Goal: Information Seeking & Learning: Find specific fact

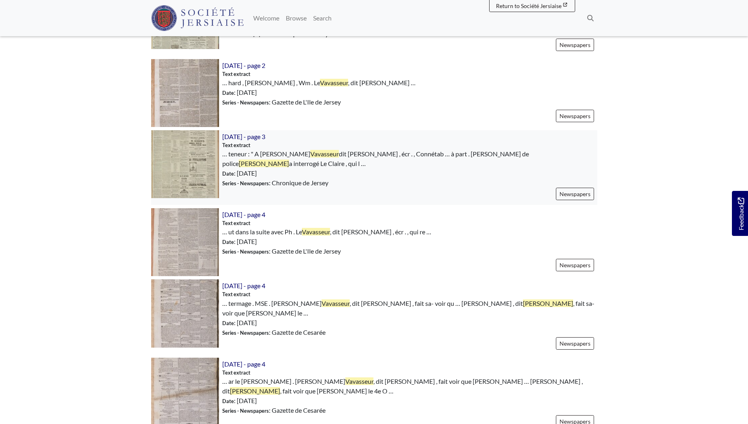
scroll to position [487, 0]
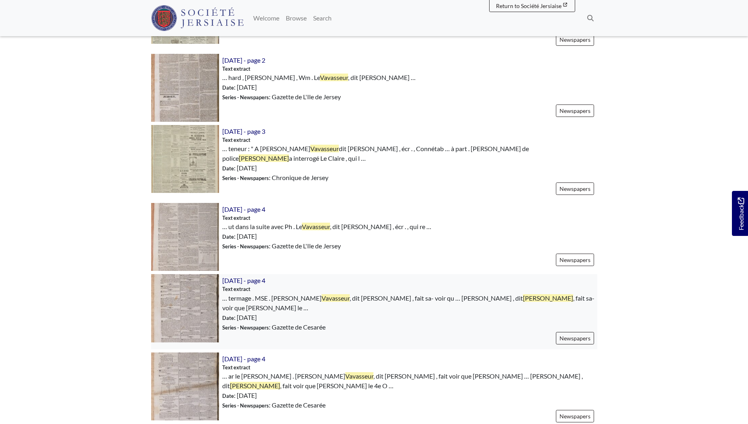
click at [212, 293] on img at bounding box center [185, 308] width 68 height 68
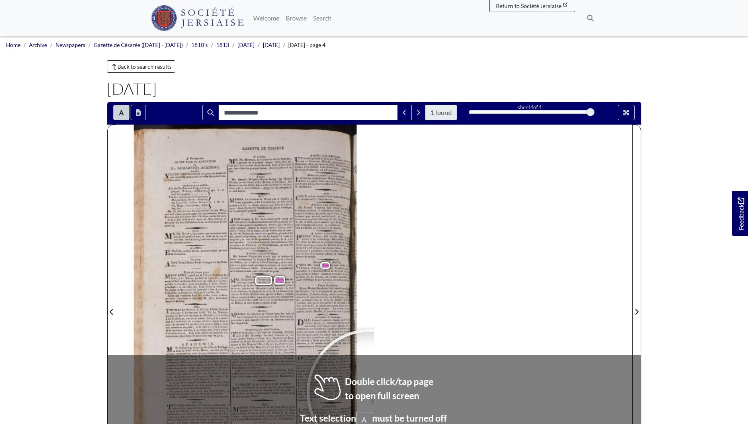
click at [370, 392] on div at bounding box center [370, 392] width 121 height 121
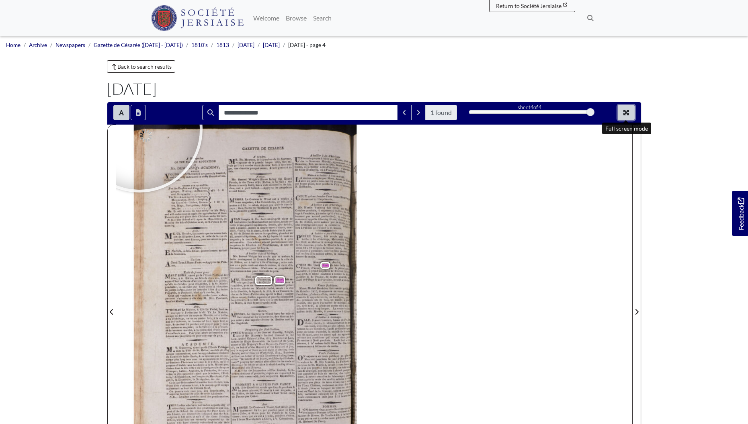
click at [634, 113] on button "Full screen mode" at bounding box center [626, 112] width 17 height 15
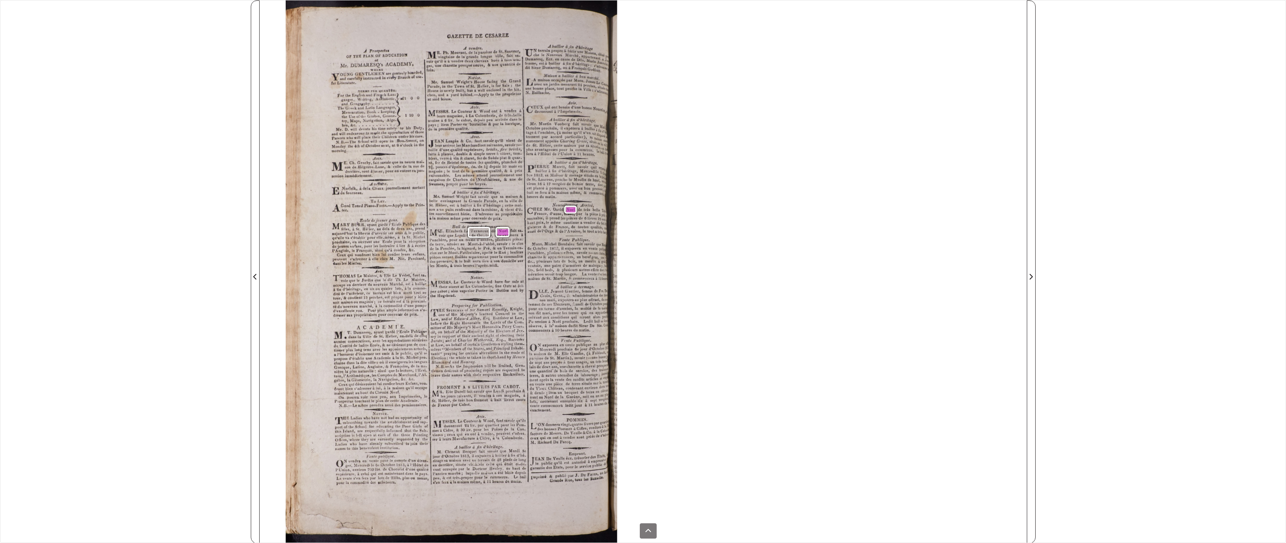
click at [36, 46] on div "**********" at bounding box center [643, 271] width 1286 height 543
click at [650, 424] on icon at bounding box center [648, 530] width 6 height 6
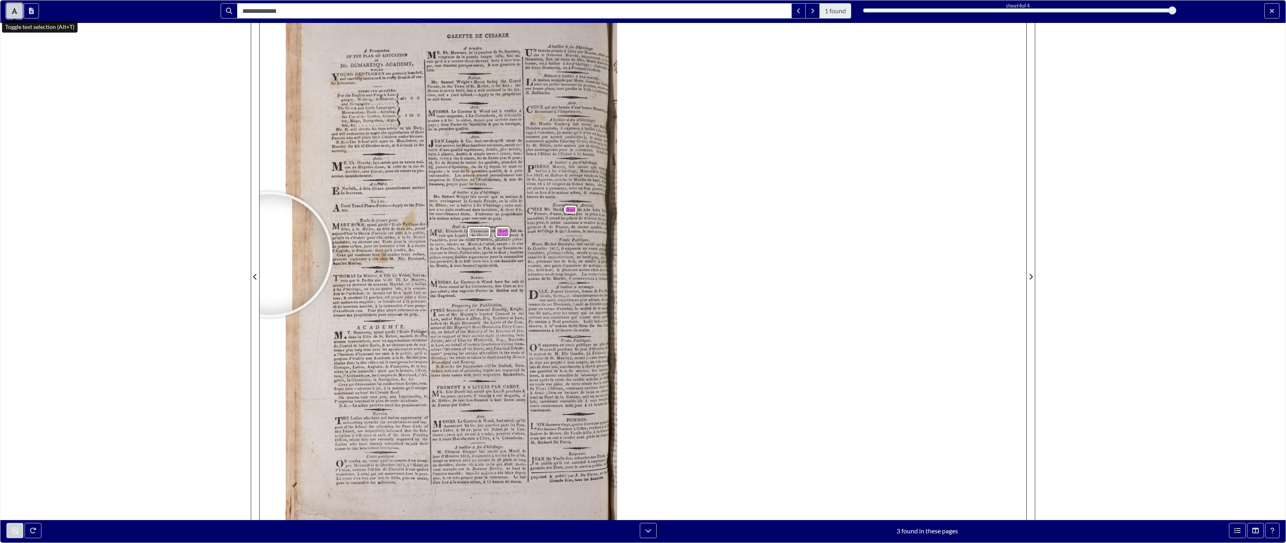
click at [12, 10] on icon "Toggle text selection (Alt+T)" at bounding box center [15, 11] width 6 height 6
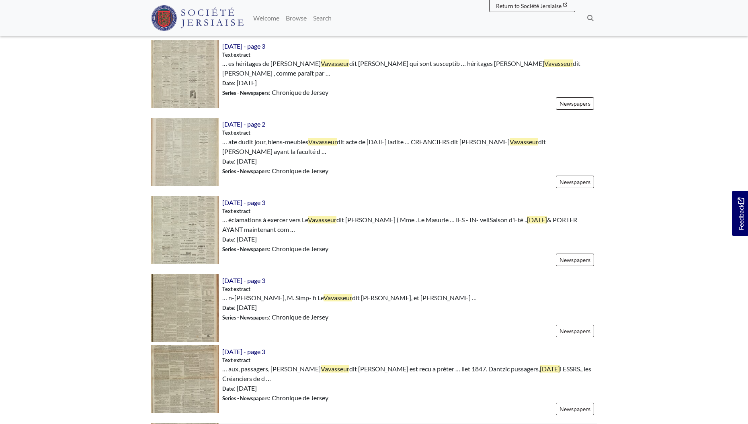
scroll to position [1162, 0]
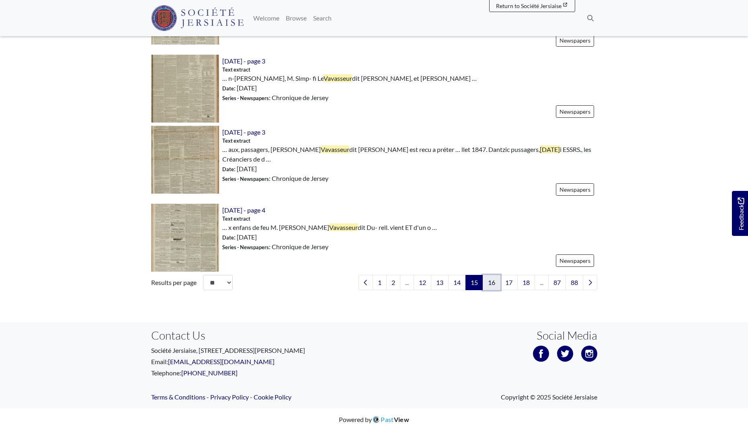
click at [484, 279] on link "16" at bounding box center [492, 282] width 18 height 15
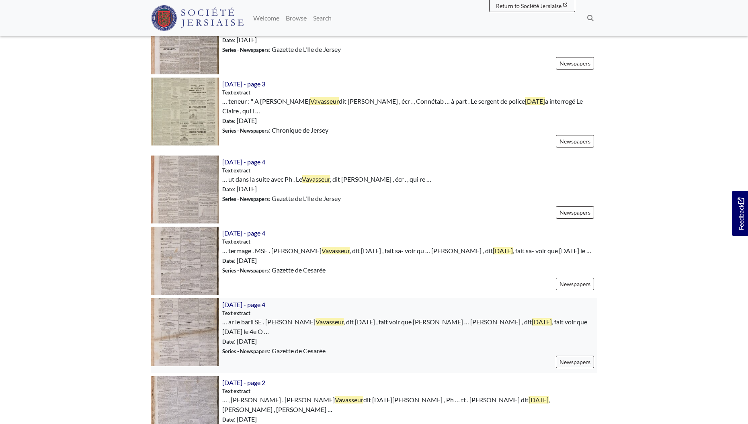
scroll to position [545, 0]
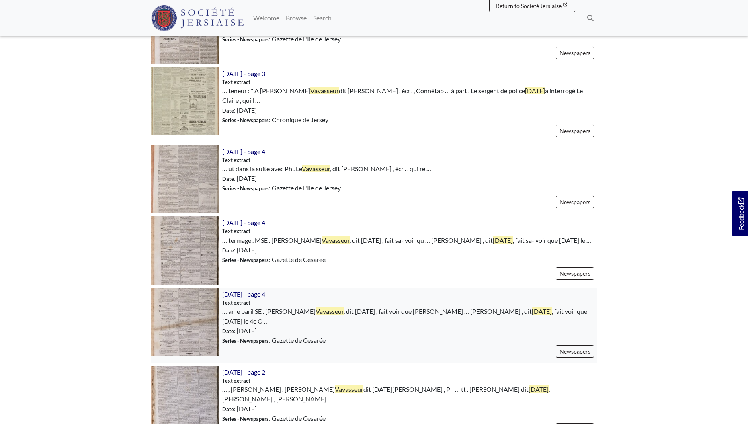
click at [189, 308] on img at bounding box center [185, 322] width 68 height 68
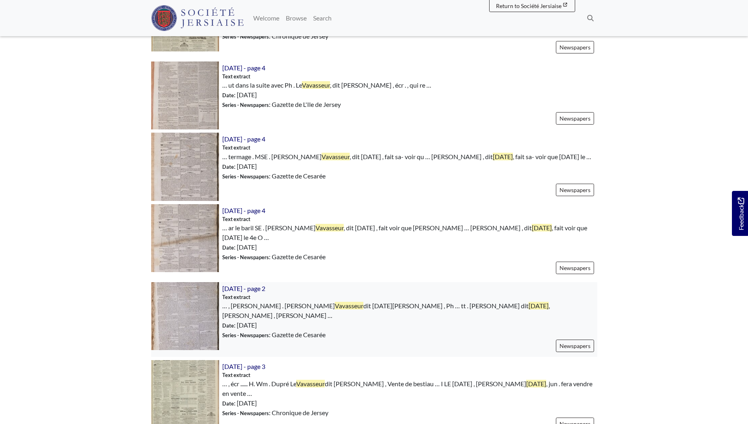
scroll to position [712, 0]
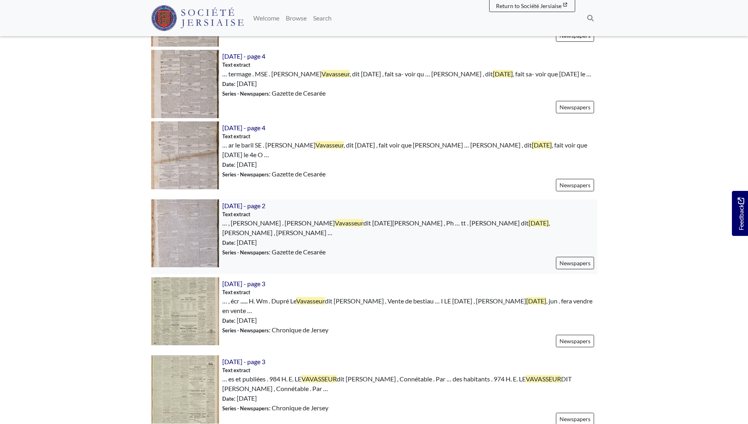
click at [203, 223] on img at bounding box center [185, 233] width 68 height 68
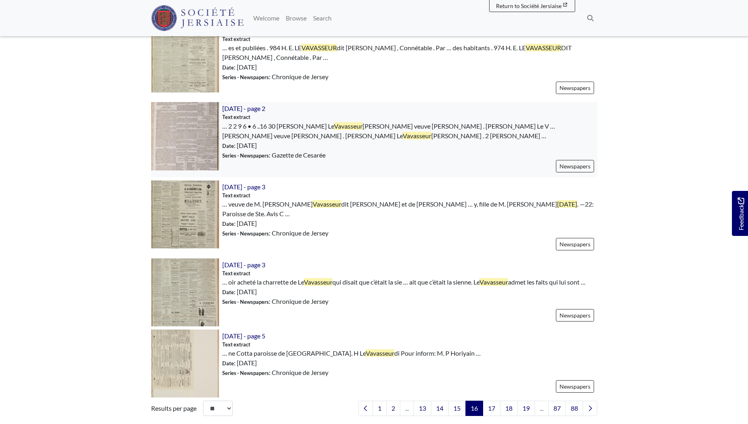
scroll to position [1100, 0]
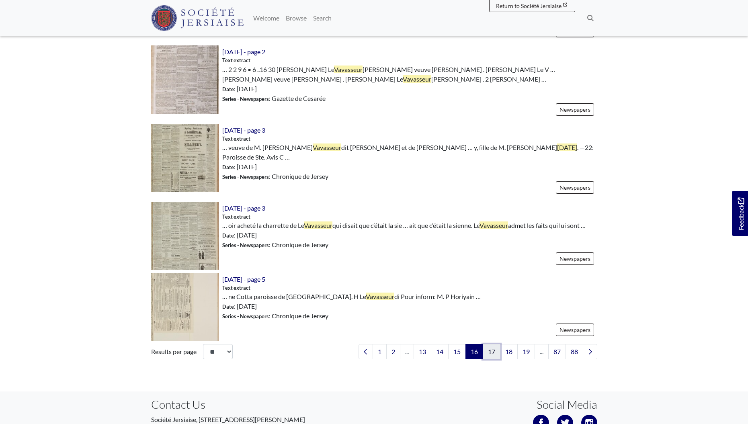
click at [491, 346] on link "17" at bounding box center [492, 351] width 18 height 15
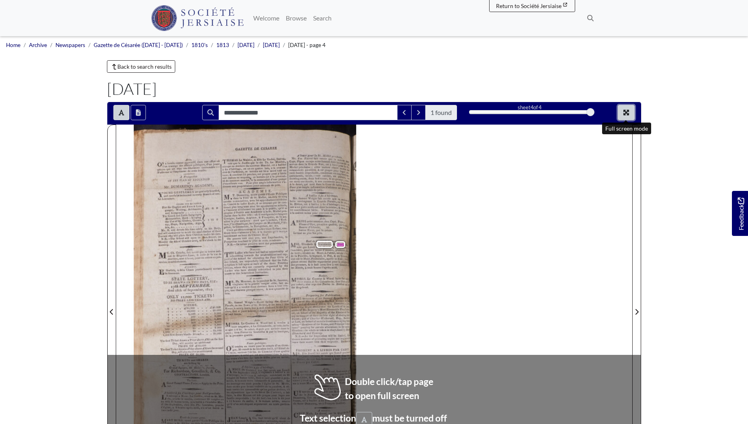
click at [626, 113] on icon "Full screen mode" at bounding box center [627, 113] width 6 height 6
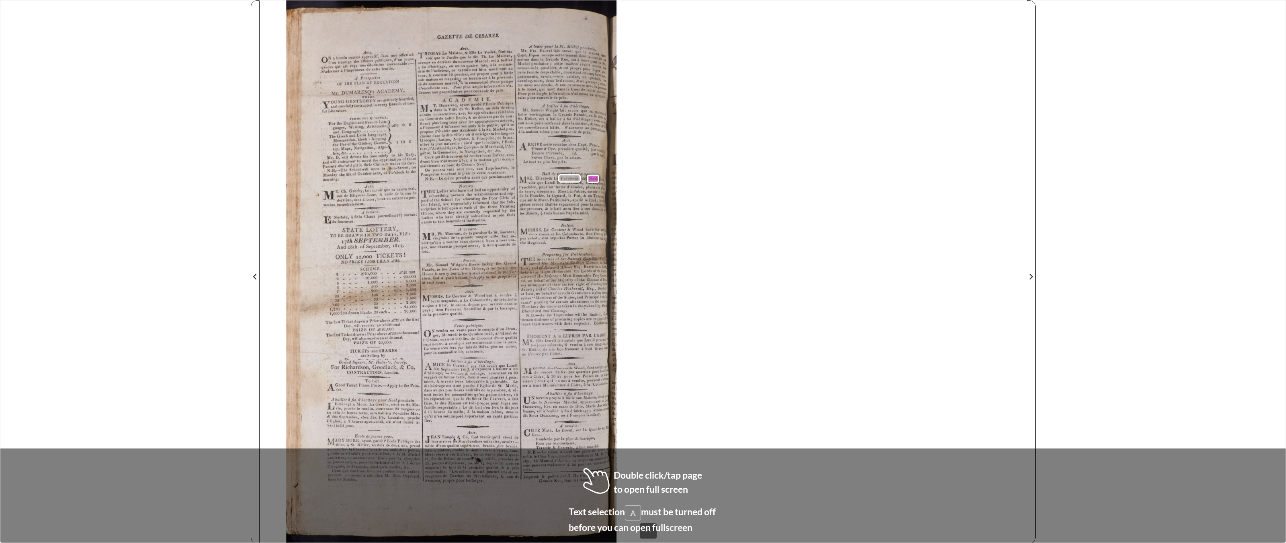
click at [707, 424] on div "ON Avis . Na besoin comme apprentif , dans une office où l'on transige des affa…" at bounding box center [643, 271] width 767 height 543
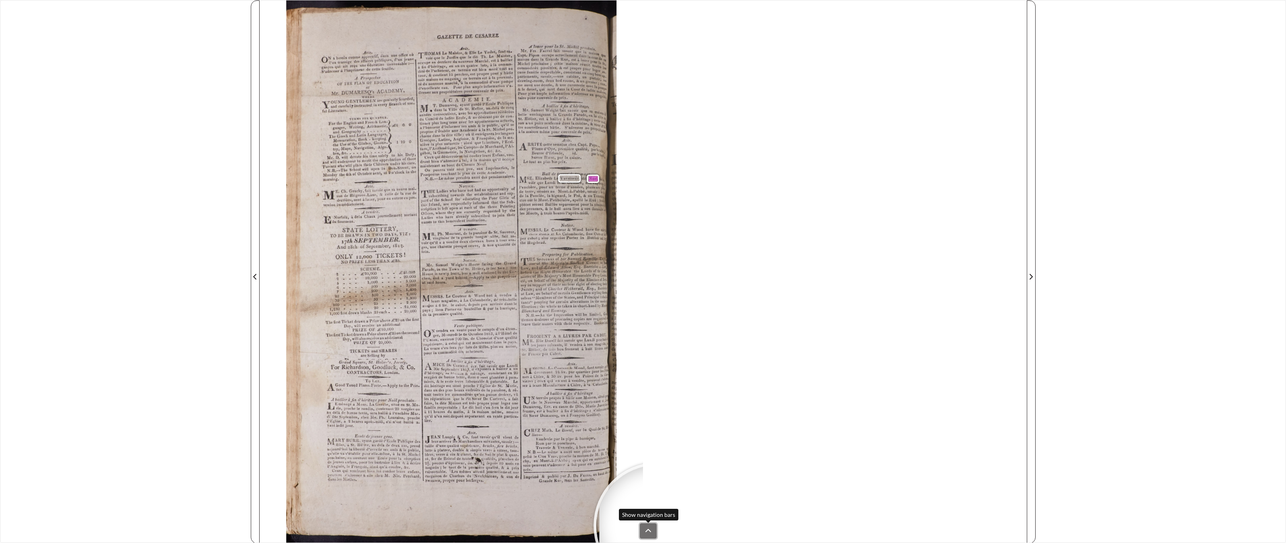
click at [652, 424] on button at bounding box center [648, 530] width 17 height 15
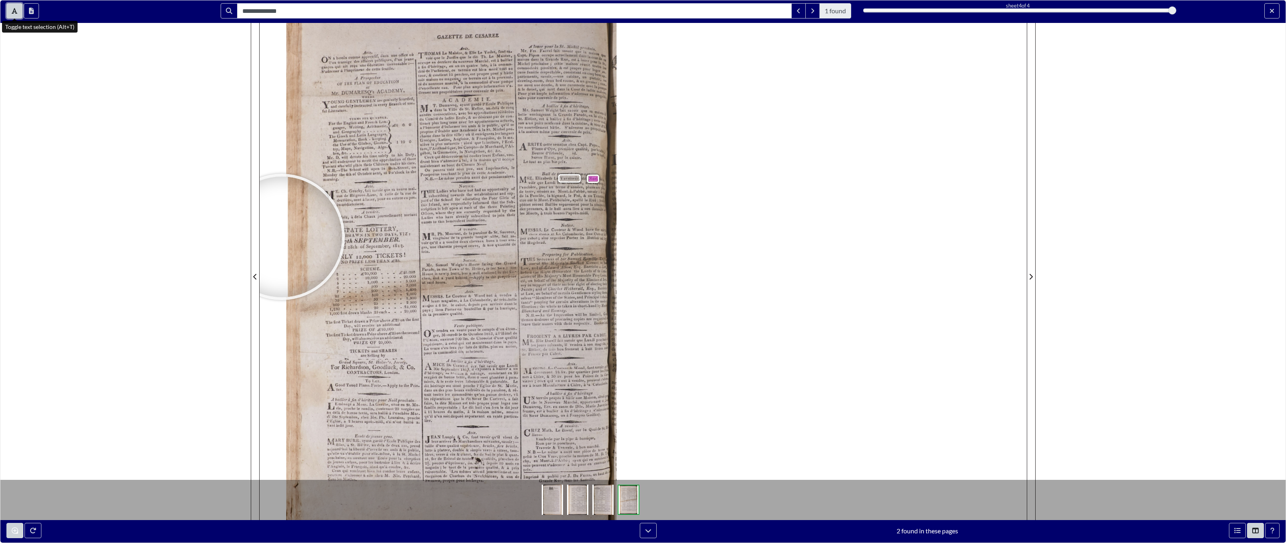
click at [16, 13] on icon "Toggle text selection (Alt+T)" at bounding box center [15, 11] width 6 height 6
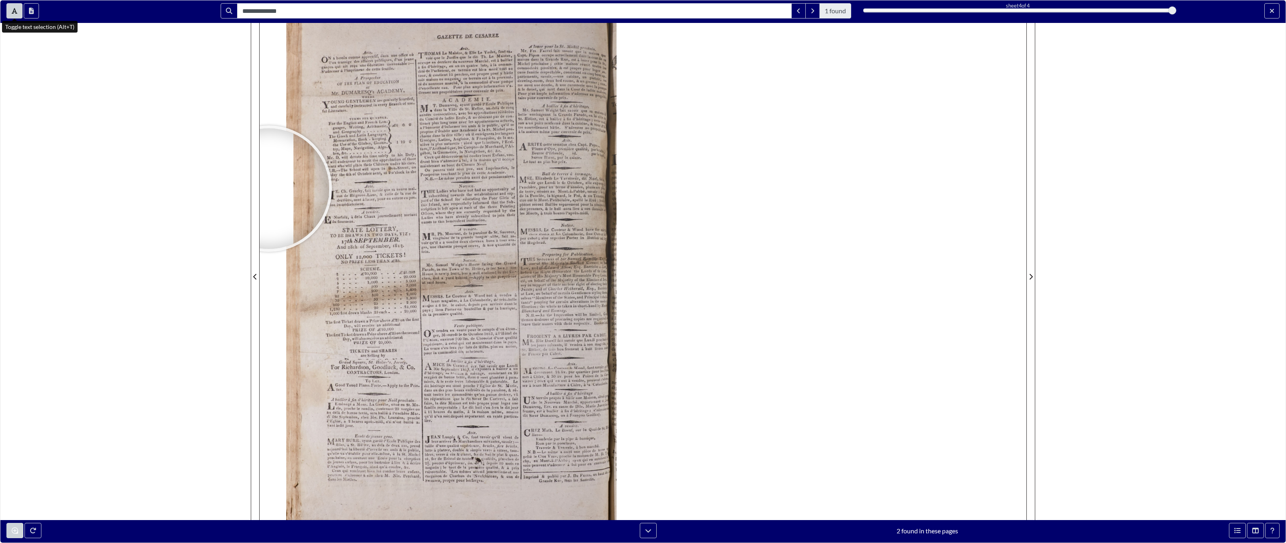
click at [107, 197] on div "**********" at bounding box center [643, 271] width 1286 height 543
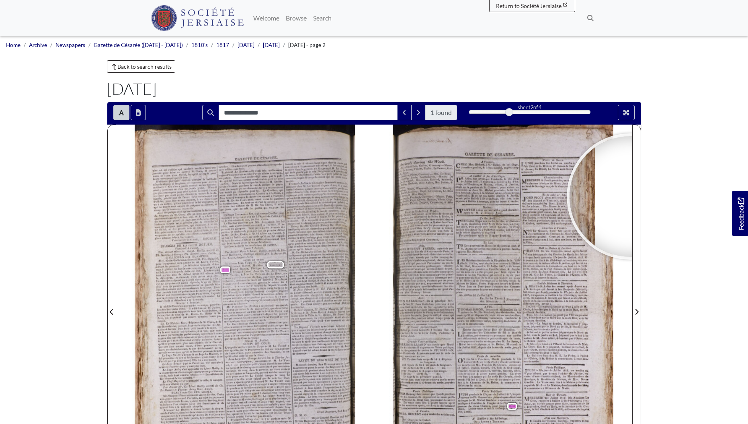
scroll to position [10, 0]
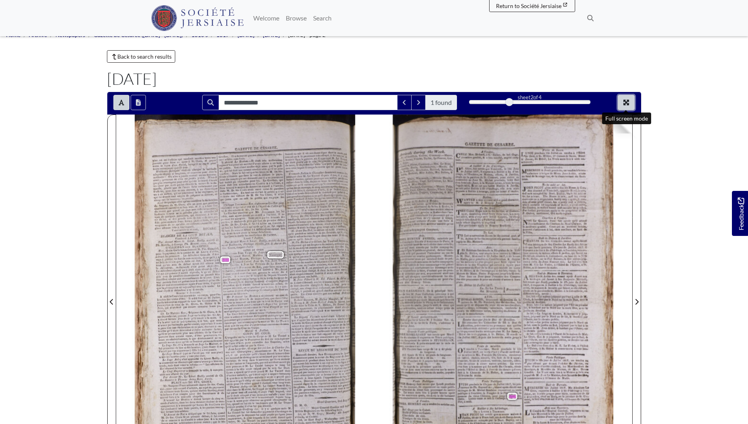
click at [623, 102] on icon "Full screen mode" at bounding box center [626, 102] width 6 height 6
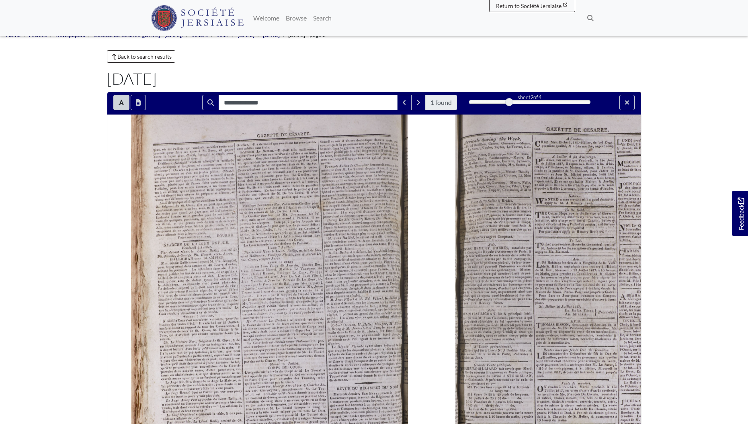
scroll to position [0, 0]
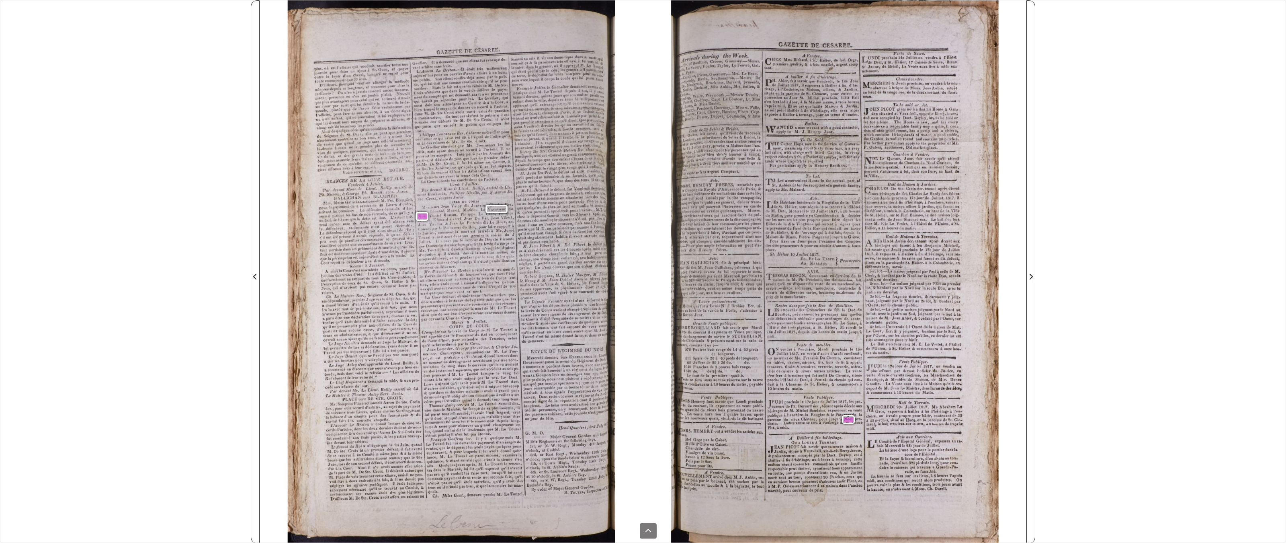
click at [15, 28] on div "**********" at bounding box center [643, 271] width 1286 height 543
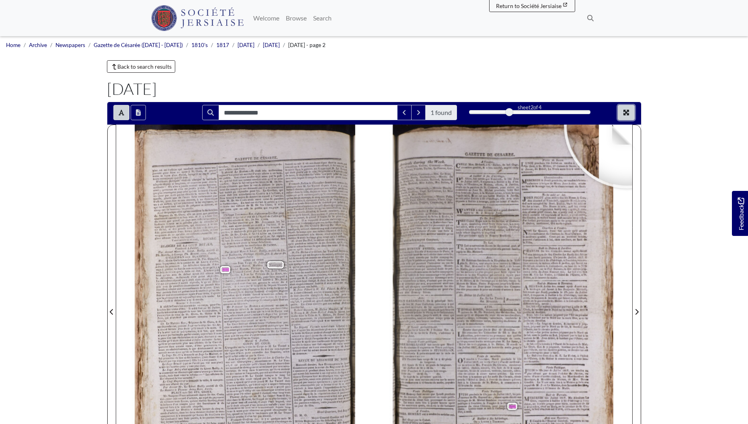
click at [630, 117] on button "Full screen mode" at bounding box center [626, 112] width 17 height 15
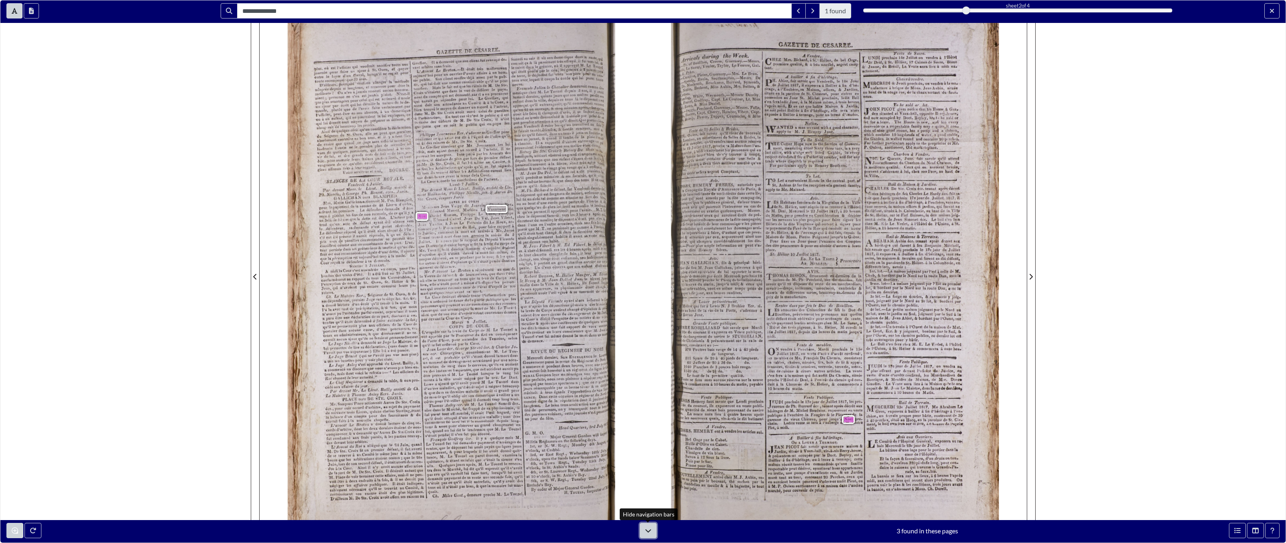
click at [650, 424] on button at bounding box center [648, 530] width 17 height 15
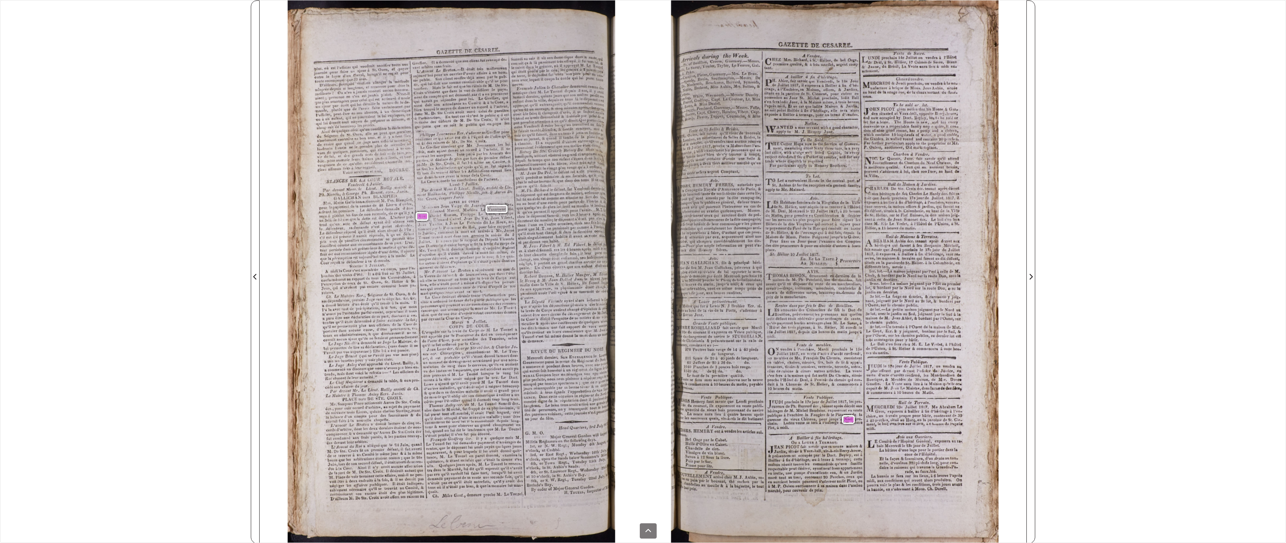
click at [18, 14] on div "**********" at bounding box center [643, 271] width 1286 height 543
click at [650, 424] on icon at bounding box center [648, 530] width 6 height 6
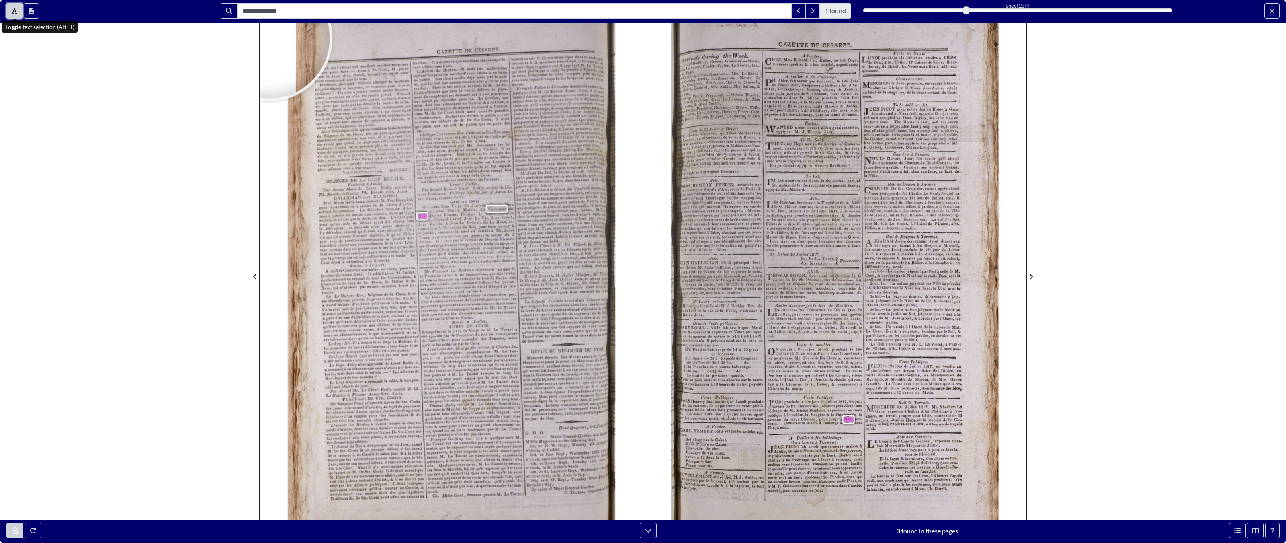
click at [16, 14] on icon "Toggle text selection (Alt+T)" at bounding box center [15, 11] width 6 height 6
drag, startPoint x: 203, startPoint y: 275, endPoint x: 160, endPoint y: 294, distance: 47.7
click at [187, 283] on div "**********" at bounding box center [643, 271] width 1286 height 543
click at [177, 115] on div "**********" at bounding box center [643, 271] width 1286 height 543
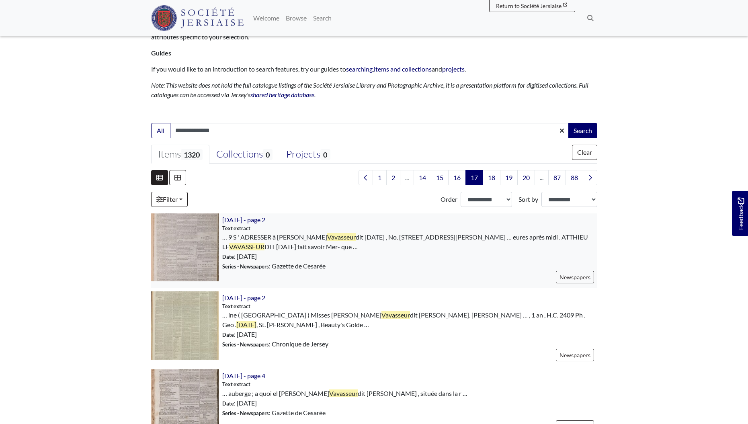
scroll to position [135, 0]
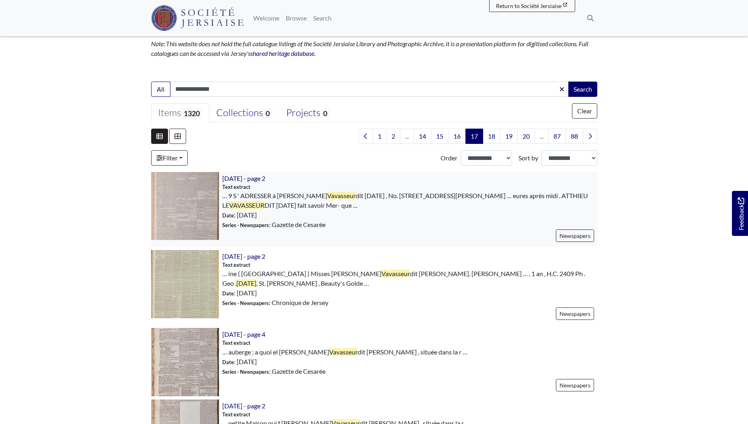
click at [191, 193] on img at bounding box center [185, 206] width 68 height 68
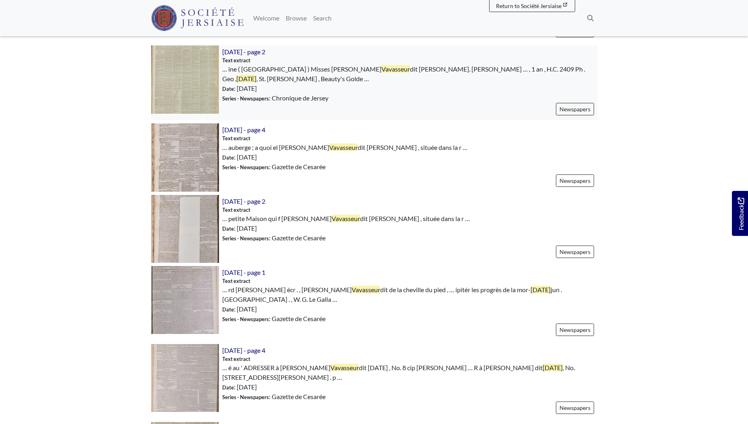
scroll to position [345, 0]
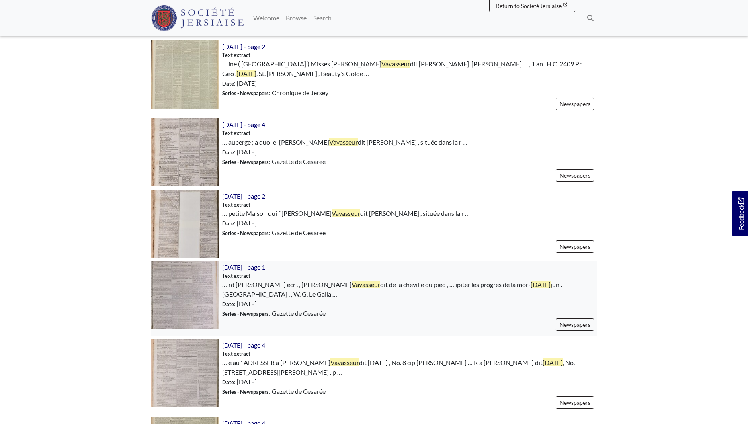
click at [195, 289] on img at bounding box center [185, 295] width 68 height 68
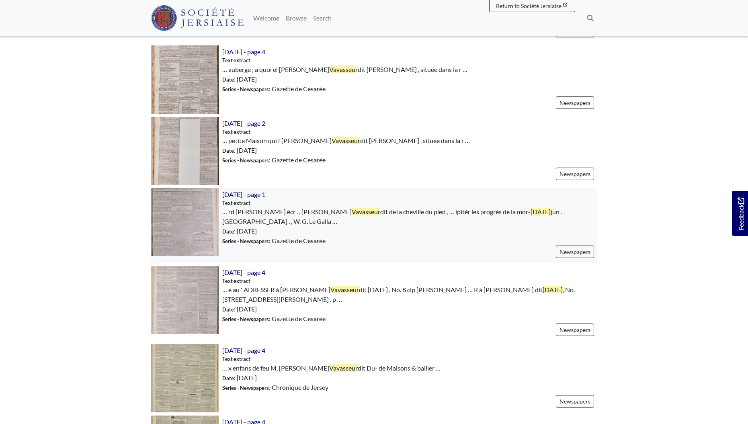
scroll to position [510, 0]
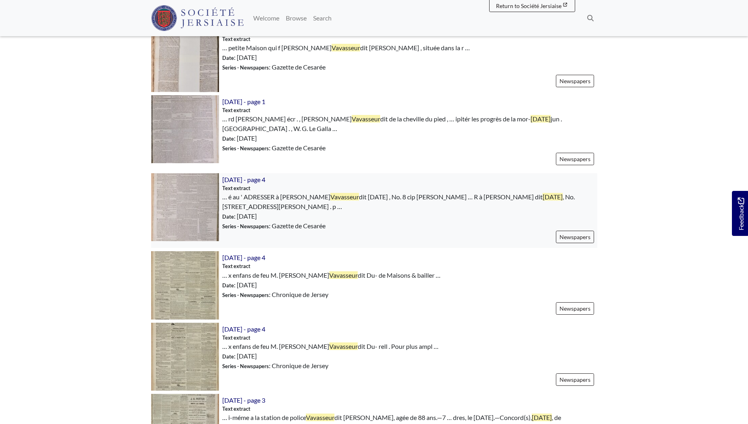
click at [198, 197] on img at bounding box center [185, 207] width 68 height 68
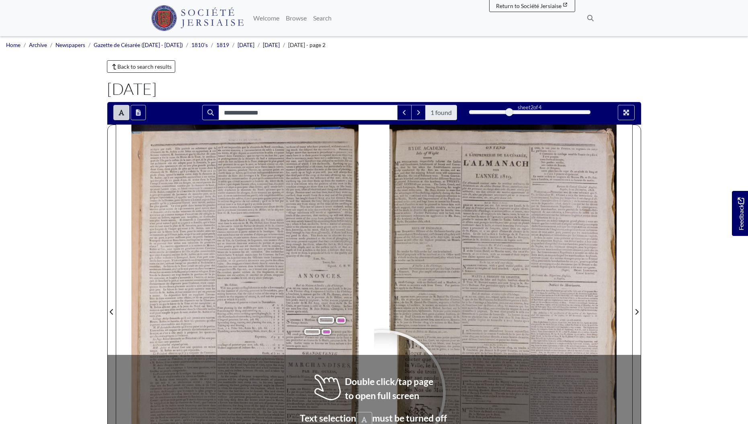
click at [384, 392] on div at bounding box center [382, 393] width 121 height 121
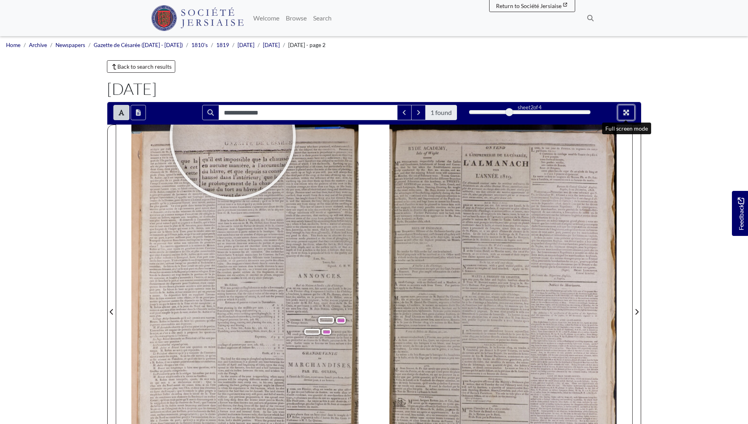
click at [629, 112] on icon "Full screen mode" at bounding box center [626, 112] width 6 height 6
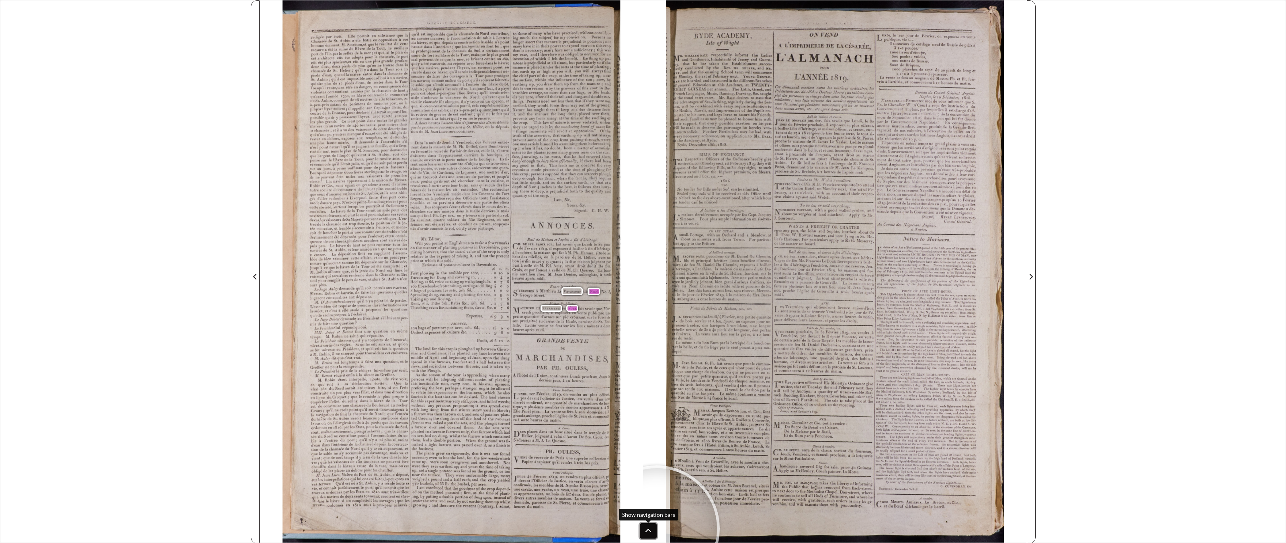
click at [651, 424] on icon at bounding box center [648, 530] width 6 height 6
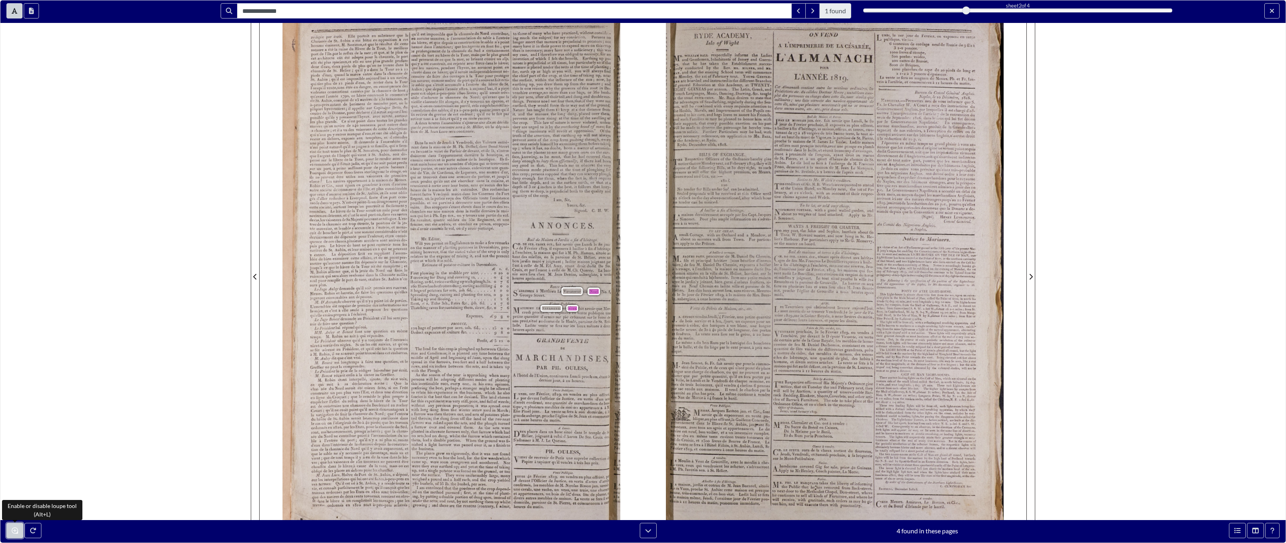
click at [17, 424] on button "Enable or disable loupe tool (Alt+L)" at bounding box center [14, 530] width 17 height 15
drag, startPoint x: 15, startPoint y: 10, endPoint x: 15, endPoint y: 506, distance: 496.5
click at [15, 10] on icon "Toggle text selection (Alt+T)" at bounding box center [15, 11] width 6 height 6
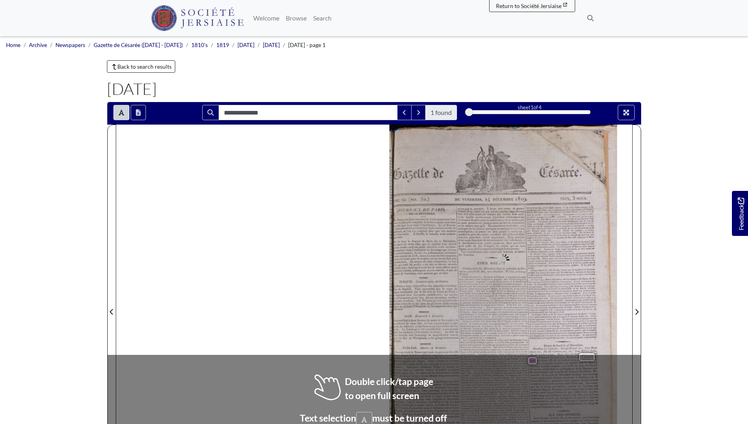
click at [401, 376] on span "plusieurs" at bounding box center [404, 376] width 10 height 3
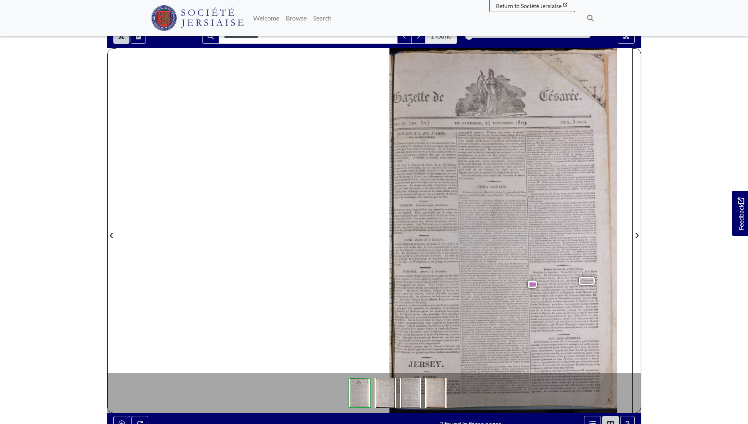
scroll to position [37, 0]
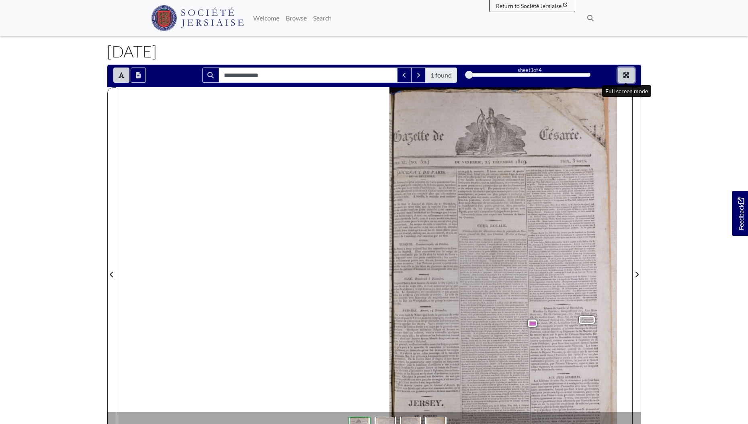
click at [623, 74] on button "Full screen mode" at bounding box center [626, 75] width 17 height 15
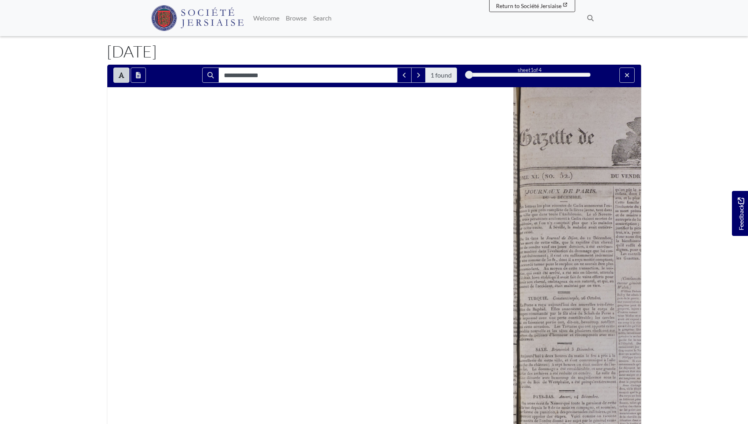
scroll to position [0, 0]
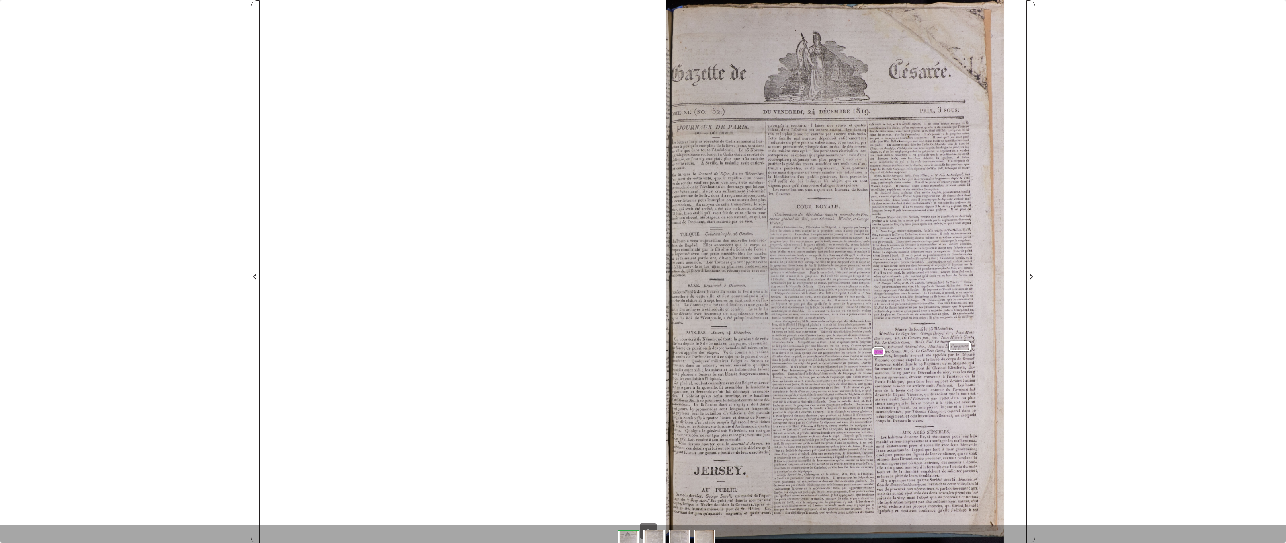
click at [12, 9] on div "**********" at bounding box center [643, 271] width 1286 height 543
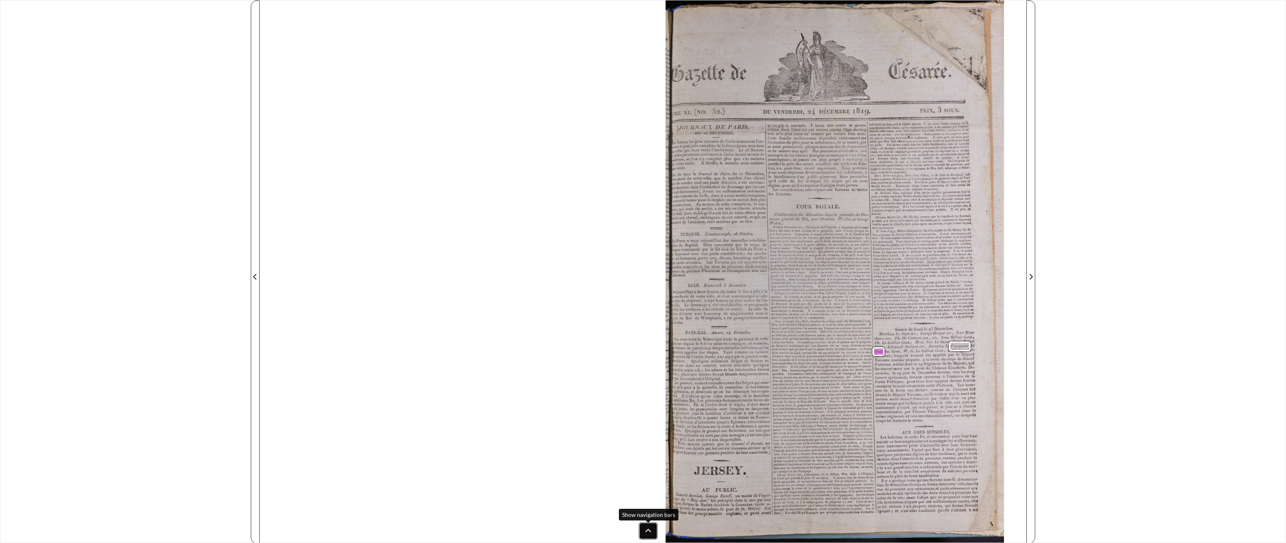
click at [646, 424] on icon at bounding box center [648, 530] width 6 height 6
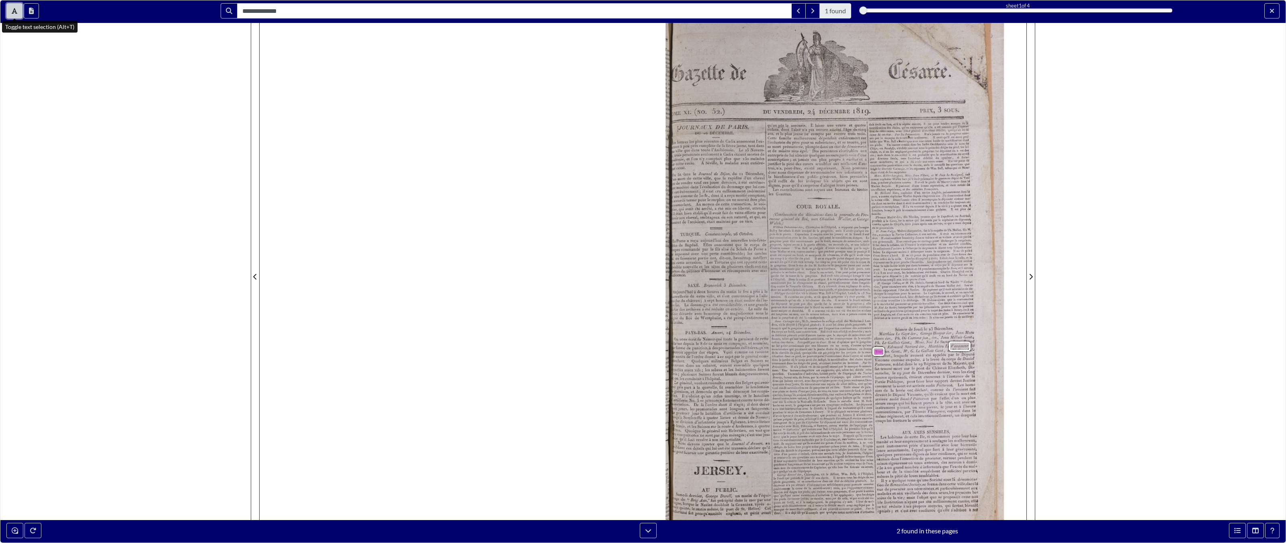
click at [18, 11] on button "Toggle text selection (Alt+T)" at bounding box center [14, 10] width 16 height 15
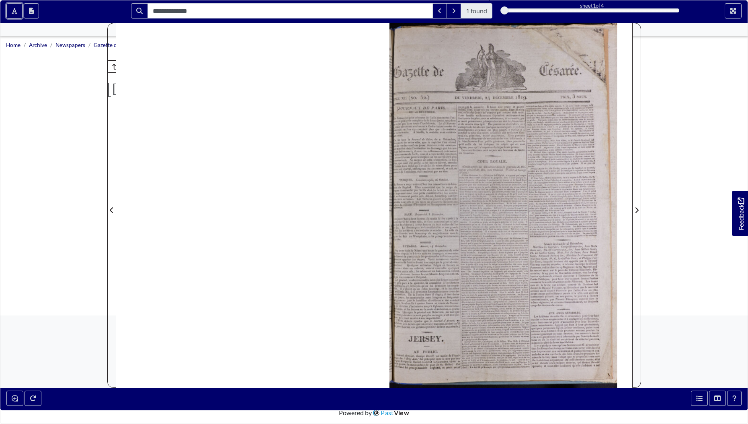
click at [6, 3] on button "Toggle text selection (Alt+T)" at bounding box center [14, 10] width 16 height 15
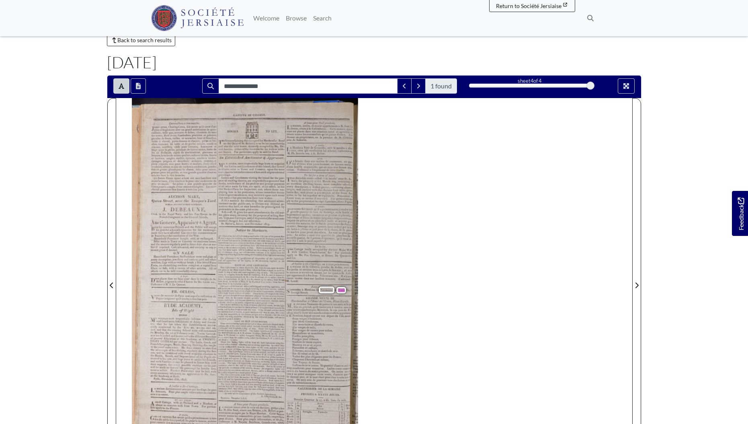
scroll to position [37, 0]
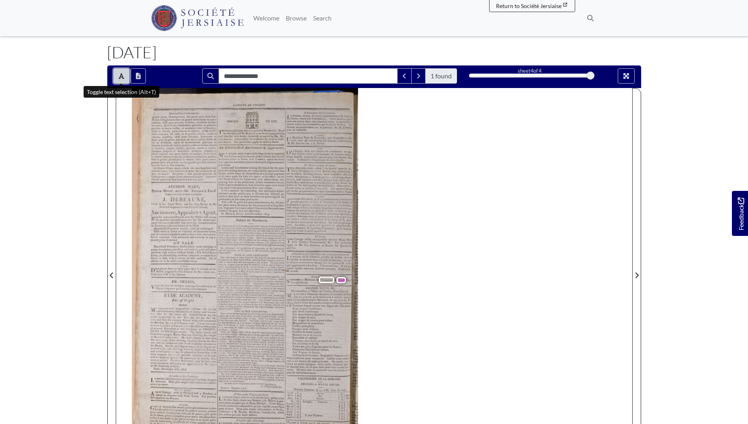
click at [117, 73] on button "Toggle text selection (Alt+T)" at bounding box center [121, 75] width 16 height 15
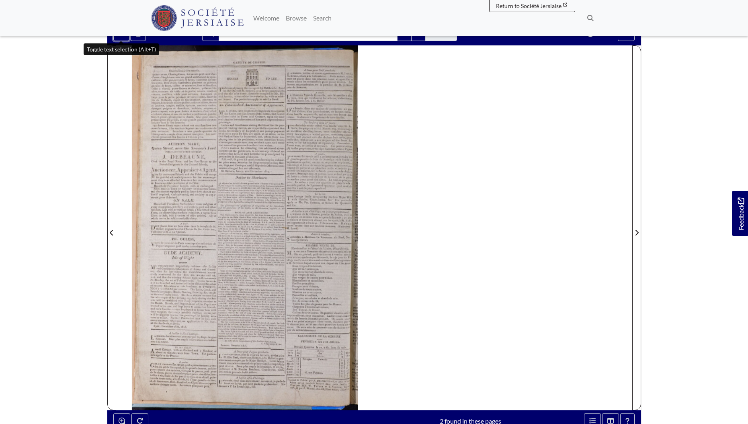
scroll to position [21, 0]
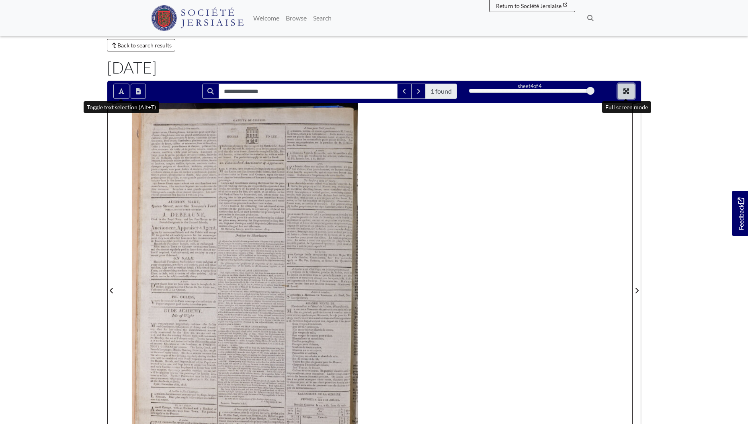
click at [629, 89] on icon "Full screen mode" at bounding box center [627, 91] width 6 height 6
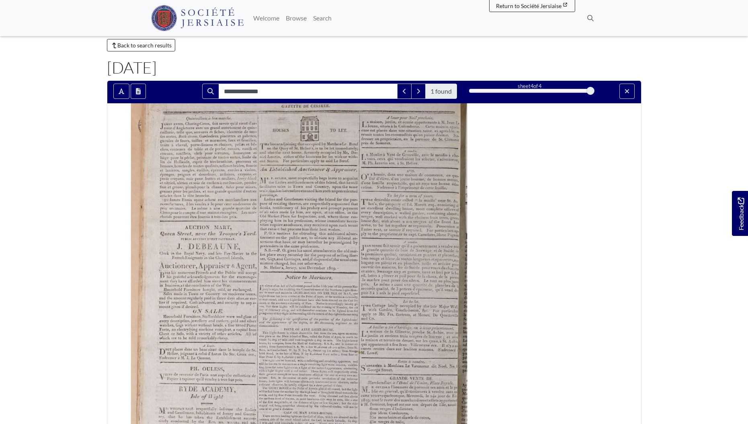
scroll to position [0, 0]
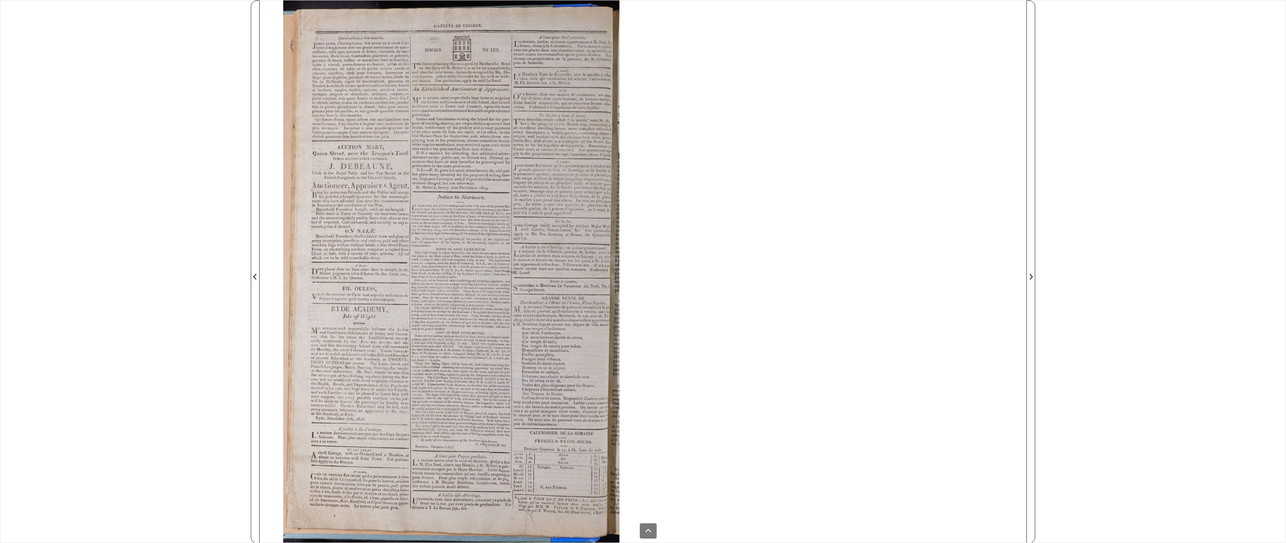
click at [321, 245] on div at bounding box center [452, 271] width 384 height 543
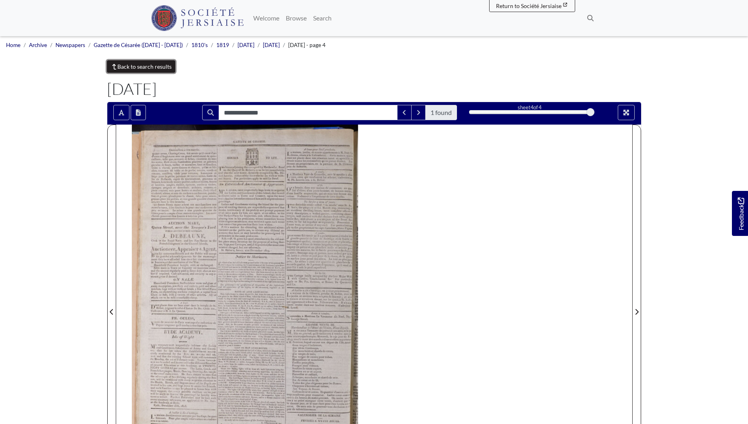
click at [150, 62] on link "Back to search results" at bounding box center [141, 66] width 69 height 12
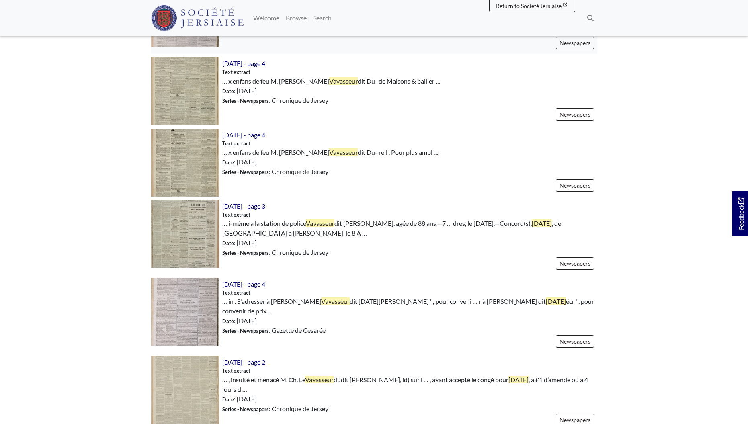
scroll to position [716, 0]
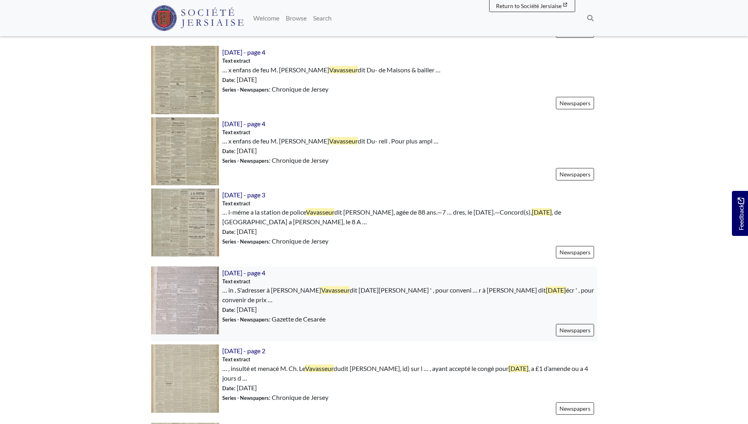
click at [168, 293] on img at bounding box center [185, 301] width 68 height 68
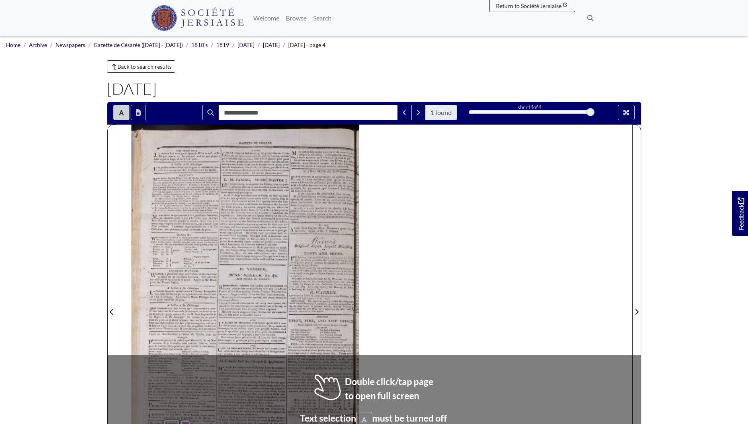
click at [388, 386] on div "VERY CHEAP WINE . 8d . per dozen , is . 3d . per pot , and 1s . per 25 pots ; A…" at bounding box center [374, 307] width 516 height 365
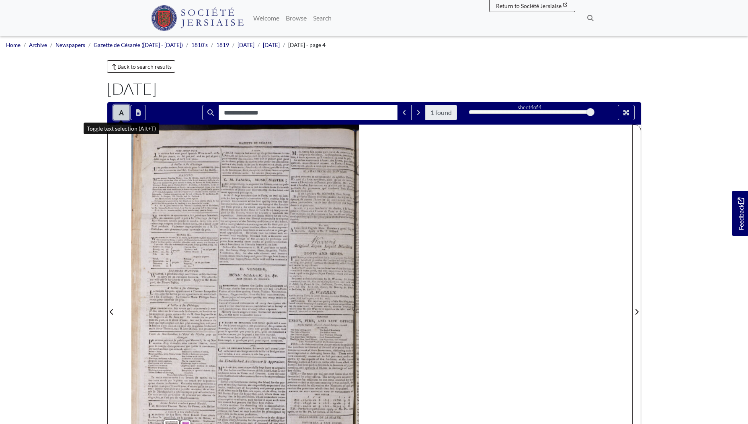
click at [122, 115] on icon "Toggle text selection (Alt+T)" at bounding box center [122, 112] width 6 height 6
click at [628, 111] on icon "Full screen mode" at bounding box center [627, 113] width 6 height 6
click at [135, 71] on link "Back to search results" at bounding box center [141, 66] width 69 height 12
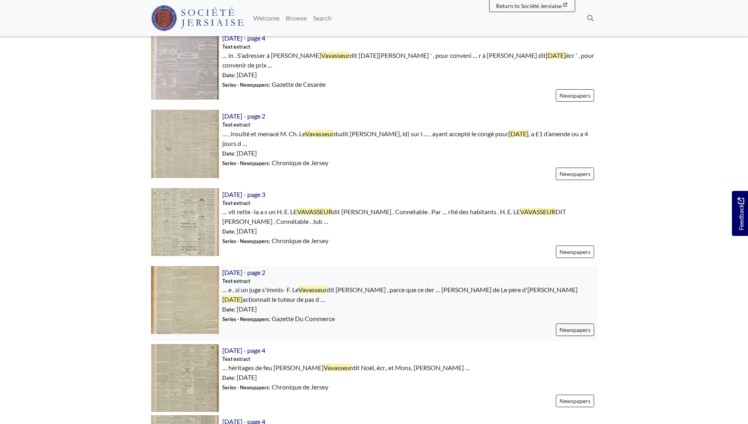
scroll to position [956, 0]
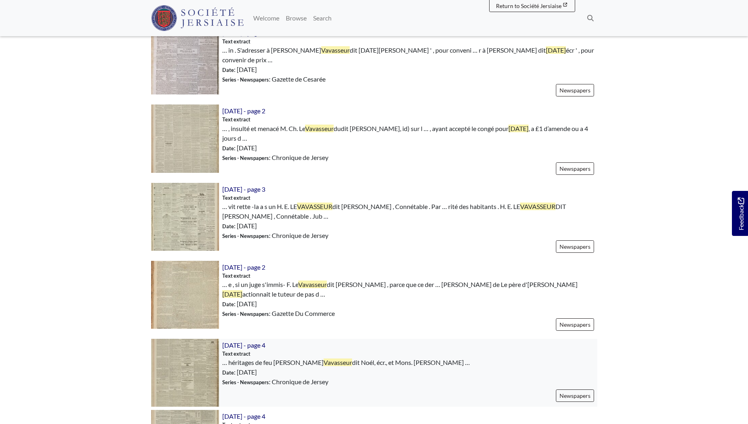
click at [207, 345] on img at bounding box center [185, 373] width 68 height 68
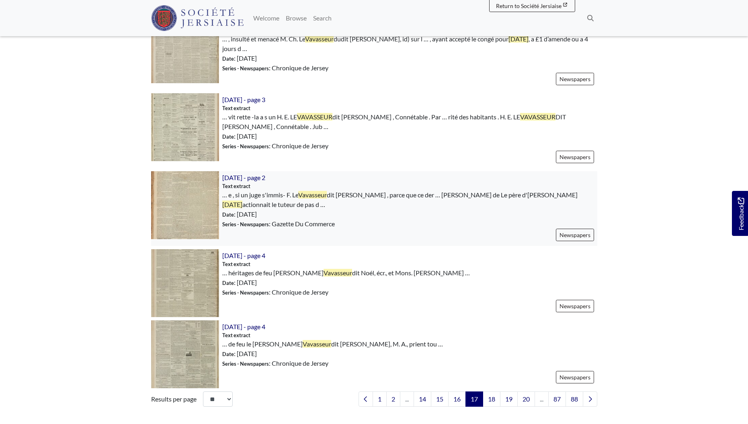
scroll to position [1087, 0]
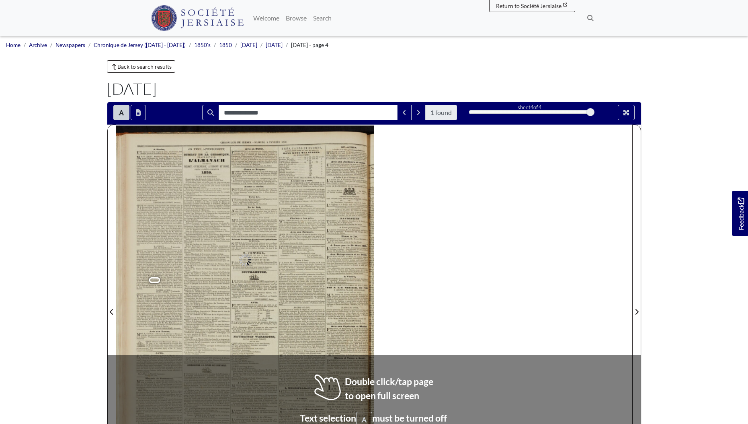
click at [406, 376] on div "eee ee ON A Vendre, NE maison avec huit vergées de terre. R.-G. KELLY, Membre d…" at bounding box center [374, 307] width 516 height 365
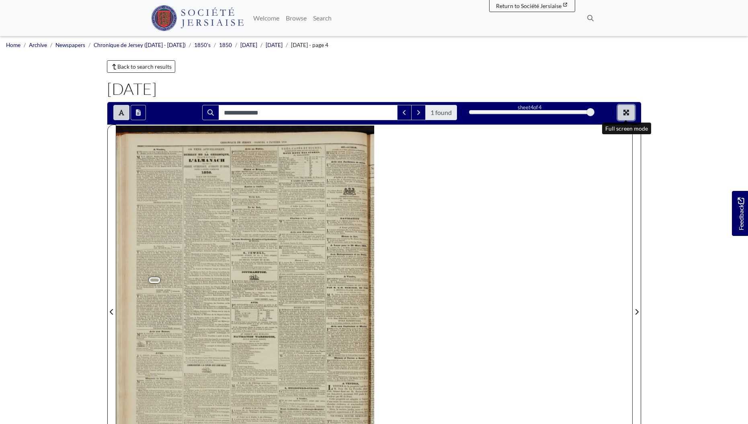
click at [627, 112] on icon "Full screen mode" at bounding box center [627, 113] width 6 height 6
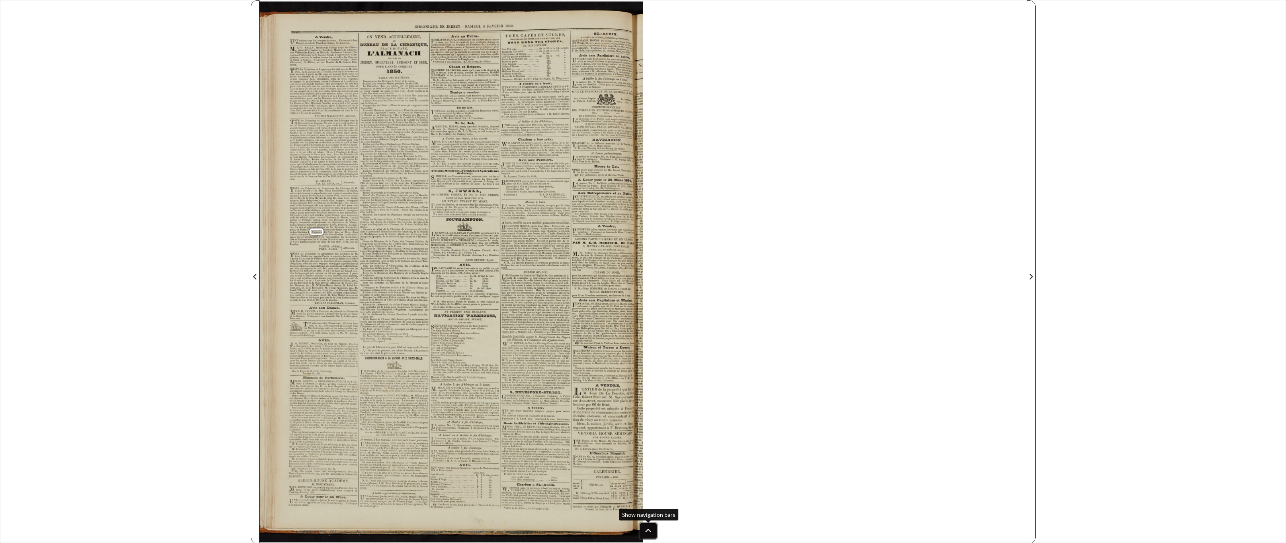
click at [654, 424] on button at bounding box center [648, 530] width 17 height 15
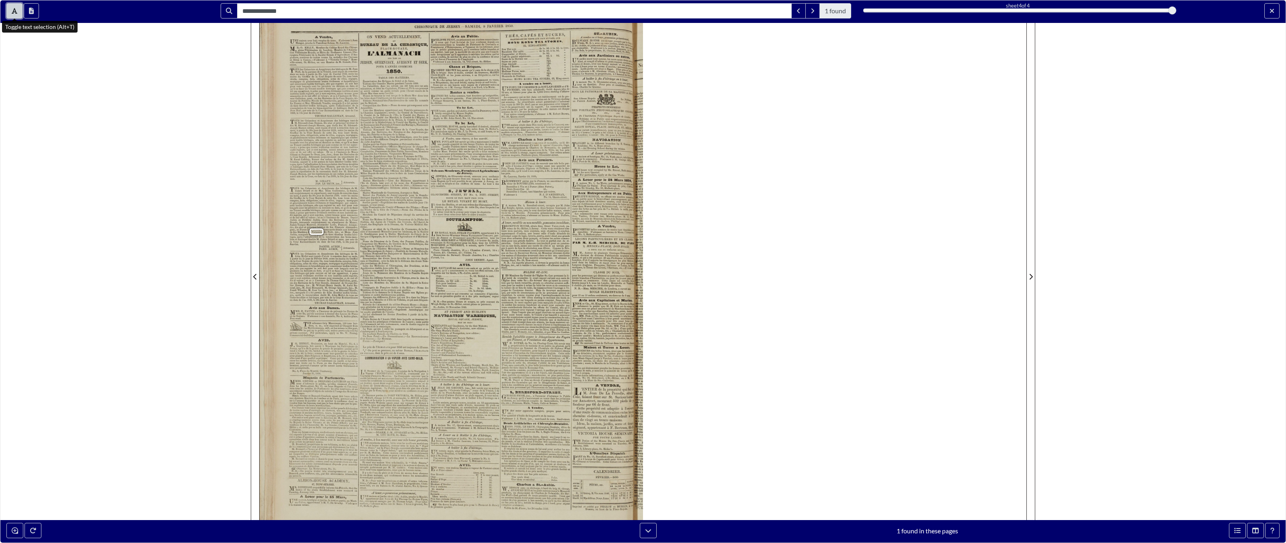
click at [16, 14] on button "Toggle text selection (Alt+T)" at bounding box center [14, 10] width 16 height 15
click at [148, 317] on div "**********" at bounding box center [643, 271] width 1286 height 543
drag, startPoint x: 10, startPoint y: 7, endPoint x: 10, endPoint y: 503, distance: 496.5
click at [10, 7] on button "Toggle text selection (Alt+T)" at bounding box center [14, 10] width 16 height 15
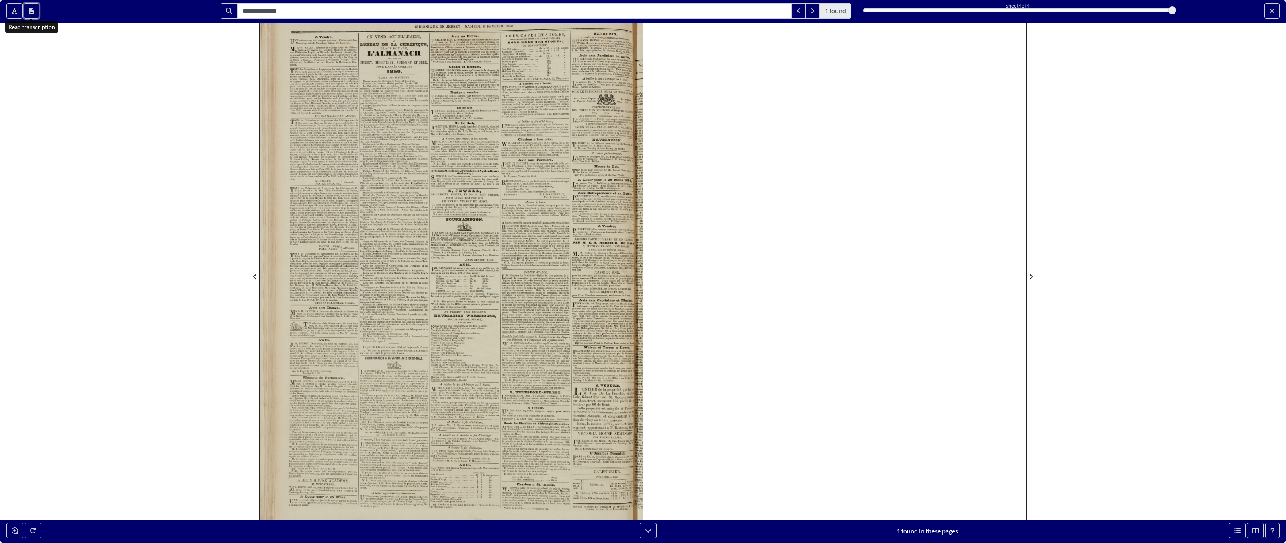
click at [37, 8] on button "Open transcription window" at bounding box center [31, 10] width 15 height 15
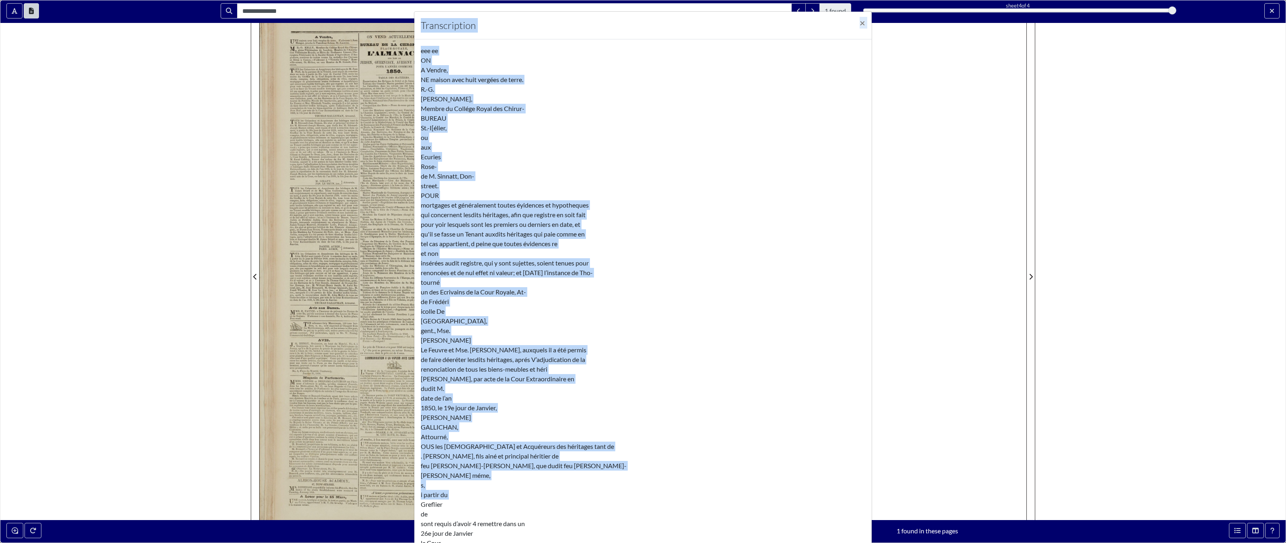
drag, startPoint x: 16, startPoint y: 9, endPoint x: 16, endPoint y: 505, distance: 496.5
click at [16, 9] on div "Transcription × eee ee ON A Vendre, NE maison avec huit vergées de terre. R.-G.…" at bounding box center [643, 271] width 1286 height 543
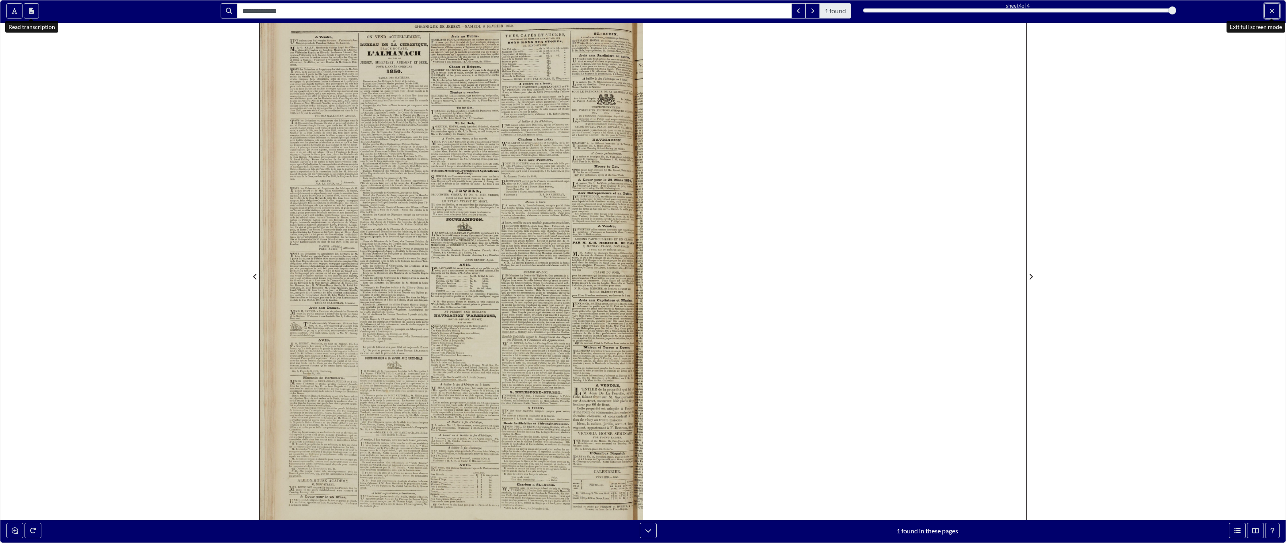
click at [748, 10] on icon "Exit full screen mode" at bounding box center [1272, 11] width 5 height 6
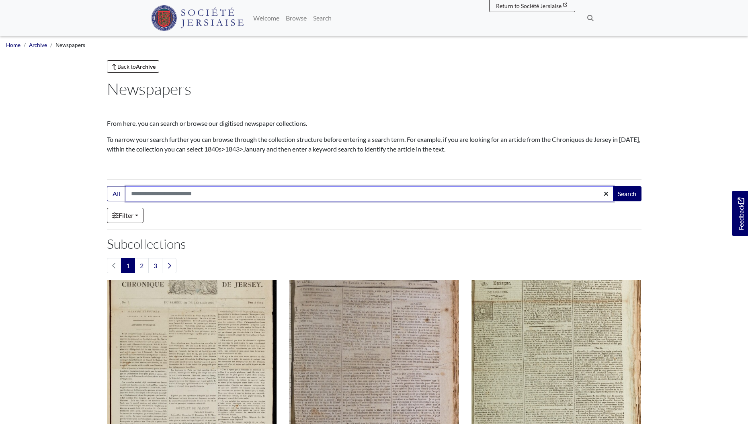
click at [174, 192] on input "Search:" at bounding box center [370, 193] width 488 height 15
type input "**********"
click at [613, 186] on button "Search" at bounding box center [627, 193] width 29 height 15
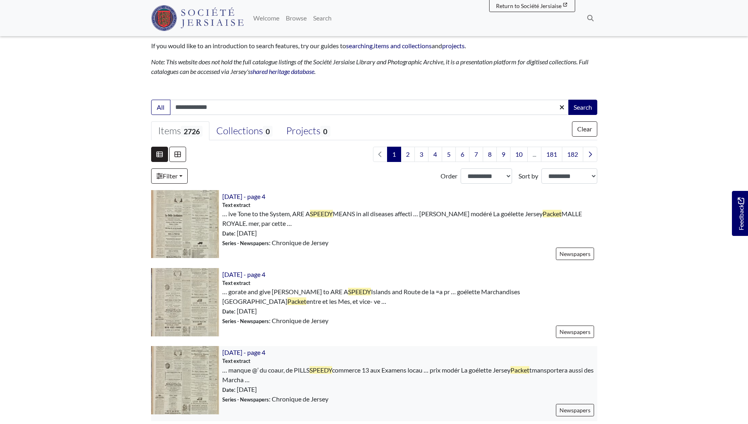
scroll to position [158, 0]
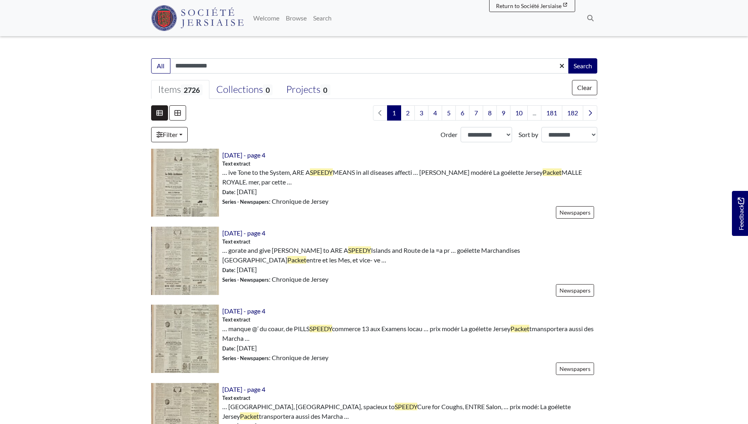
click at [312, 66] on input "**********" at bounding box center [369, 65] width 399 height 15
type input "**********"
click at [568, 58] on button "Search" at bounding box center [582, 65] width 29 height 15
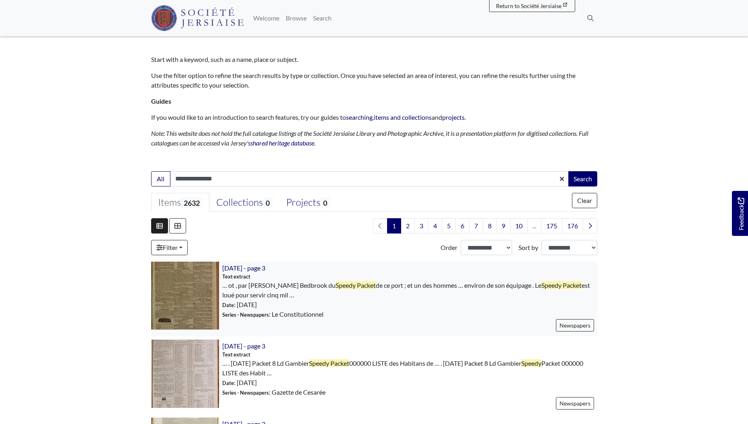
scroll to position [128, 0]
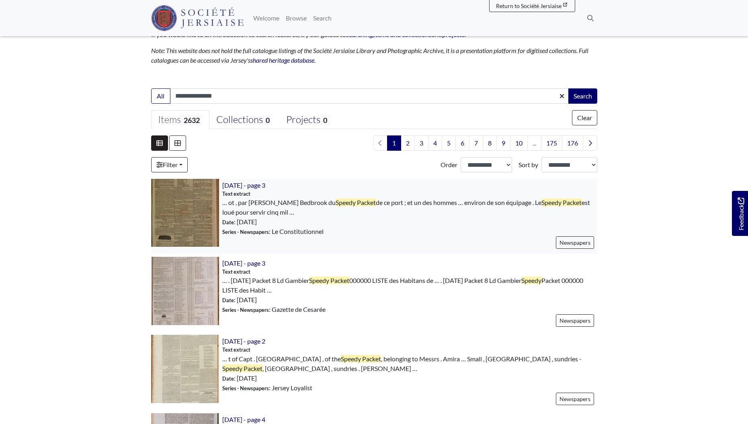
click at [205, 211] on img at bounding box center [185, 213] width 68 height 68
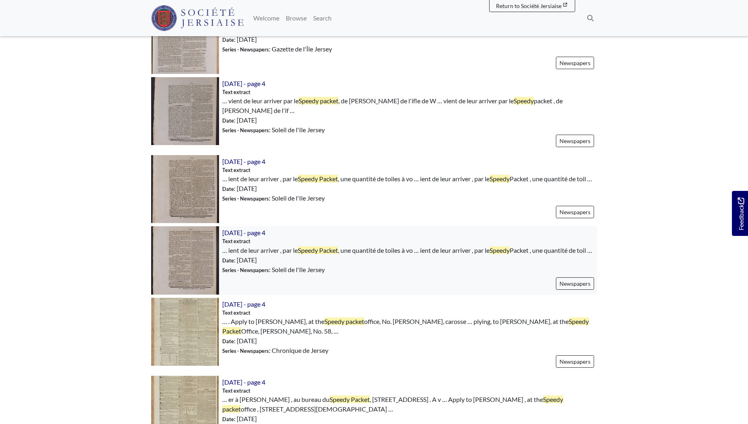
scroll to position [844, 0]
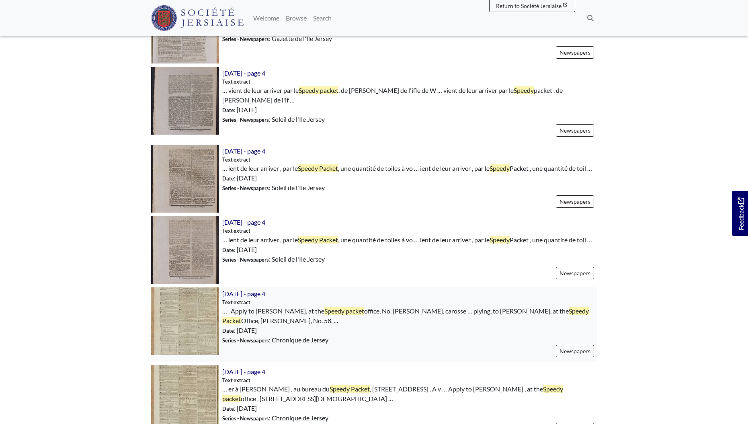
click at [189, 311] on img at bounding box center [185, 321] width 68 height 68
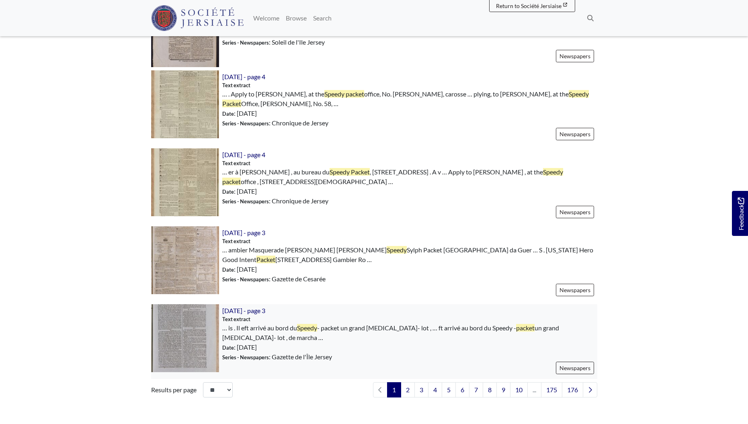
scroll to position [1127, 0]
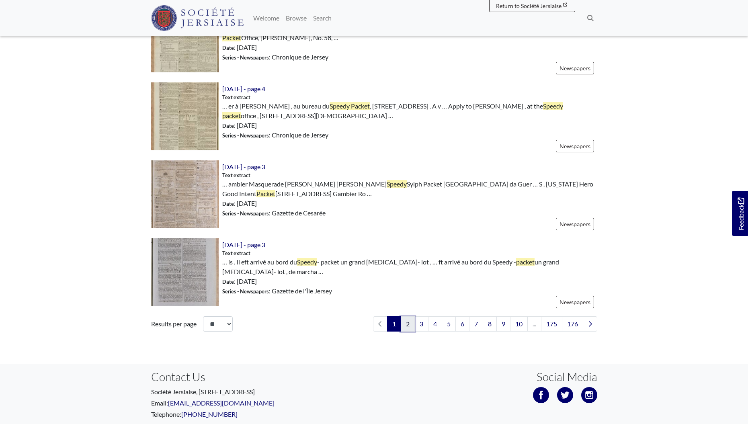
click at [404, 327] on link "2" at bounding box center [408, 323] width 14 height 15
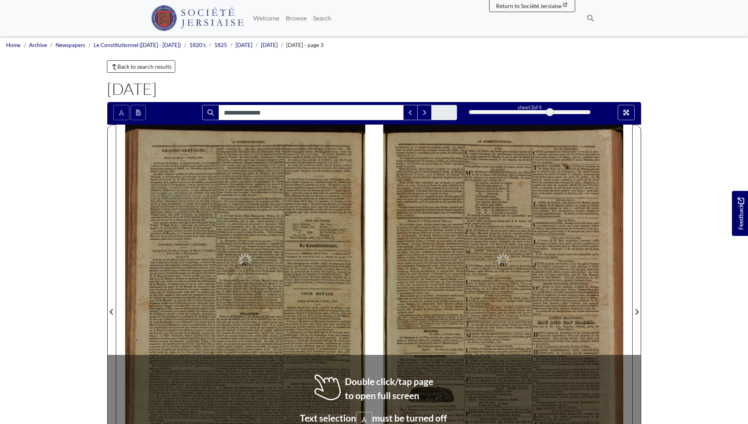
type input "**********"
click at [251, 310] on div "sont faits pour mettre en doute la sincérité des déclarations Le Macclesfield C…" at bounding box center [215, 296] width 133 height 34
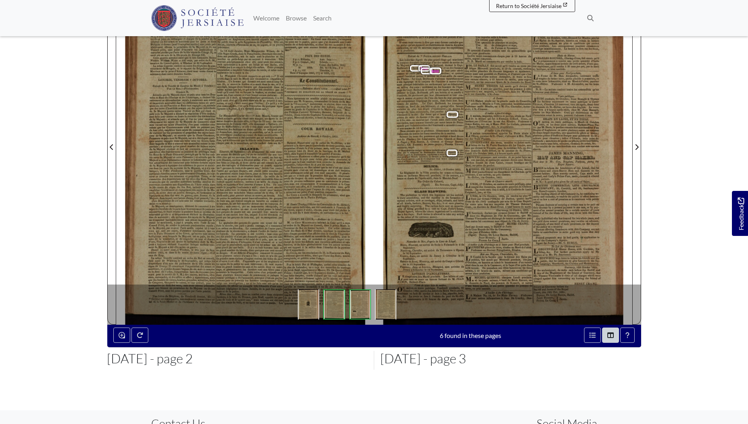
scroll to position [206, 0]
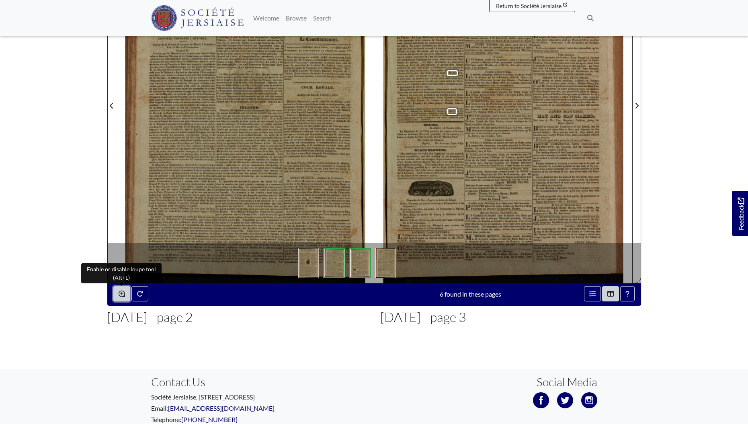
click at [123, 294] on icon "Enable or disable loupe tool (Alt+L)" at bounding box center [122, 294] width 6 height 6
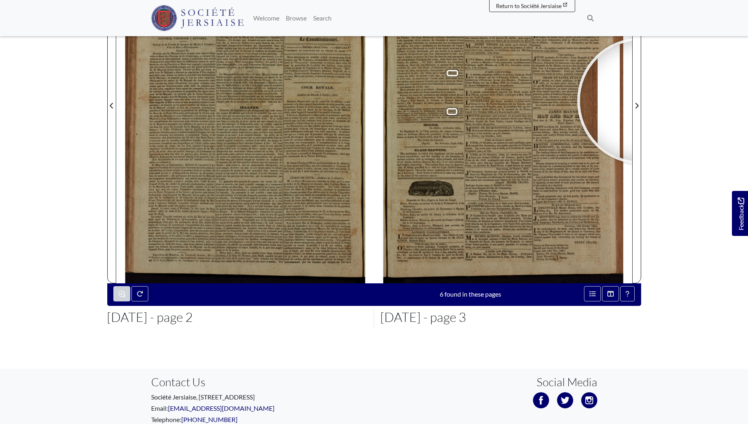
drag, startPoint x: 673, startPoint y: 124, endPoint x: 690, endPoint y: 196, distance: 73.6
click at [690, 196] on body "Menu" at bounding box center [374, 136] width 748 height 684
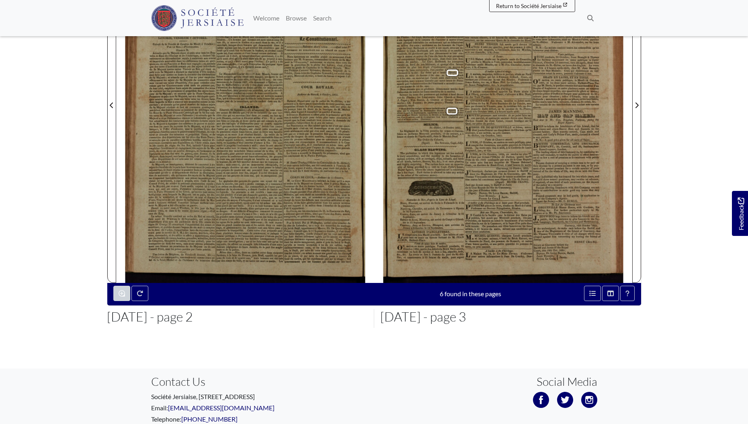
scroll to position [108, 0]
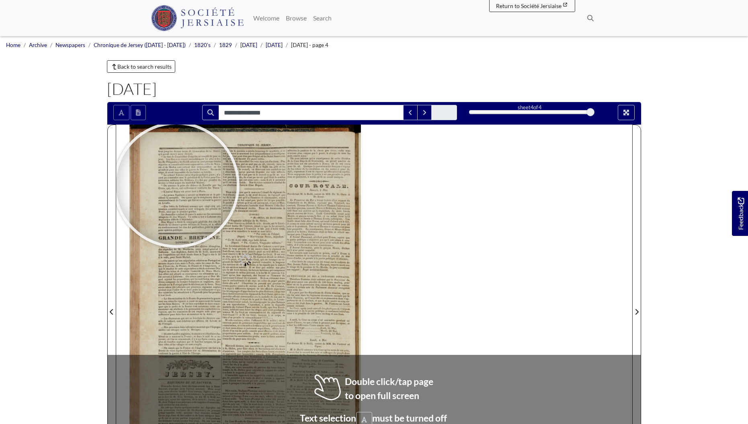
type input "**********"
click at [365, 363] on div at bounding box center [245, 307] width 258 height 365
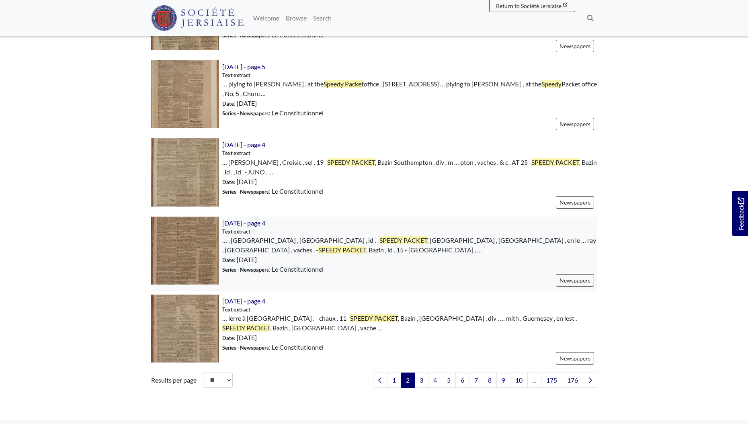
scroll to position [1138, 0]
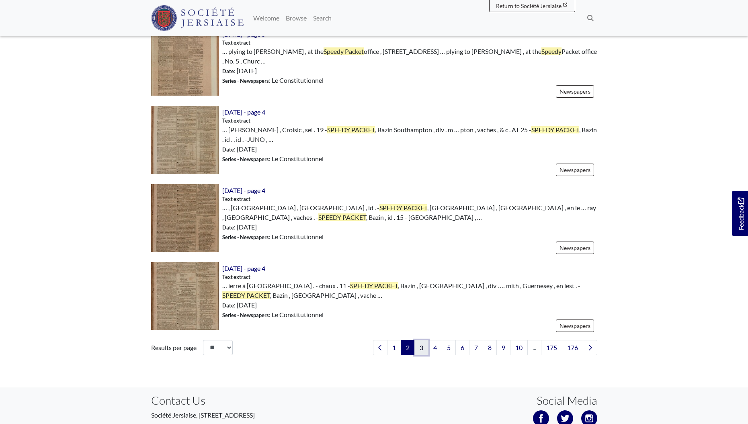
click at [421, 350] on link "3" at bounding box center [421, 347] width 14 height 15
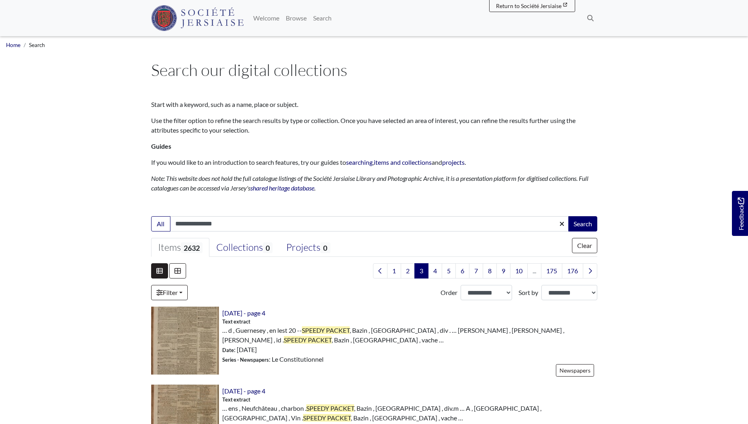
click at [338, 220] on input "**********" at bounding box center [369, 223] width 399 height 15
click at [344, 222] on input "**********" at bounding box center [369, 223] width 399 height 15
click at [568, 216] on button "Search" at bounding box center [582, 223] width 29 height 15
type input "**********"
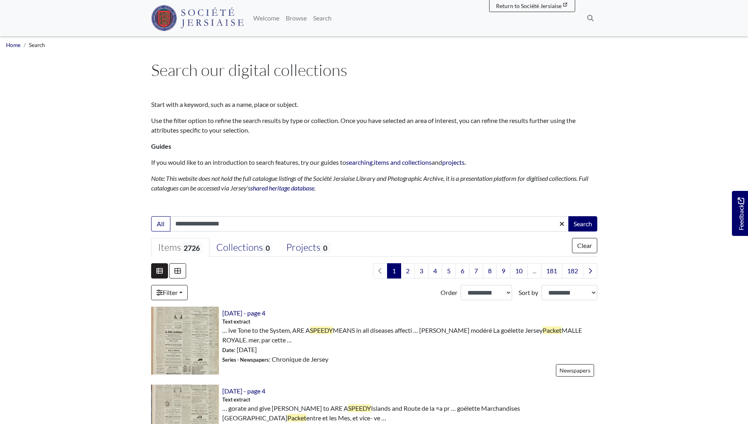
type input "**********"
click at [568, 216] on button "Search" at bounding box center [582, 223] width 29 height 15
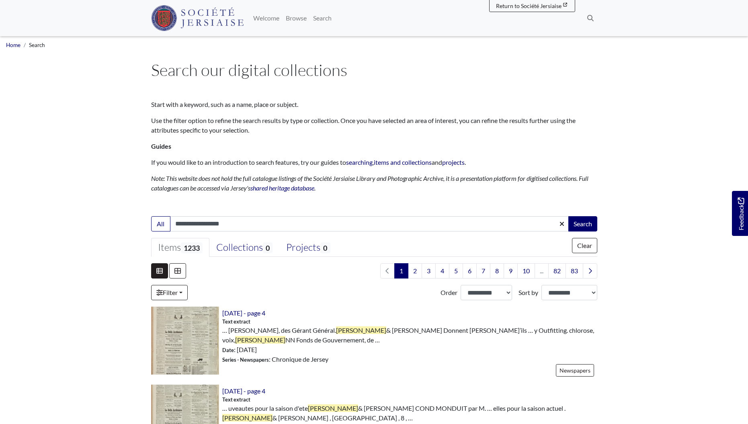
click at [190, 226] on input "**********" at bounding box center [369, 223] width 399 height 15
type input "**********"
click at [568, 216] on button "Search" at bounding box center [582, 223] width 29 height 15
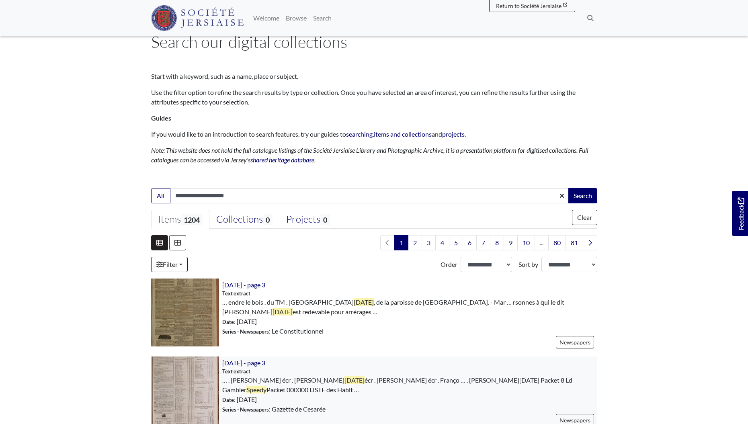
scroll to position [96, 0]
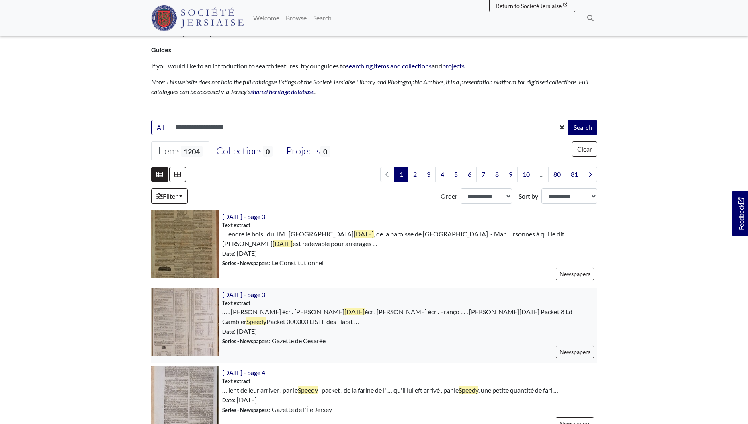
click at [184, 308] on img at bounding box center [185, 322] width 68 height 68
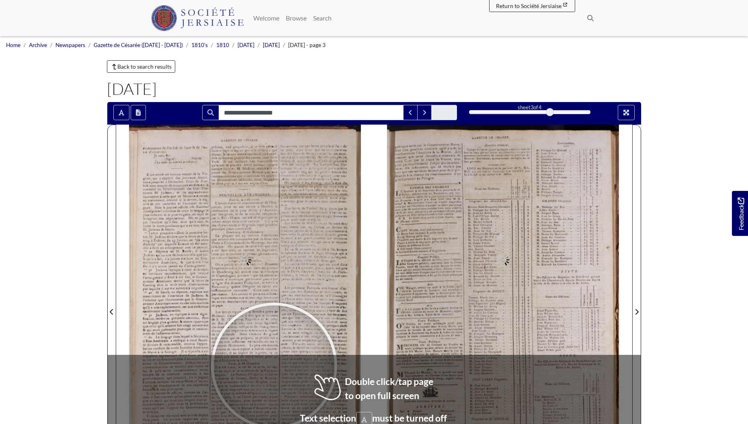
type input "**********"
click at [322, 388] on div at bounding box center [321, 387] width 121 height 121
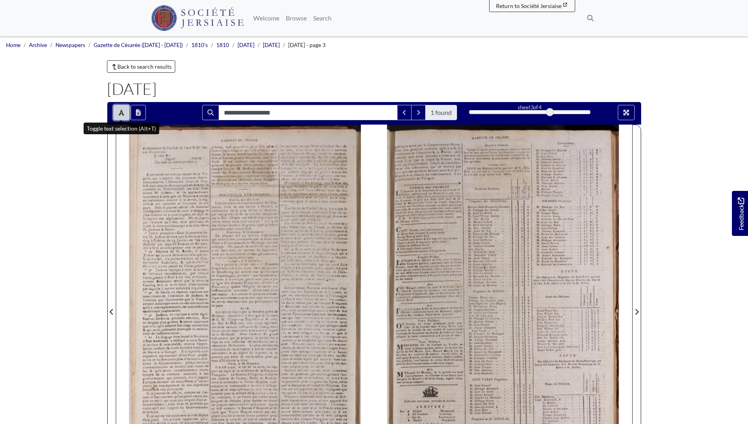
click at [120, 112] on icon "Toggle text selection (Alt+T)" at bounding box center [122, 112] width 6 height 6
click at [124, 113] on button "Toggle text selection (Alt+T)" at bounding box center [121, 112] width 16 height 15
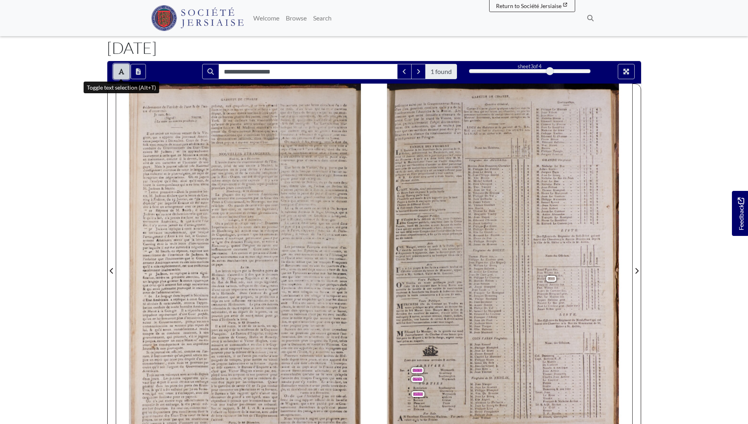
scroll to position [231, 0]
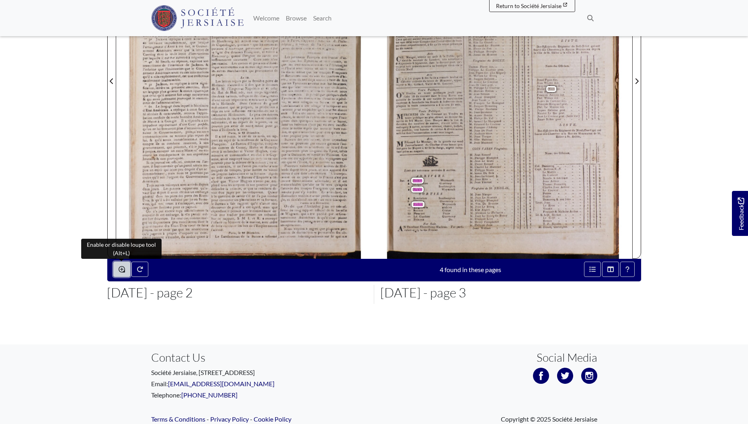
click at [123, 270] on icon "Enable or disable loupe tool (Alt+L)" at bounding box center [122, 269] width 6 height 6
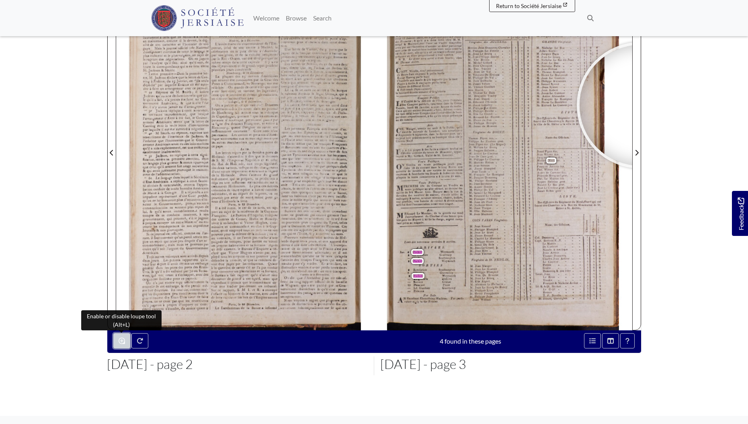
scroll to position [130, 0]
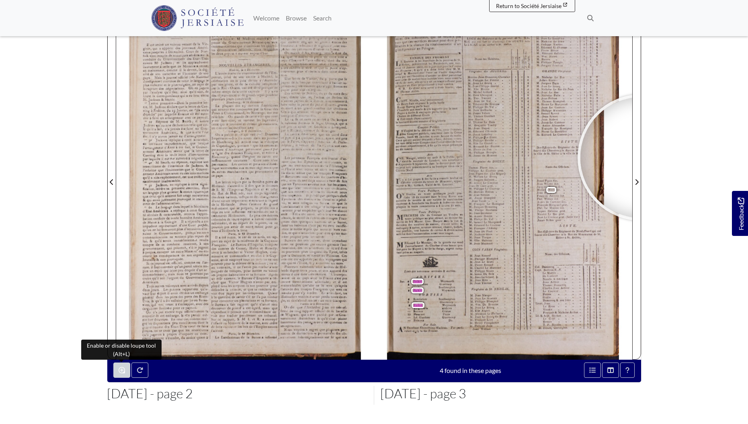
click at [686, 140] on body "Menu" at bounding box center [374, 212] width 748 height 684
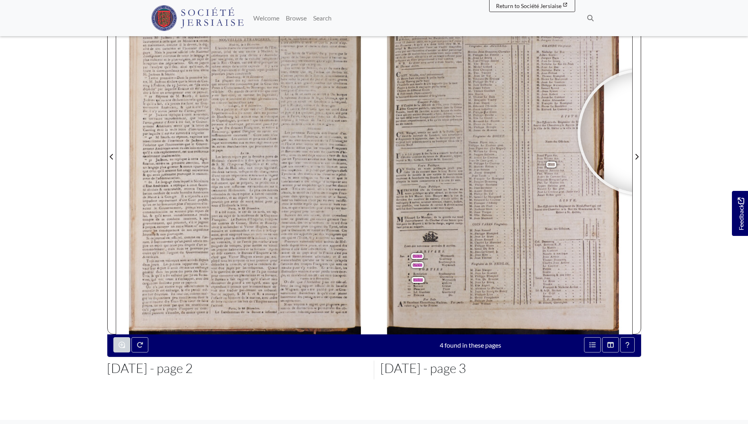
scroll to position [0, 0]
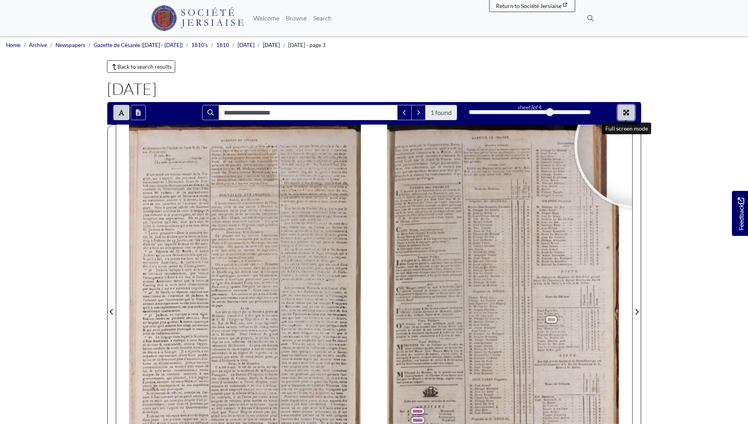
click at [630, 113] on button "Full screen mode" at bounding box center [626, 112] width 17 height 15
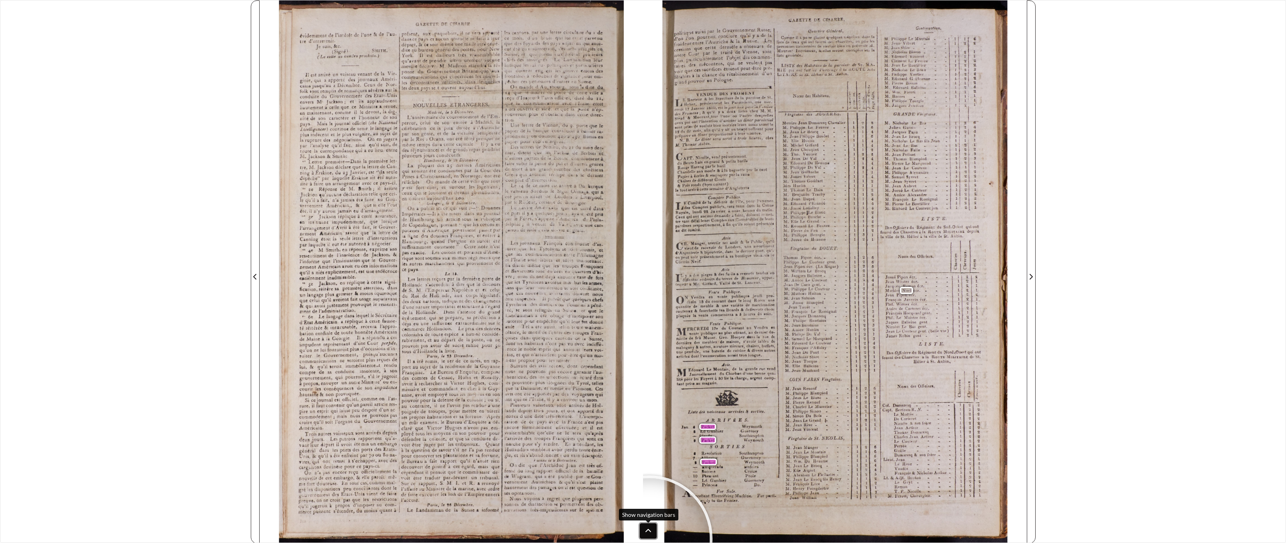
click at [650, 424] on button at bounding box center [648, 530] width 17 height 15
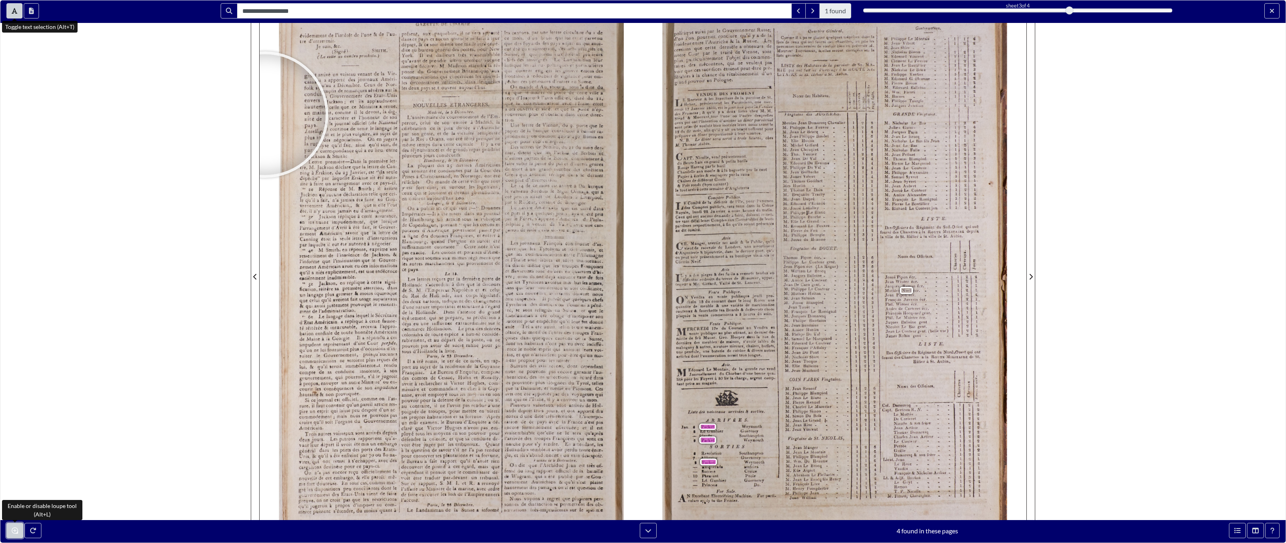
click at [13, 424] on icon "Enable or disable loupe tool (Alt+L)" at bounding box center [15, 530] width 6 height 6
click at [16, 10] on icon "Toggle text selection (Alt+T)" at bounding box center [15, 11] width 6 height 6
click at [748, 10] on button "Exit full screen mode" at bounding box center [1272, 10] width 15 height 15
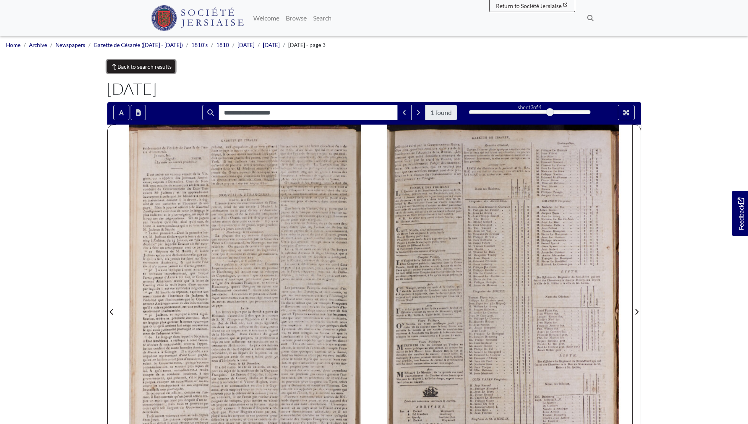
click at [158, 63] on link "Back to search results" at bounding box center [141, 66] width 69 height 12
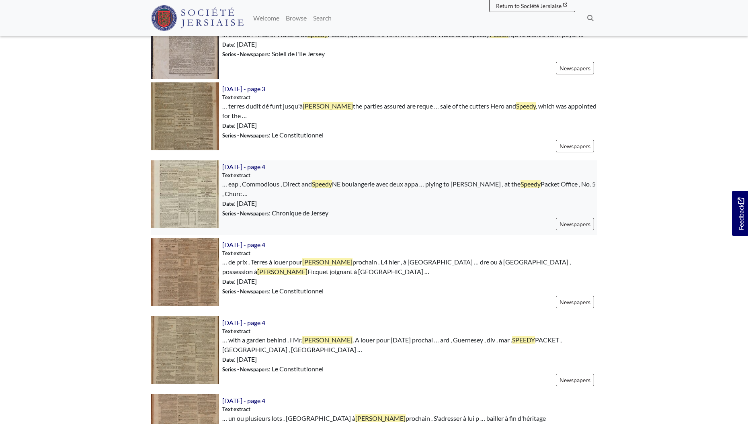
scroll to position [840, 0]
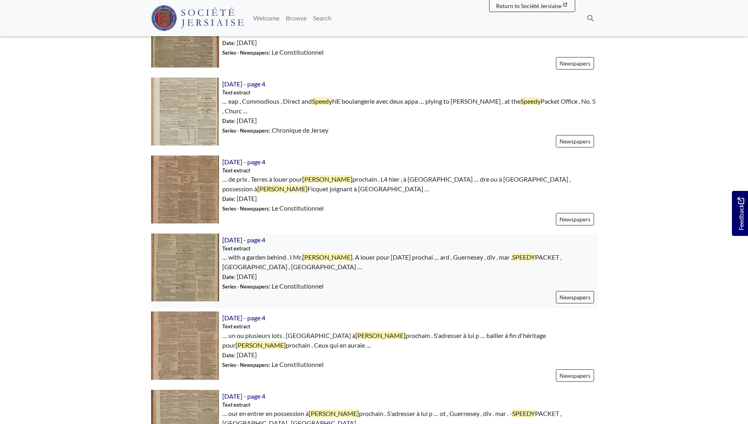
click at [202, 236] on img at bounding box center [185, 268] width 68 height 68
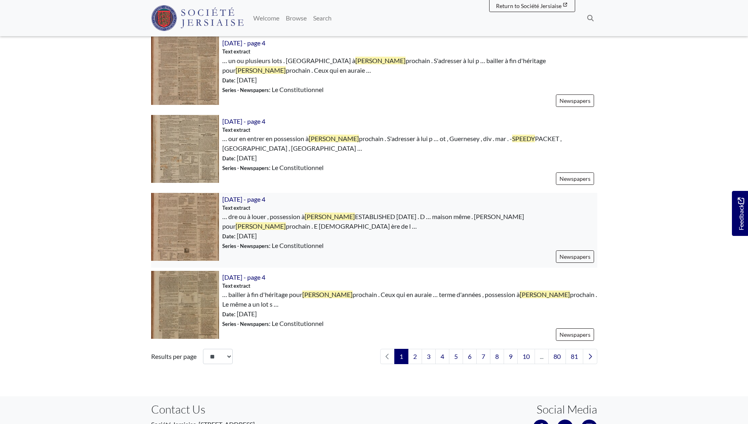
scroll to position [1149, 0]
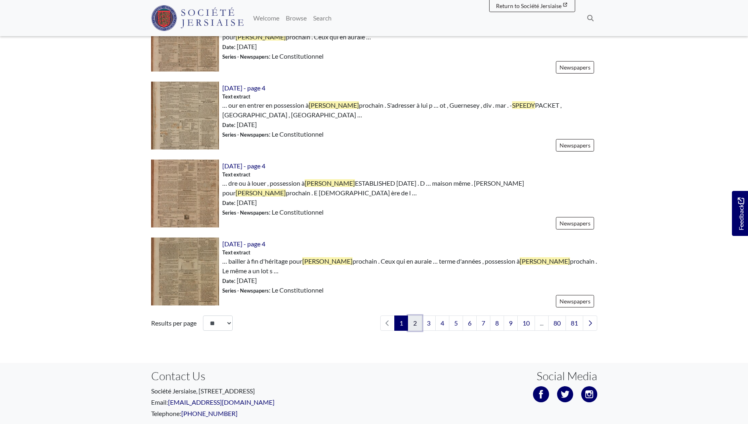
click at [418, 316] on link "2" at bounding box center [415, 323] width 14 height 15
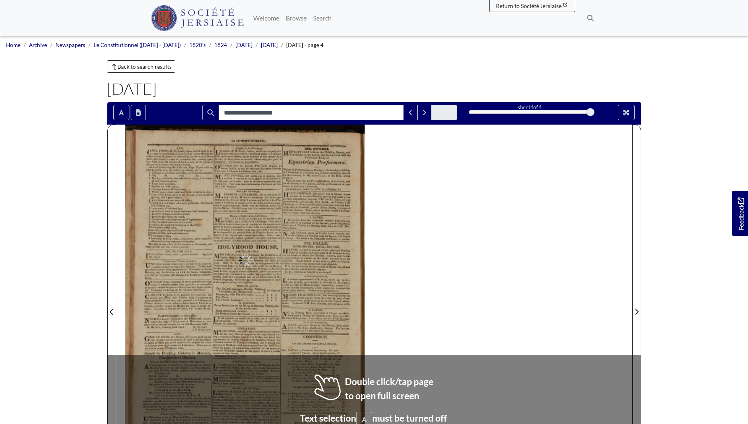
type input "**********"
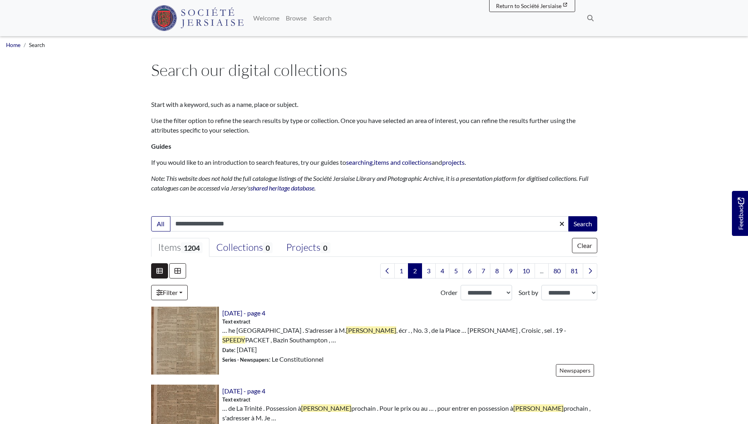
scroll to position [171, 0]
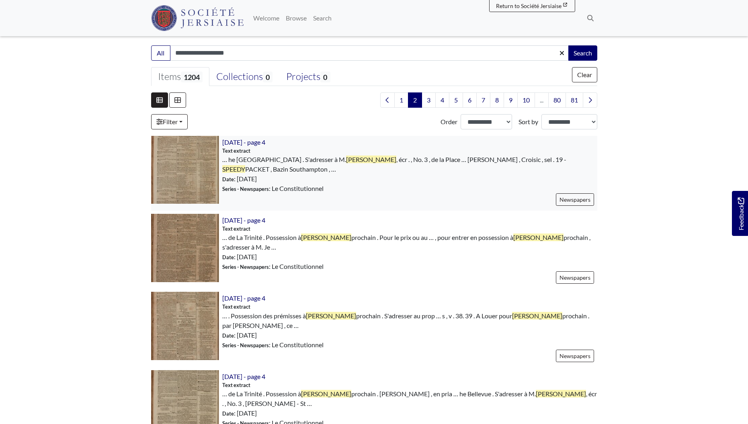
click at [211, 172] on img at bounding box center [185, 170] width 68 height 68
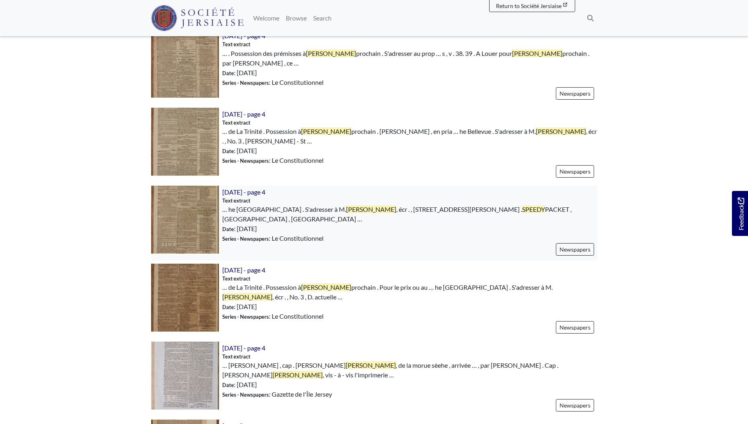
scroll to position [478, 0]
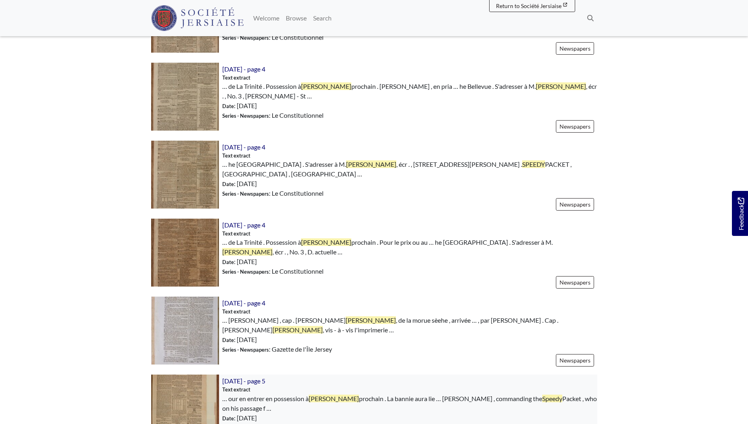
click at [166, 375] on img at bounding box center [185, 409] width 68 height 68
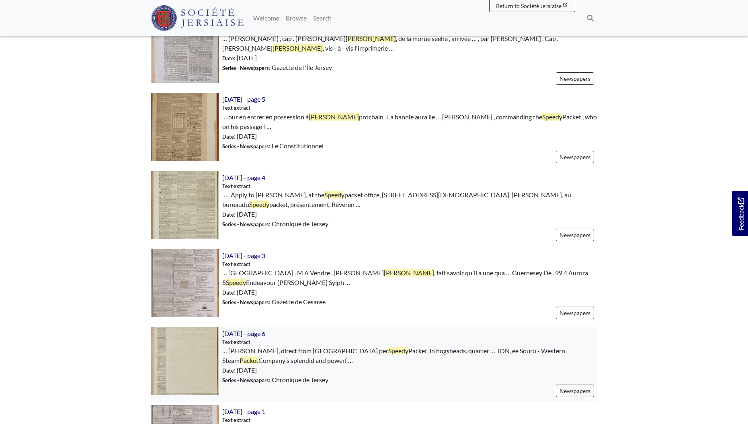
scroll to position [802, 0]
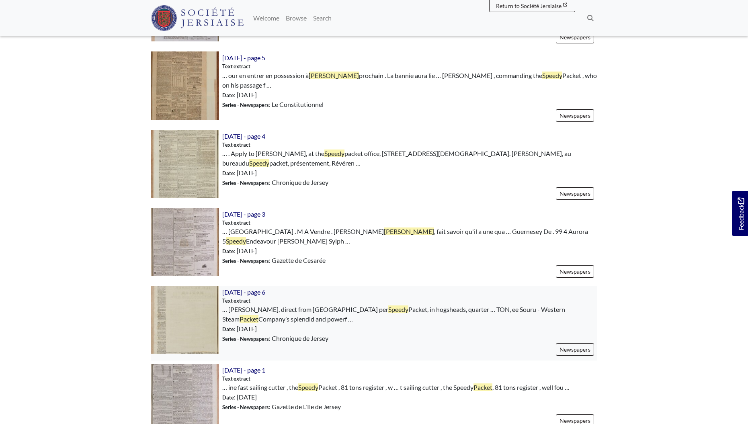
click at [187, 286] on img at bounding box center [185, 320] width 68 height 68
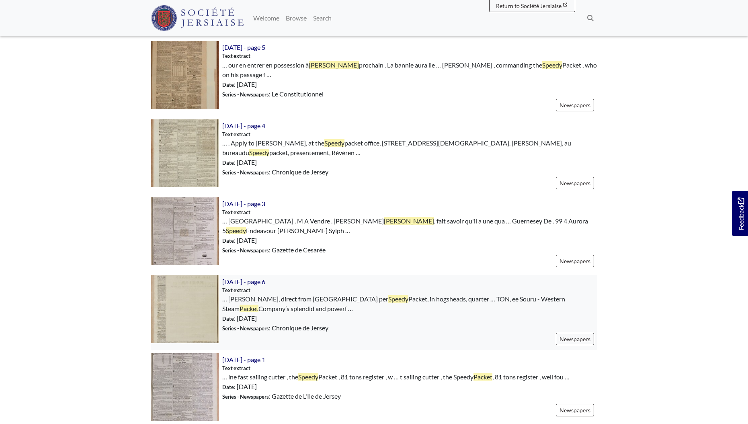
scroll to position [829, 0]
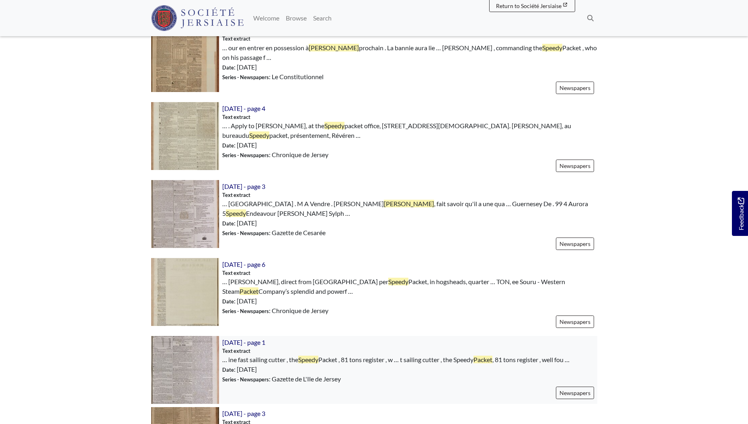
click at [201, 336] on img at bounding box center [185, 370] width 68 height 68
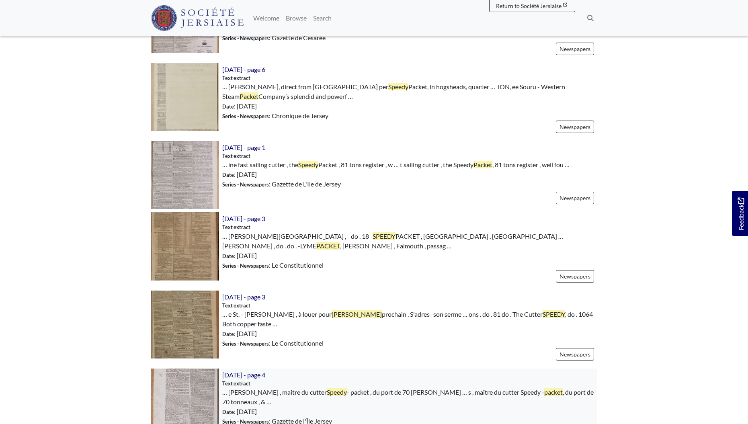
scroll to position [1058, 0]
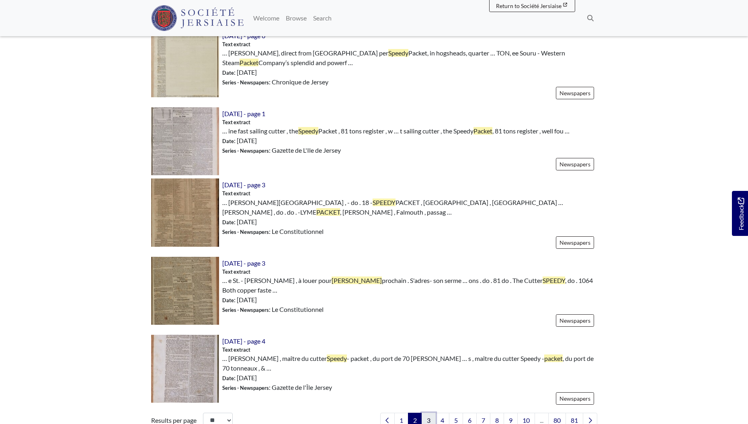
click at [429, 413] on link "3" at bounding box center [429, 420] width 14 height 15
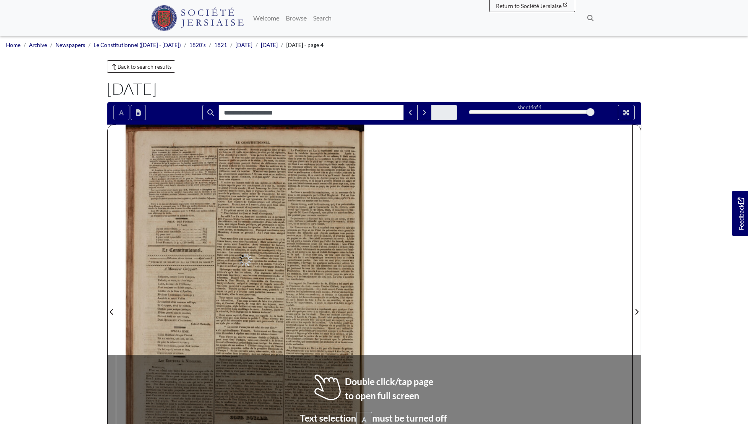
type input "**********"
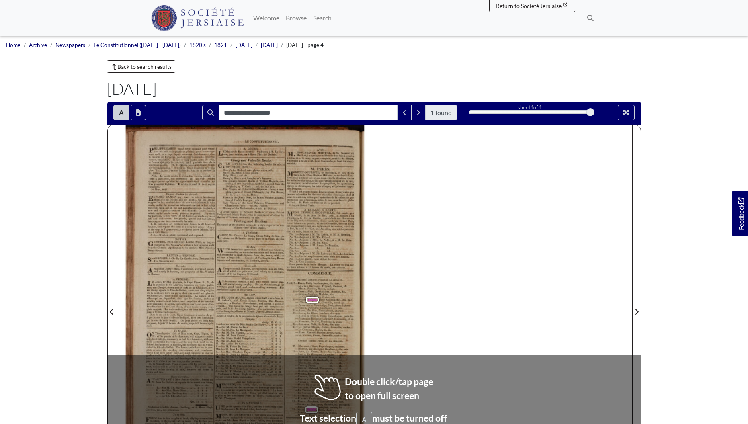
scroll to position [101, 0]
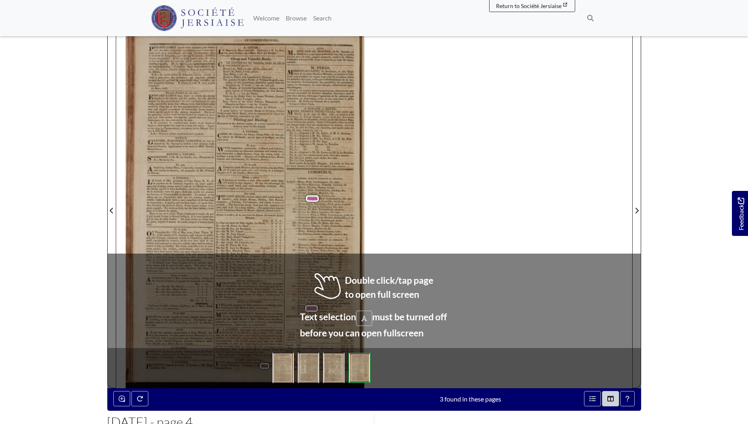
click at [366, 293] on div "PHILIPPE LABEY prend cette occasion pour remer- cier ses amis et le public en g…" at bounding box center [250, 205] width 248 height 365
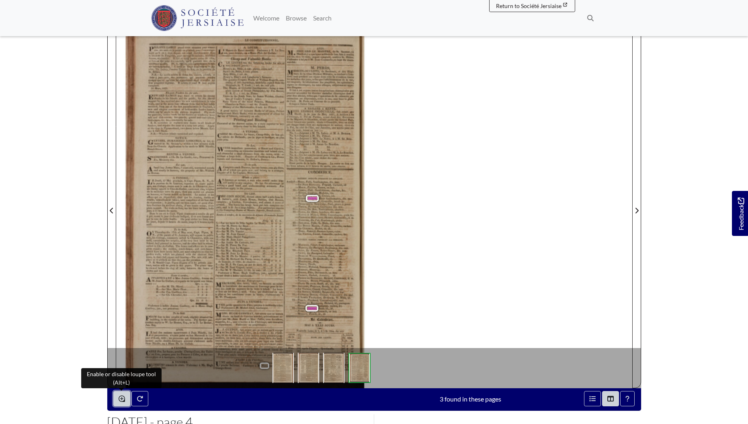
click at [123, 399] on icon "Enable or disable loupe tool (Alt+L)" at bounding box center [122, 399] width 6 height 6
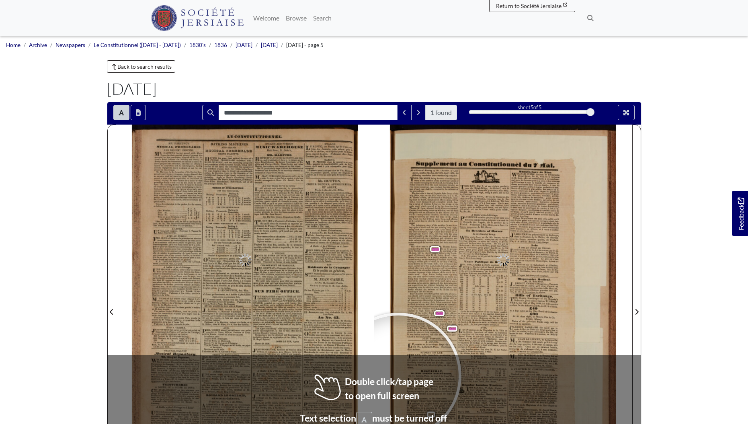
type input "**********"
click at [398, 375] on div at bounding box center [398, 375] width 121 height 121
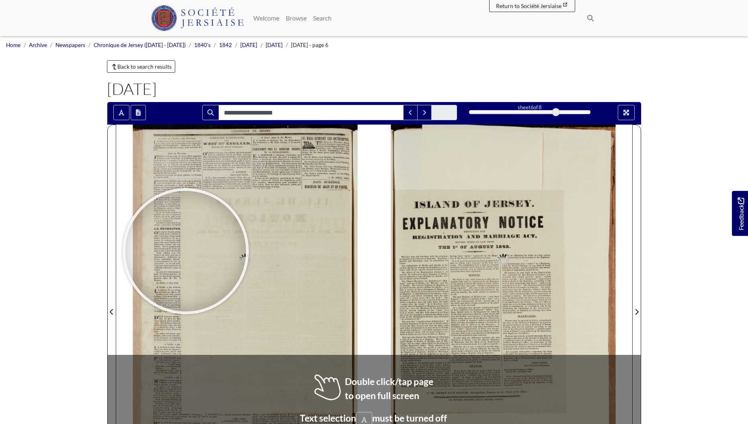
type input "**********"
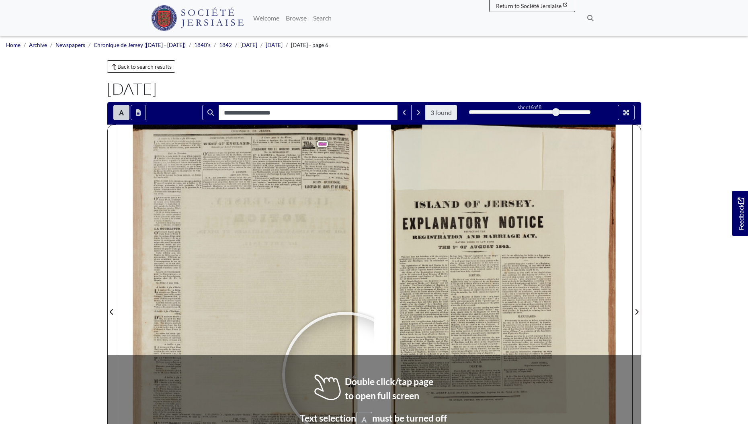
click at [345, 375] on div at bounding box center [345, 375] width 121 height 121
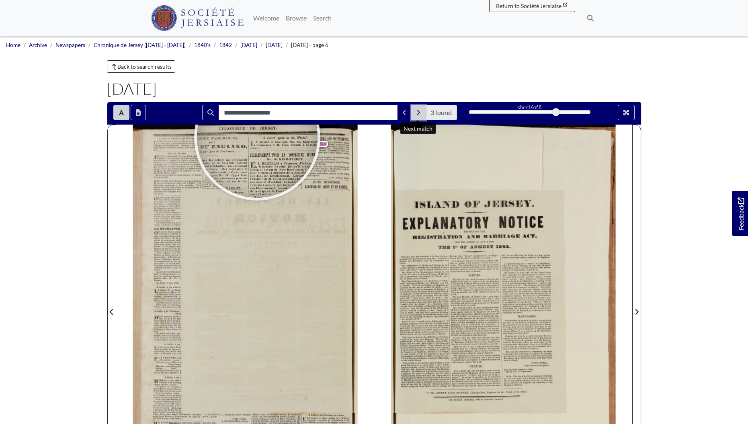
click at [416, 115] on icon "Next Match" at bounding box center [418, 112] width 4 height 6
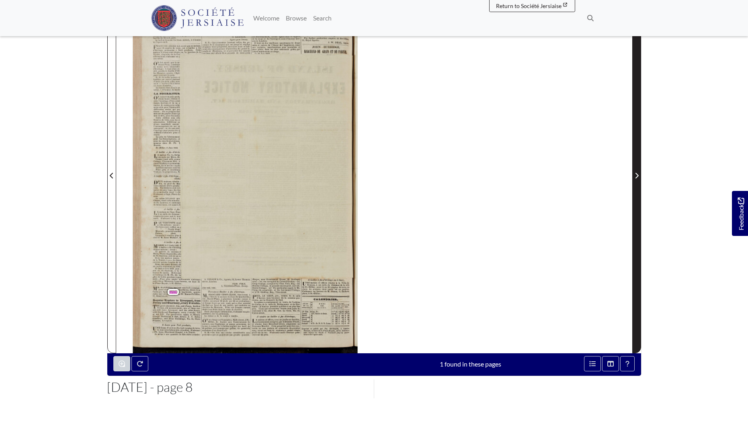
scroll to position [131, 0]
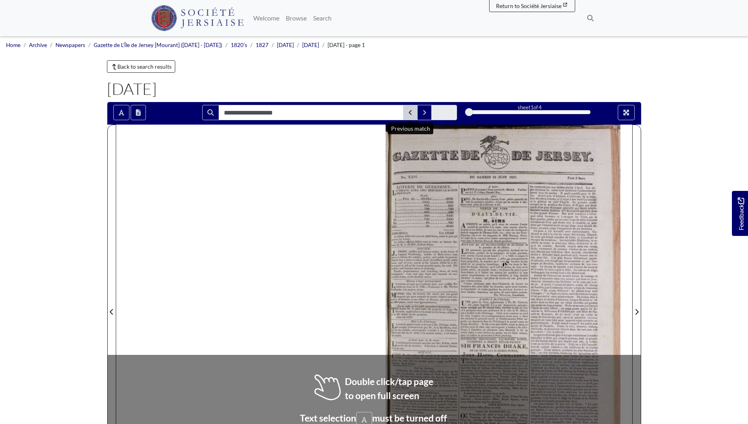
type input "**********"
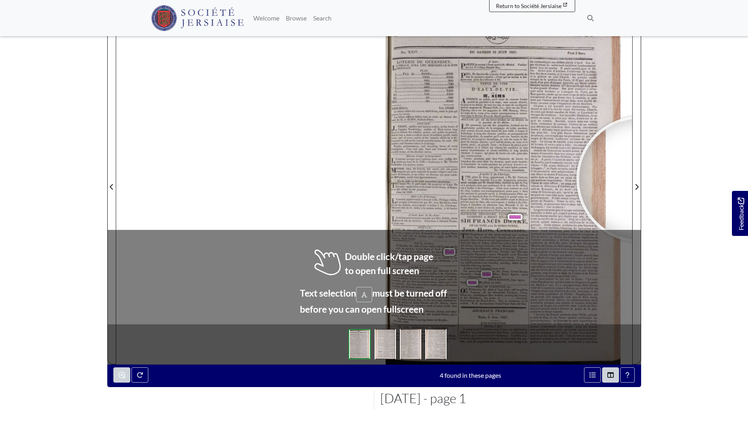
scroll to position [166, 0]
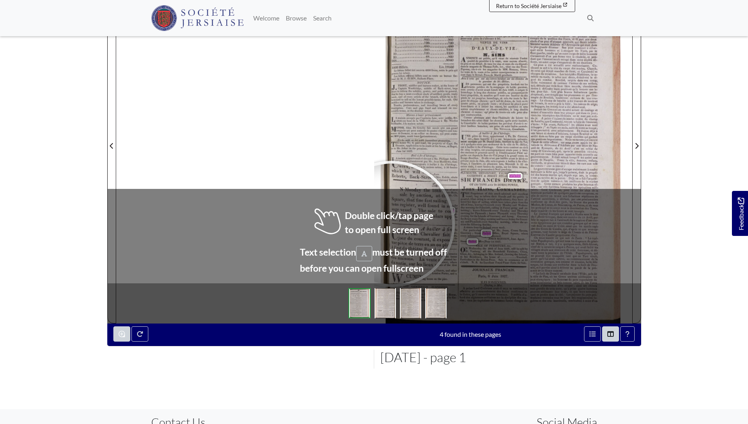
click at [392, 224] on div at bounding box center [392, 224] width 121 height 121
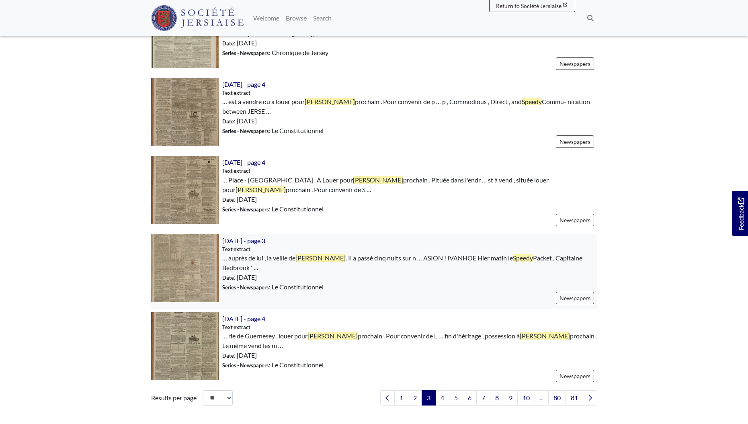
scroll to position [1086, 0]
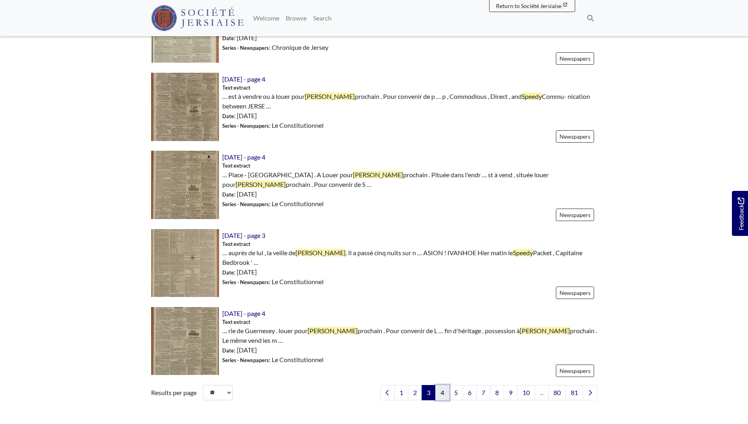
click at [443, 385] on link "4" at bounding box center [442, 392] width 14 height 15
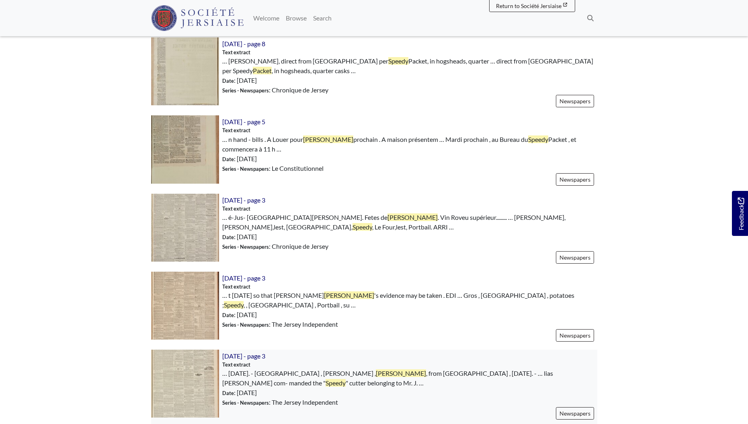
scroll to position [743, 0]
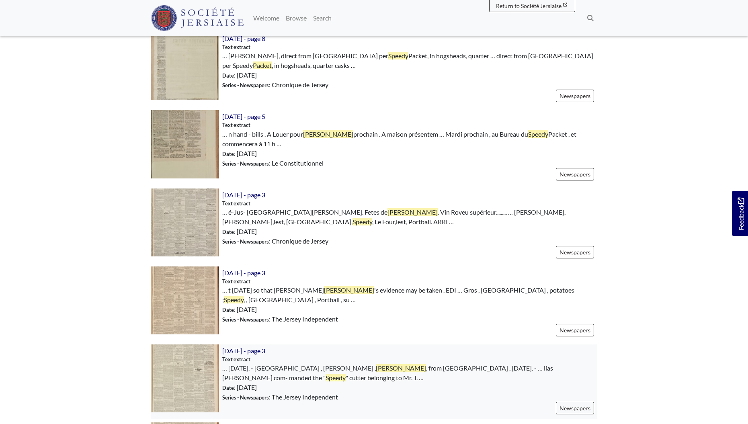
click at [182, 345] on img at bounding box center [185, 379] width 68 height 68
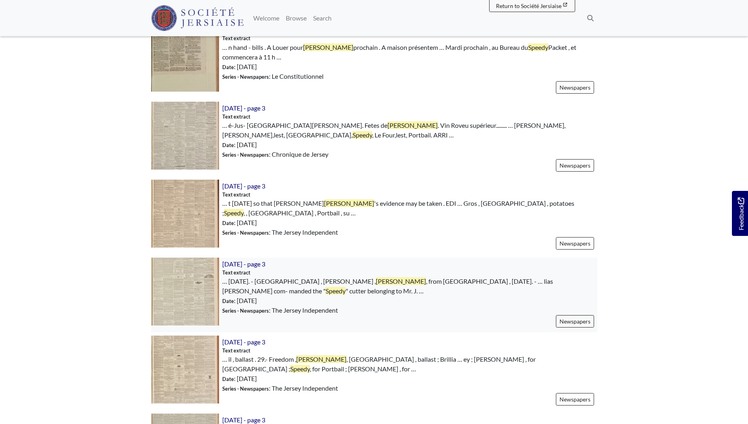
scroll to position [840, 0]
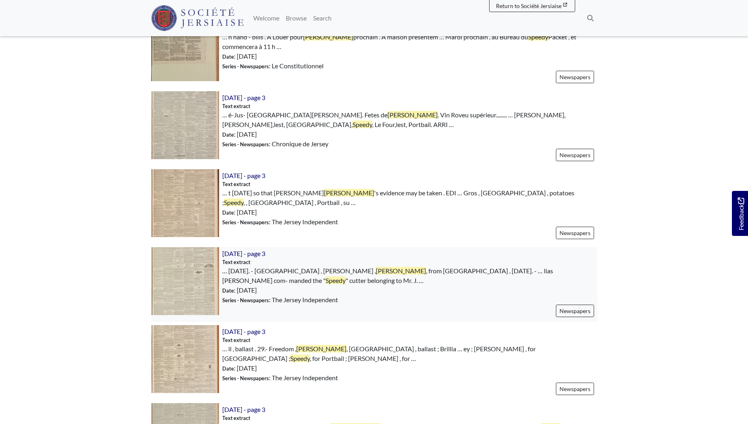
click at [187, 247] on img at bounding box center [185, 281] width 68 height 68
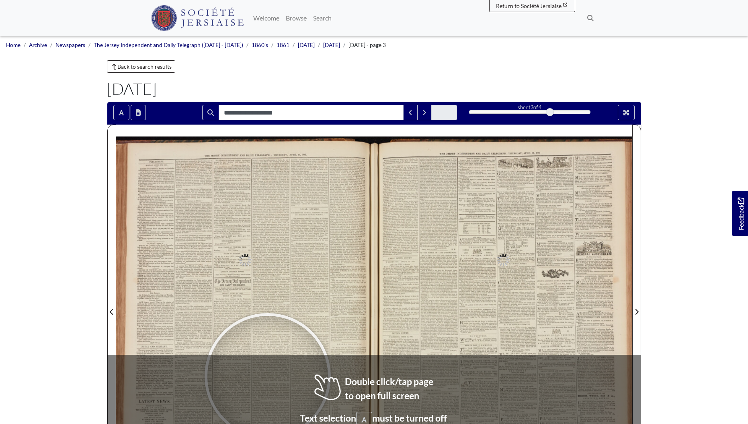
click at [268, 376] on div at bounding box center [267, 376] width 121 height 121
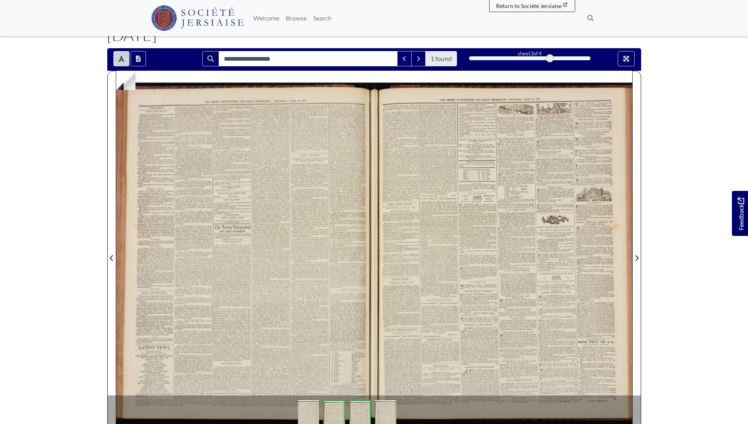
scroll to position [12, 0]
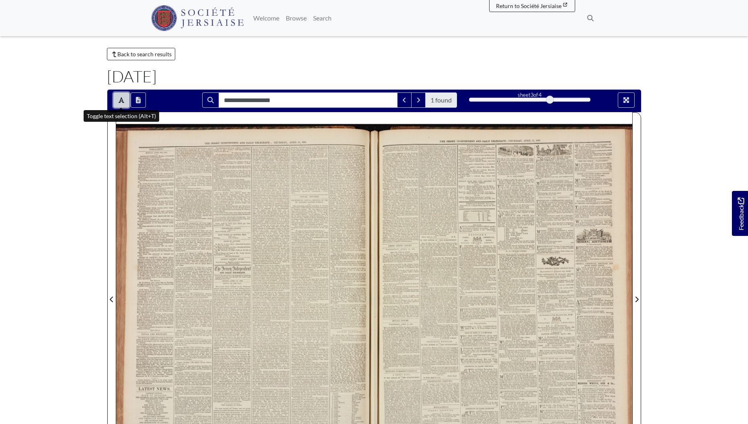
click at [124, 99] on button "Toggle text selection (Alt+T)" at bounding box center [121, 99] width 16 height 15
click at [121, 102] on icon "Toggle text selection (Alt+T)" at bounding box center [122, 100] width 6 height 6
click at [282, 101] on input "**********" at bounding box center [308, 99] width 179 height 15
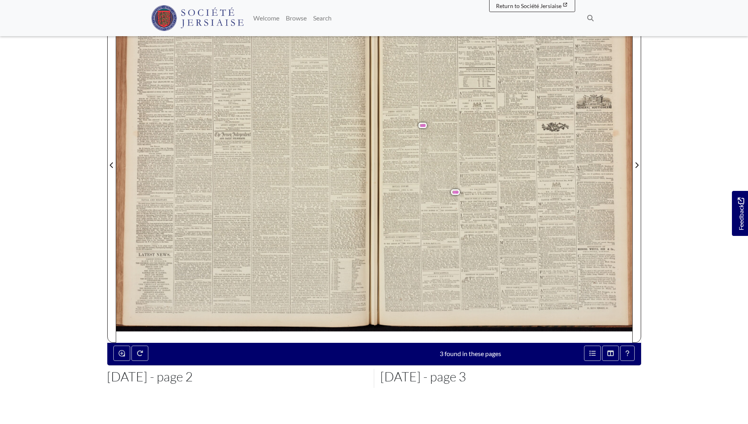
scroll to position [152, 0]
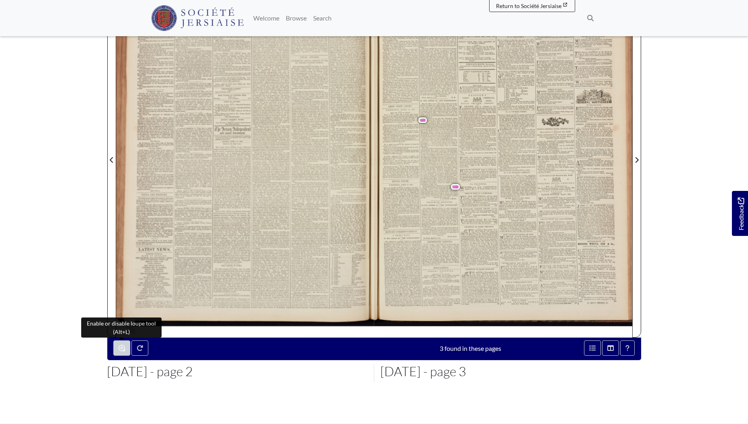
type input "**********"
click at [118, 346] on button "Enable or disable loupe tool (Alt+L)" at bounding box center [121, 348] width 17 height 15
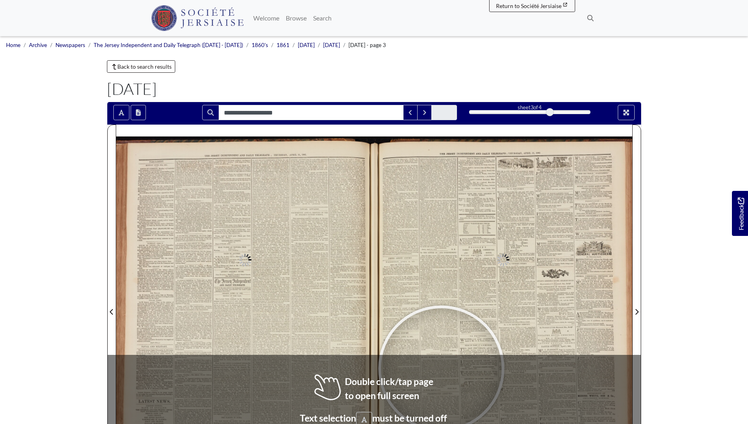
click at [441, 369] on div at bounding box center [441, 368] width 121 height 121
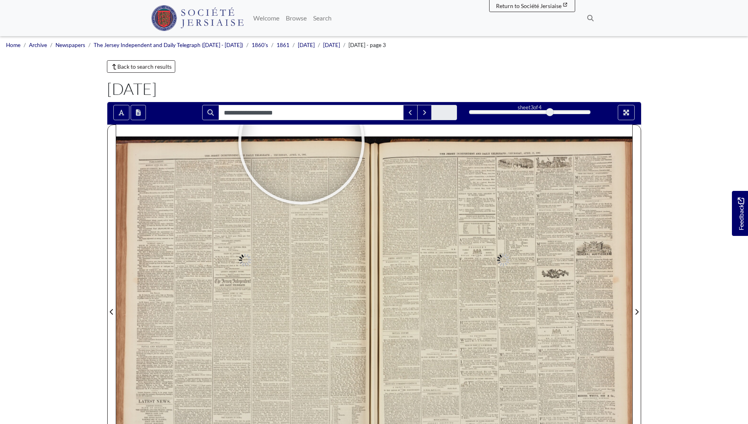
type input "**********"
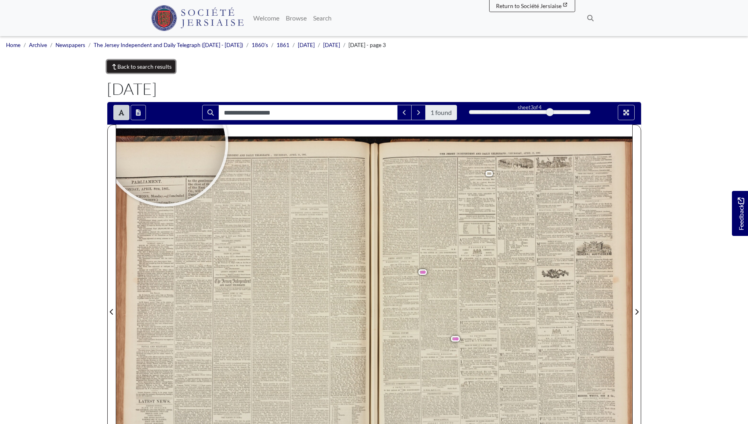
click at [141, 64] on link "Back to search results" at bounding box center [141, 66] width 69 height 12
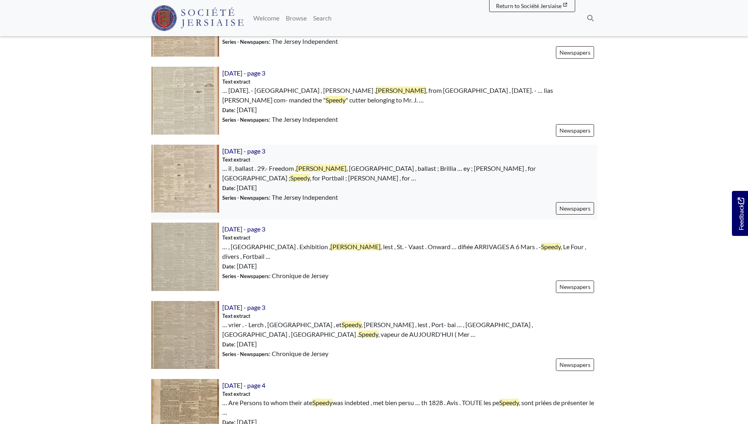
scroll to position [1034, 0]
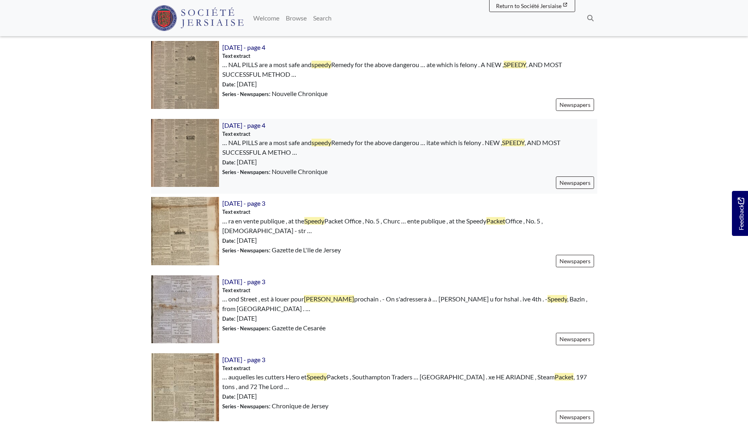
scroll to position [1088, 0]
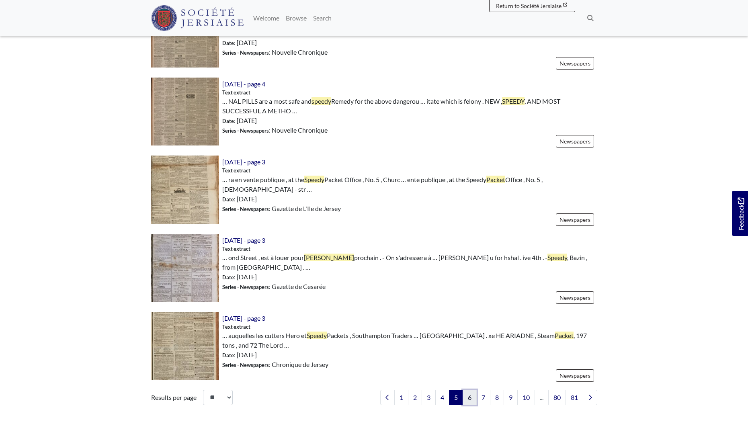
click at [468, 390] on link "6" at bounding box center [470, 397] width 14 height 15
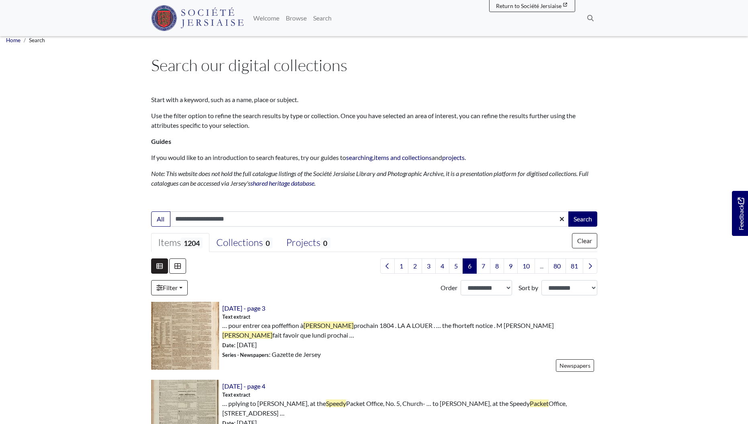
scroll to position [10, 0]
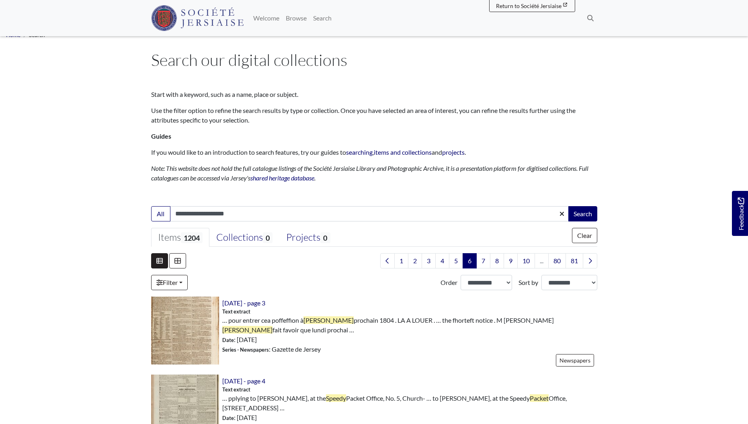
click at [275, 213] on input "**********" at bounding box center [369, 213] width 399 height 15
type input "********"
click at [568, 206] on button "Search" at bounding box center [582, 213] width 29 height 15
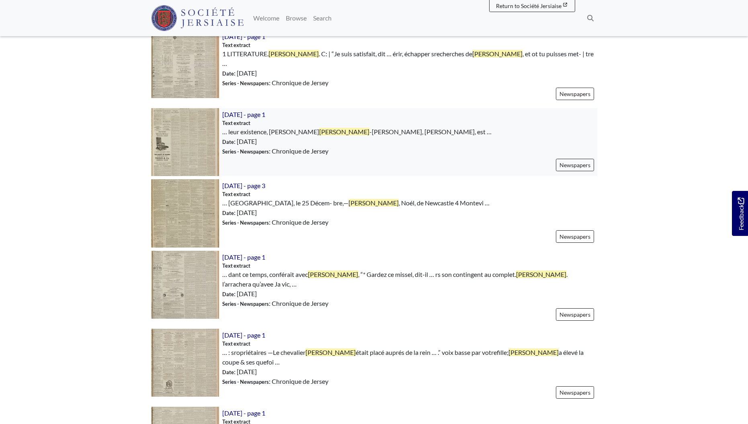
scroll to position [537, 0]
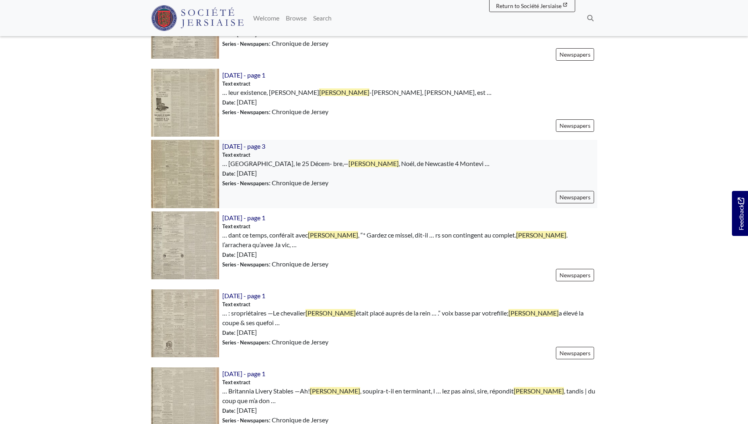
click at [200, 174] on img at bounding box center [185, 174] width 68 height 68
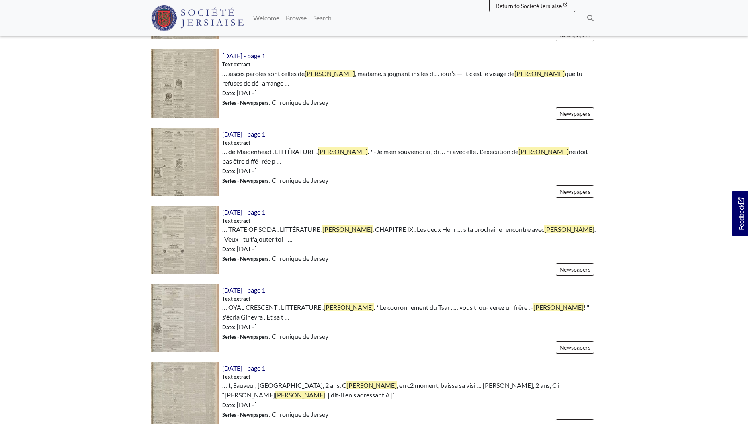
scroll to position [1145, 0]
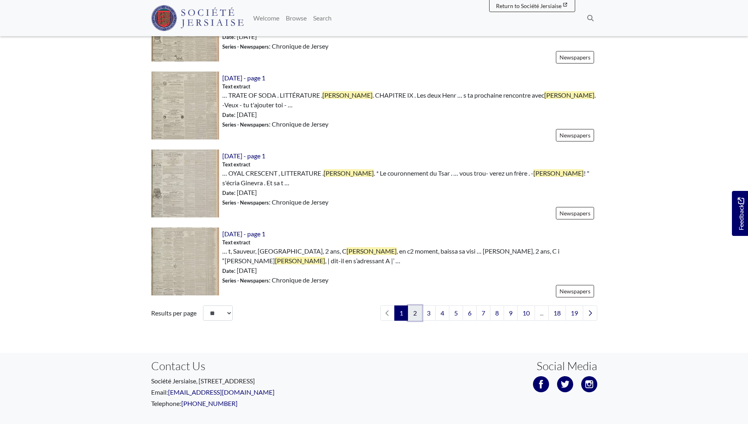
click at [416, 306] on link "2" at bounding box center [415, 313] width 14 height 15
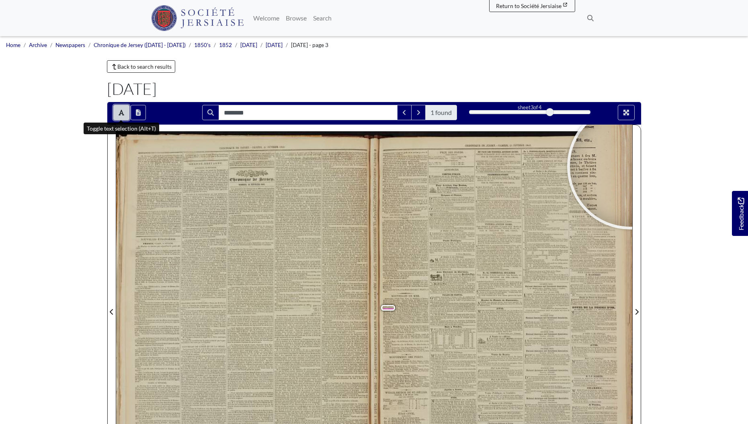
click at [124, 111] on icon "Toggle text selection (Alt+T)" at bounding box center [122, 112] width 6 height 6
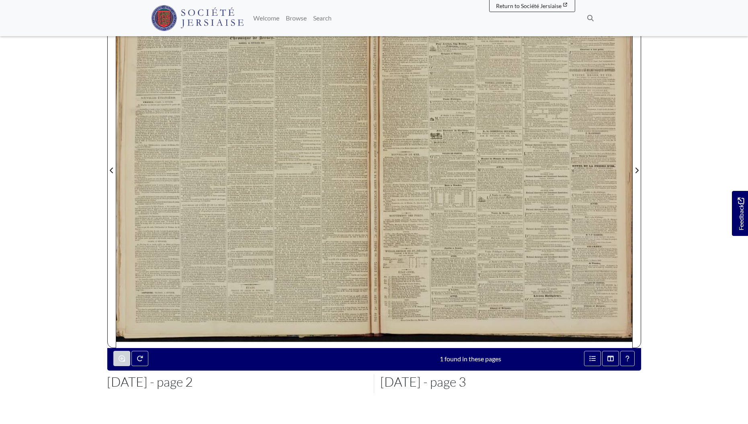
scroll to position [241, 0]
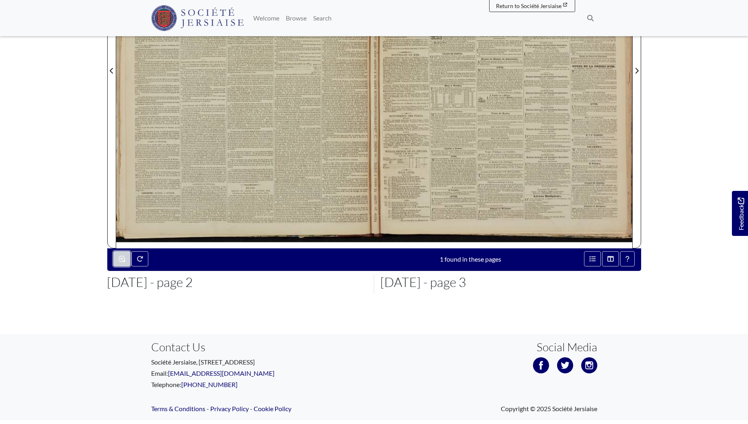
click at [117, 259] on button "Enable or disable loupe tool (Alt+L)" at bounding box center [121, 258] width 17 height 15
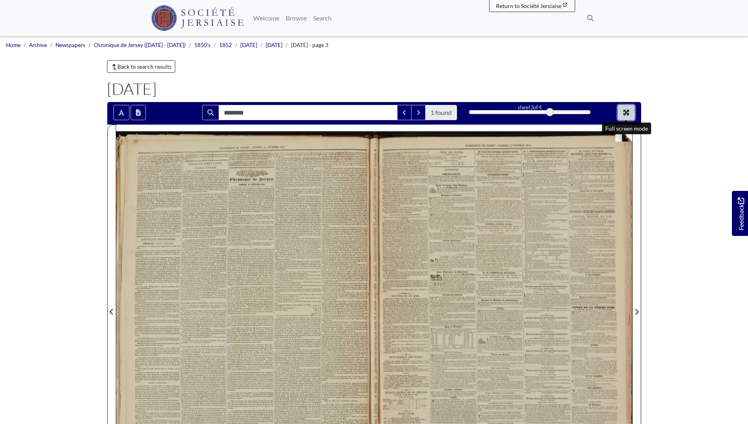
click at [627, 110] on icon "Full screen mode" at bounding box center [627, 113] width 6 height 6
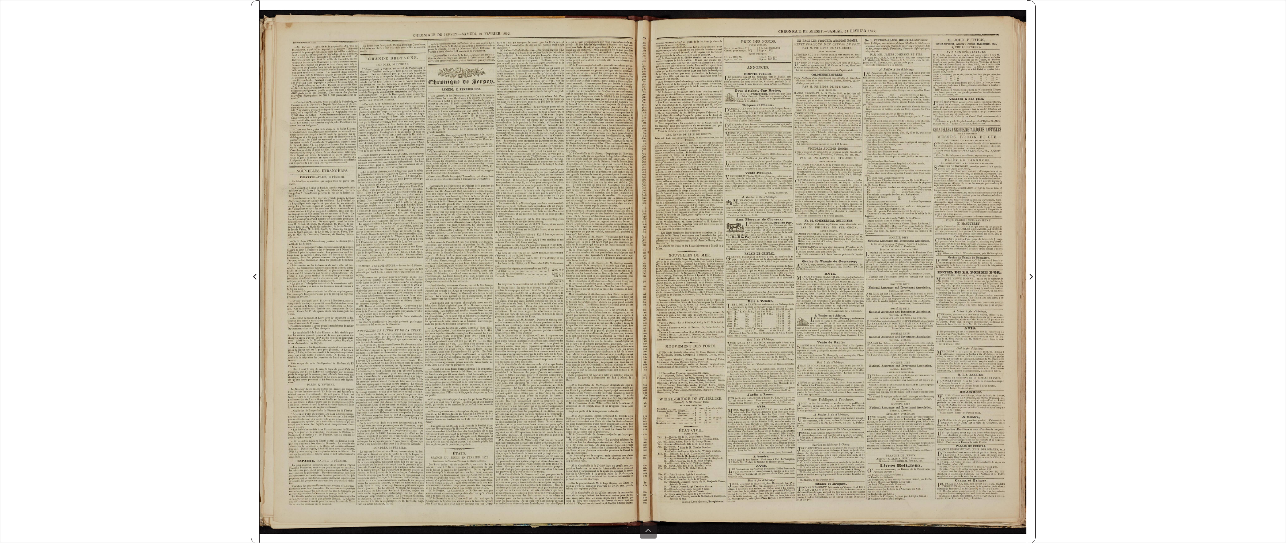
drag, startPoint x: 1189, startPoint y: 48, endPoint x: 1204, endPoint y: 39, distance: 17.1
click at [748, 48] on div "******** 1 found sheet 3 of 4 3 * The metadata has moved. You can now access th…" at bounding box center [643, 271] width 1286 height 543
click at [748, 51] on div "******** 1 found sheet 3 of 4 3 * The metadata has moved. You can now access th…" at bounding box center [643, 271] width 1286 height 543
click at [748, 133] on div "******** 1 found sheet 3 of 4 3 * The metadata has moved. You can now access th…" at bounding box center [643, 271] width 1286 height 543
click at [748, 174] on div "******** 1 found sheet 3 of 4 3 * The metadata has moved. You can now access th…" at bounding box center [643, 271] width 1286 height 543
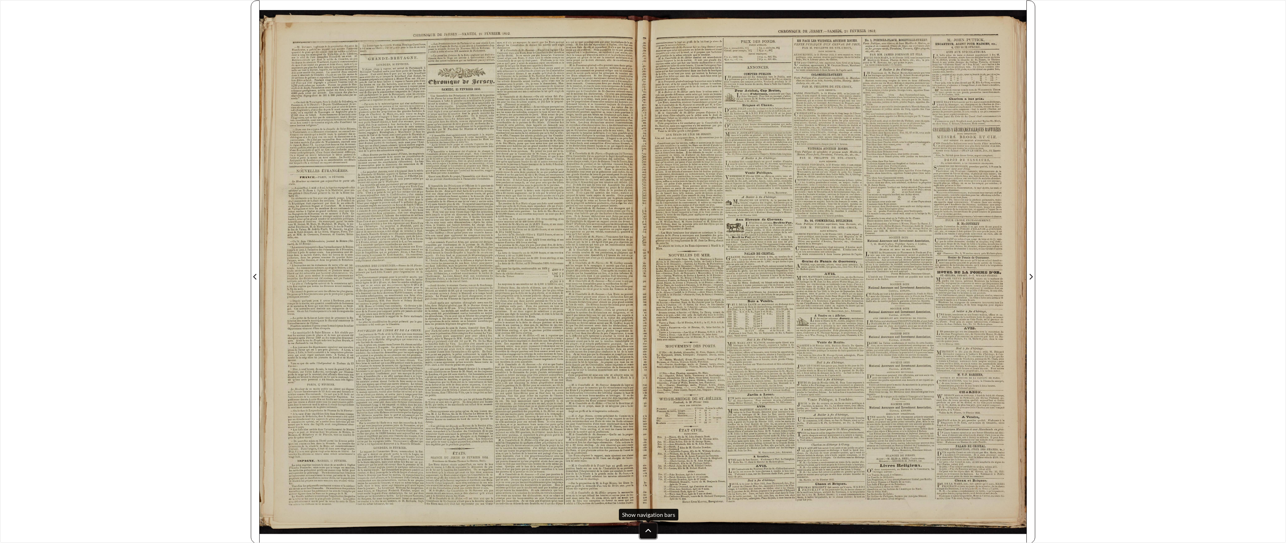
click at [652, 424] on button at bounding box center [648, 530] width 17 height 15
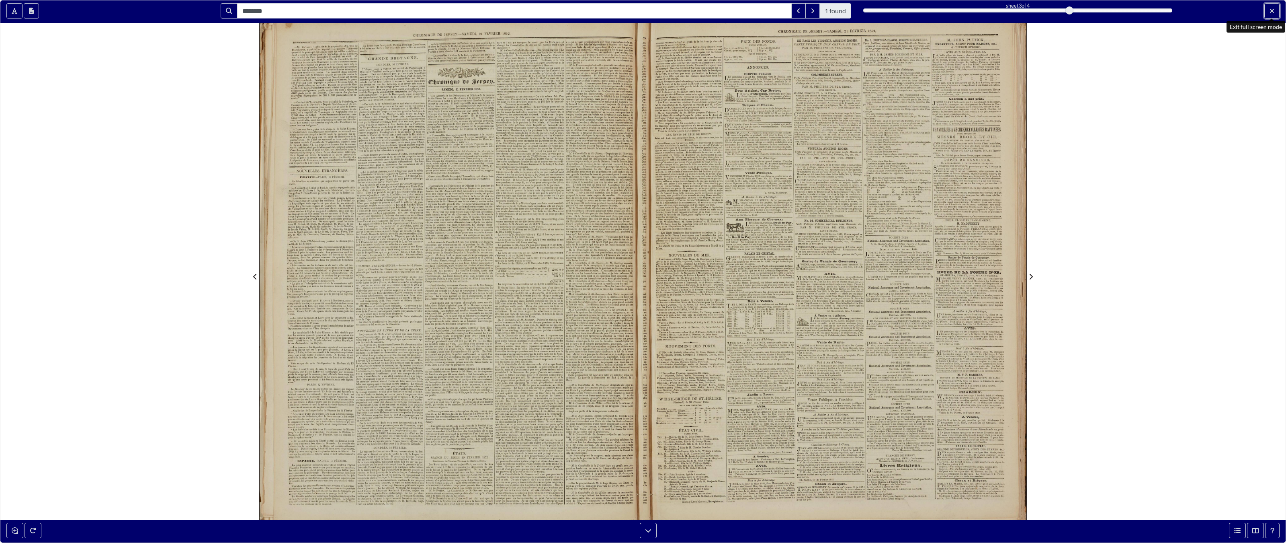
click at [748, 9] on button "Exit full screen mode" at bounding box center [1272, 10] width 15 height 15
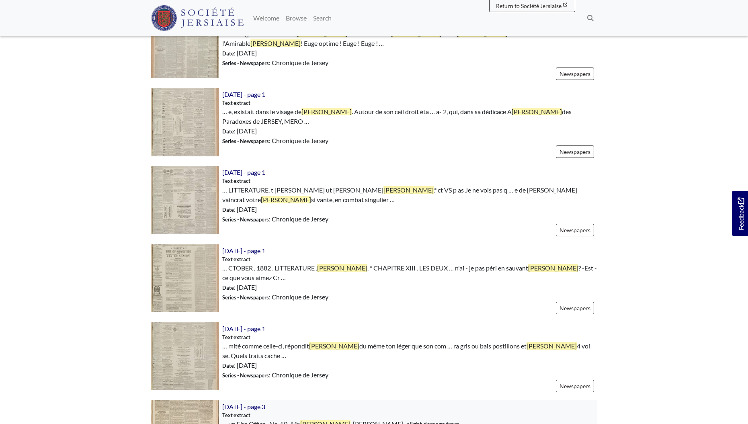
scroll to position [1176, 0]
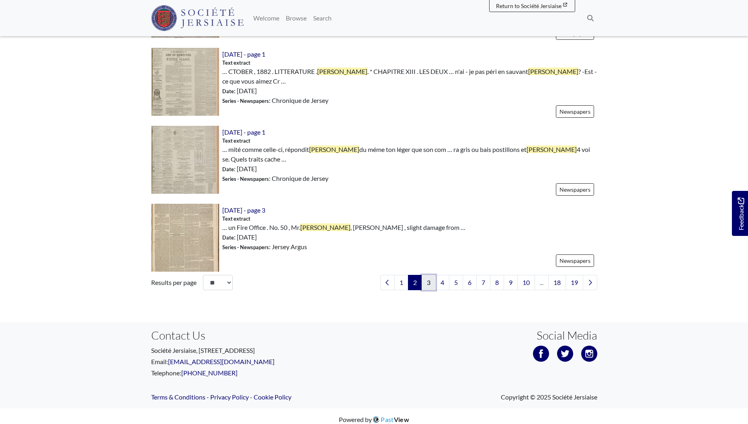
click at [427, 277] on link "3" at bounding box center [429, 282] width 14 height 15
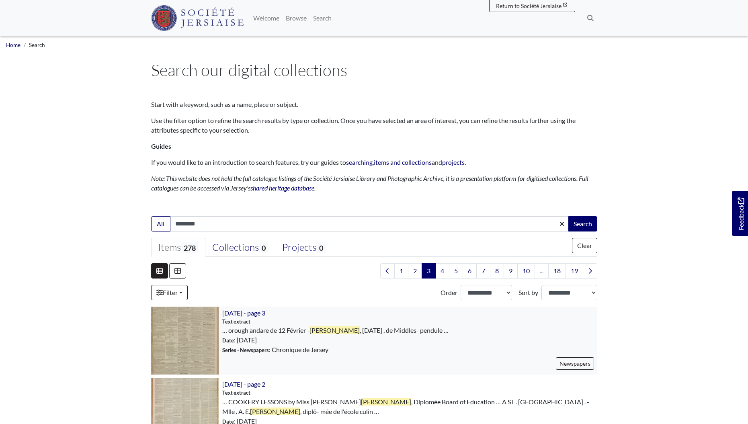
click at [187, 344] on img at bounding box center [185, 341] width 68 height 68
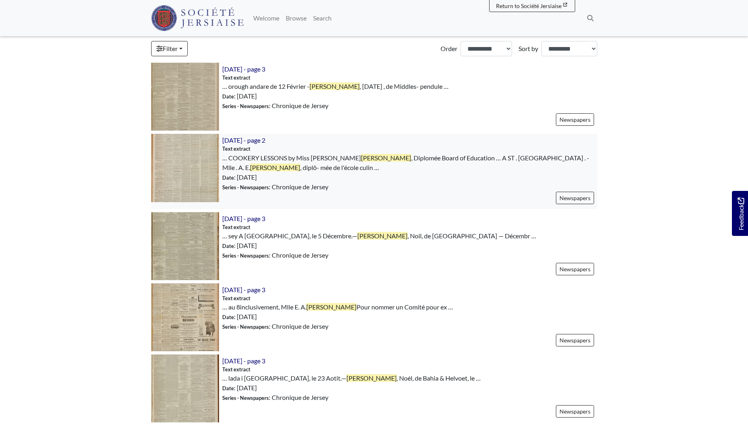
scroll to position [249, 0]
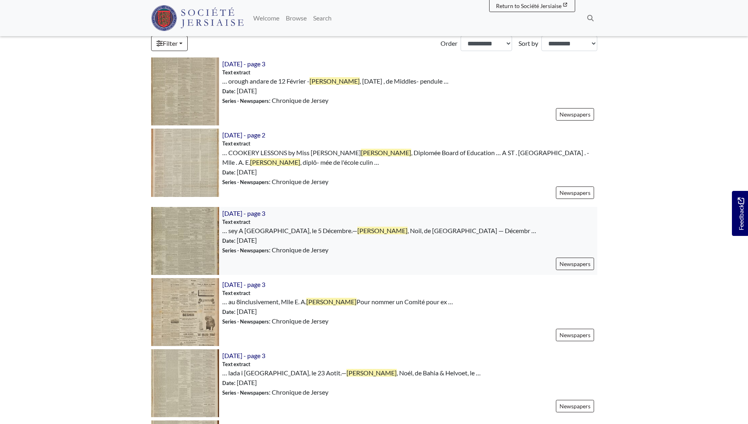
click at [190, 245] on img at bounding box center [185, 241] width 68 height 68
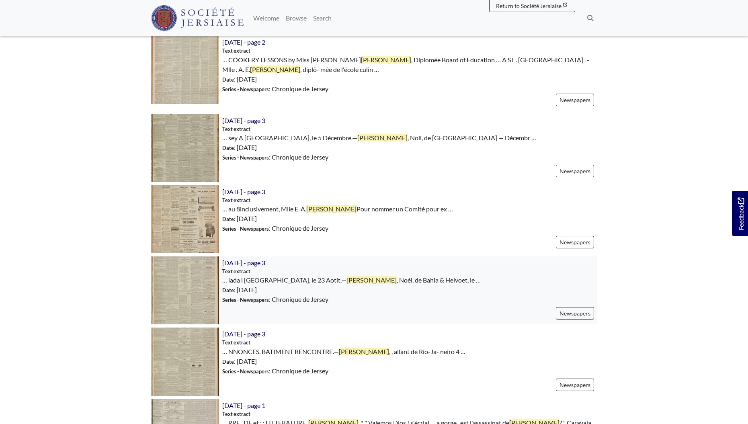
scroll to position [384, 0]
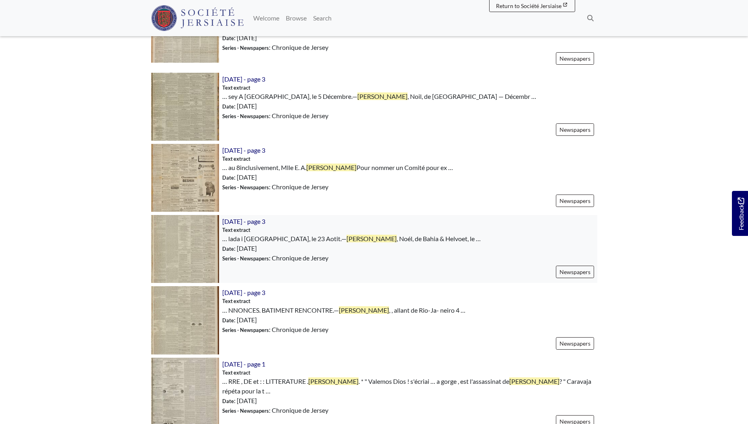
click at [183, 242] on img at bounding box center [185, 249] width 68 height 68
click at [203, 318] on img at bounding box center [185, 320] width 68 height 68
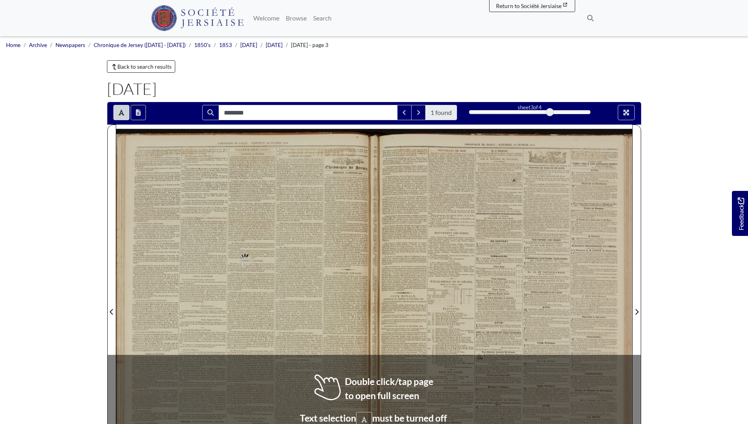
click at [345, 356] on div at bounding box center [245, 307] width 258 height 365
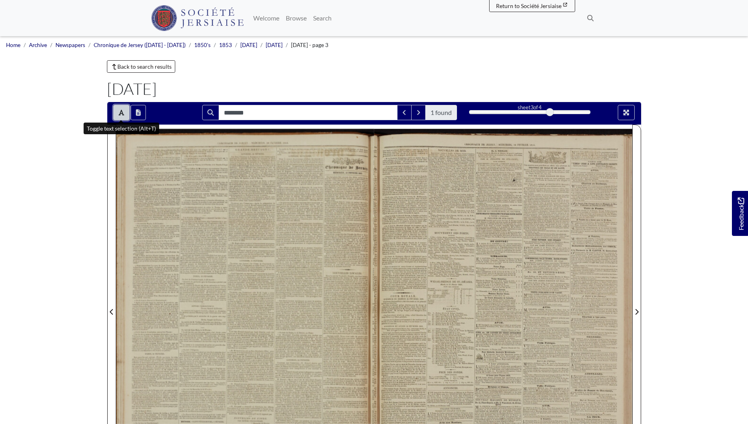
click at [119, 112] on button "Toggle text selection (Alt+T)" at bounding box center [121, 112] width 16 height 15
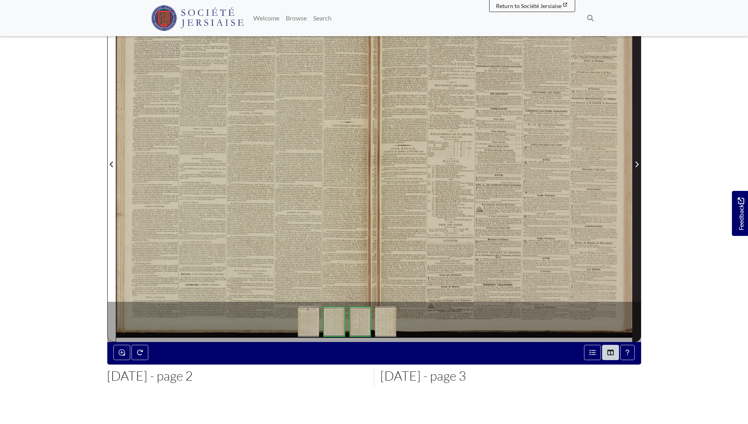
scroll to position [38, 0]
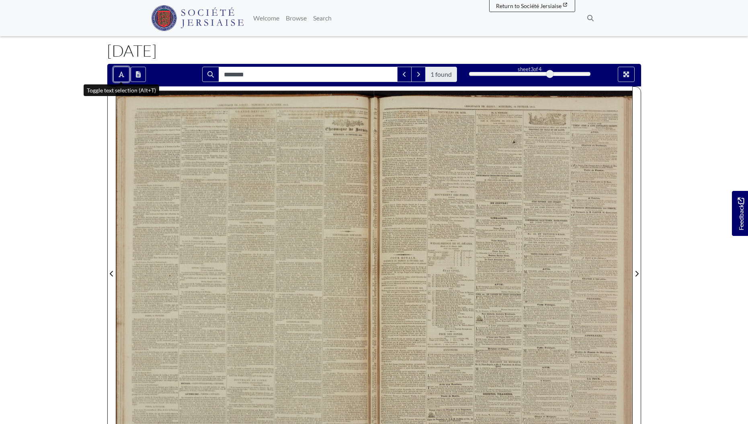
drag, startPoint x: 121, startPoint y: 72, endPoint x: 512, endPoint y: 171, distance: 403.5
click at [121, 72] on icon "Toggle text selection (Alt+T)" at bounding box center [122, 74] width 6 height 6
click at [115, 73] on button "Toggle text selection (Alt+T)" at bounding box center [121, 74] width 16 height 15
click at [627, 77] on icon "Full screen mode" at bounding box center [626, 74] width 6 height 6
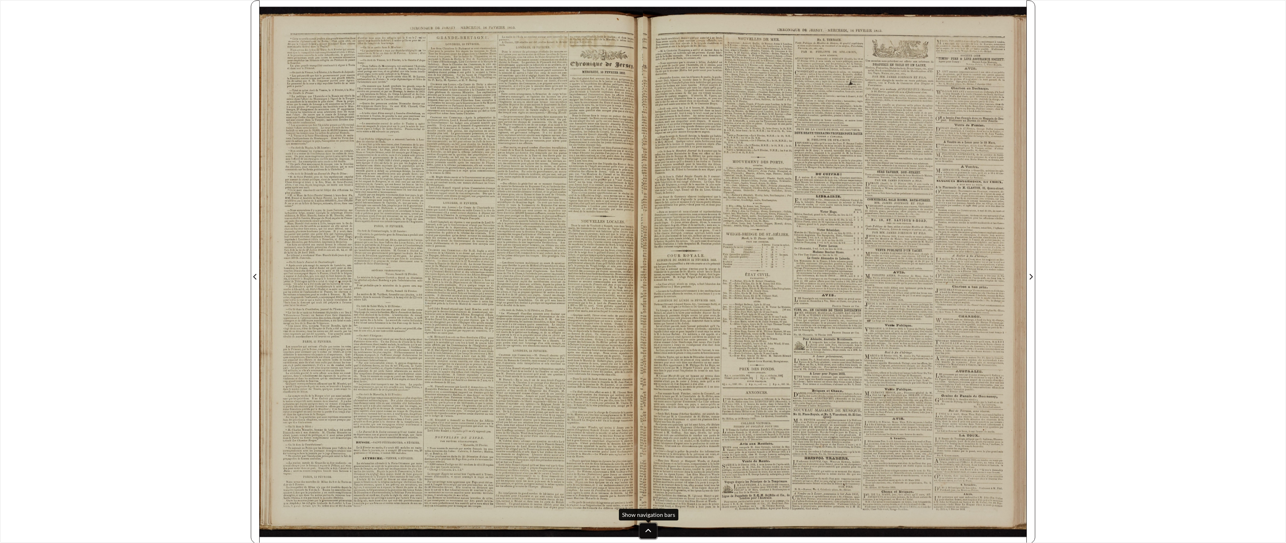
click at [652, 424] on button at bounding box center [648, 530] width 17 height 15
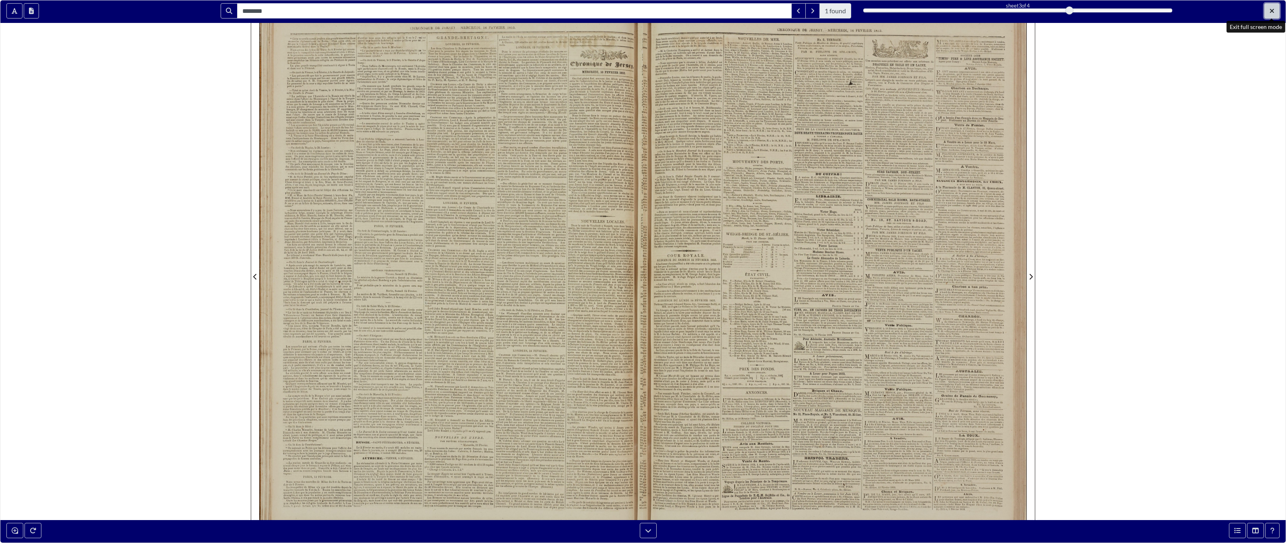
click at [748, 12] on icon "Exit full screen mode" at bounding box center [1272, 11] width 5 height 6
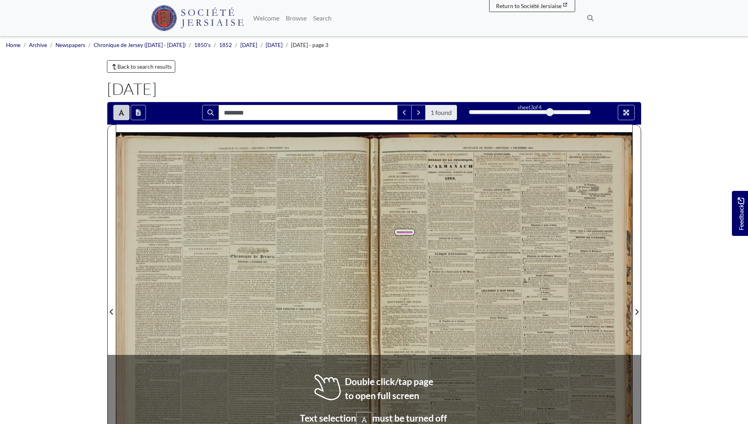
click at [418, 381] on div "NAIBSANCEB. 5,—Iouisa, fille de M. William Jacobs. 2,—Philippe-Cheyvalier, fils…" at bounding box center [404, 383] width 35 height 5
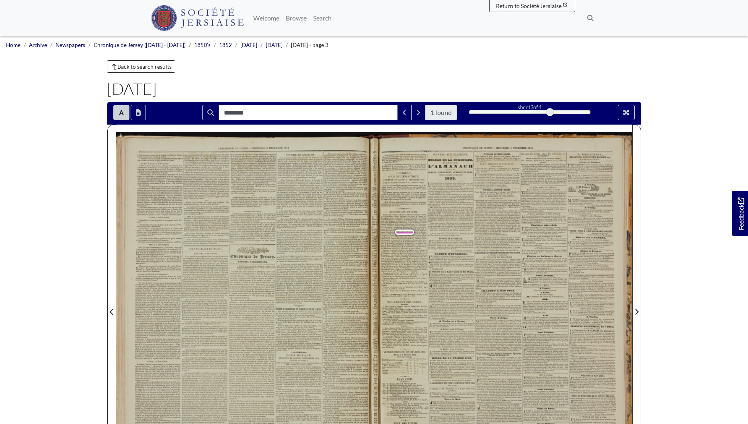
click at [427, 209] on div "¥ saiaes vhs CHRONiQUE gonnes dont les noms suivent sont action- i = uveur pour…" at bounding box center [503, 311] width 258 height 358
click at [399, 256] on span "Admiral," at bounding box center [399, 256] width 9 height 3
click at [639, 114] on div at bounding box center [619, 112] width 45 height 15
click at [630, 116] on button "Full screen mode" at bounding box center [626, 112] width 17 height 15
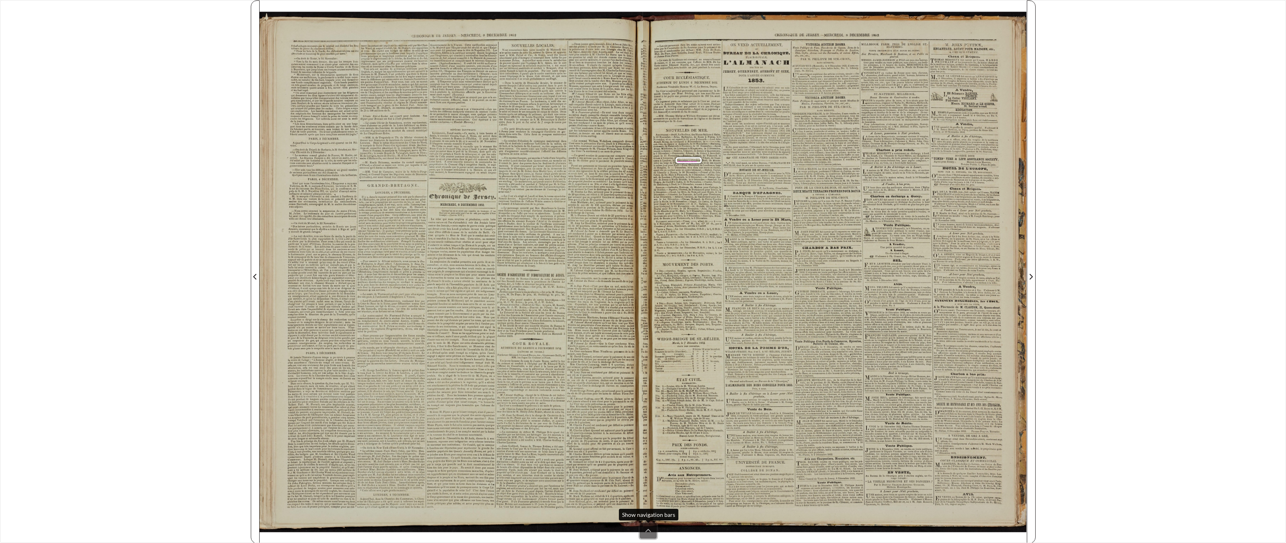
drag, startPoint x: 646, startPoint y: 527, endPoint x: 622, endPoint y: 516, distance: 26.3
click at [646, 424] on button at bounding box center [648, 530] width 17 height 15
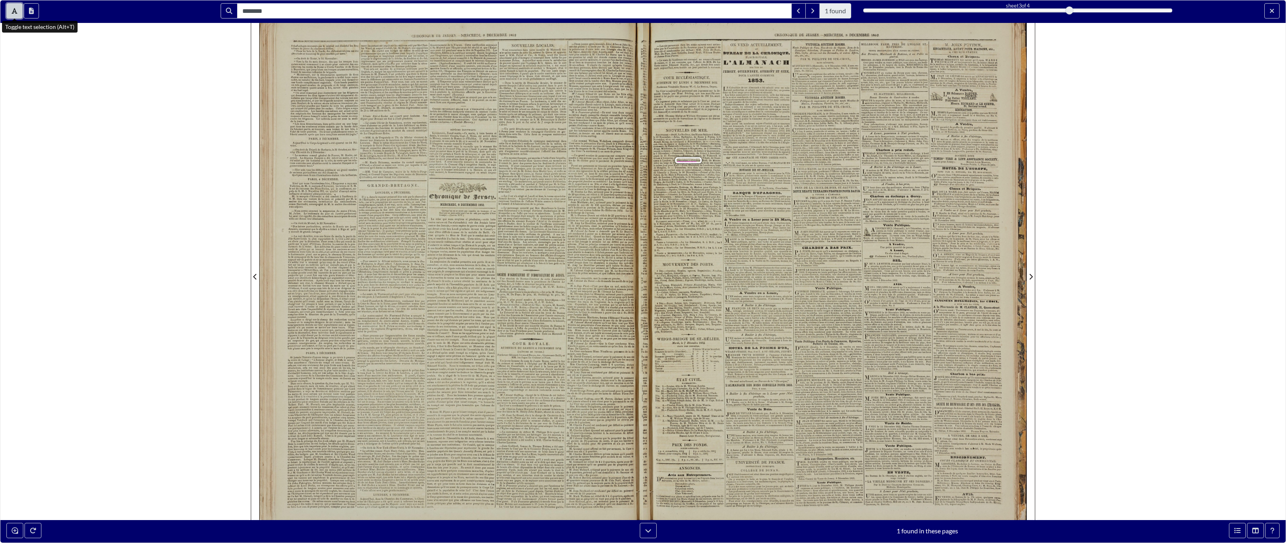
click at [9, 8] on button "Toggle text selection (Alt+T)" at bounding box center [14, 10] width 16 height 15
click at [748, 82] on div "******** 1 found sheet 3 of 4 3 * The metadata has moved. You can now access th…" at bounding box center [643, 271] width 1286 height 543
drag, startPoint x: 1270, startPoint y: 506, endPoint x: 1271, endPoint y: 9, distance: 496.9
click at [748, 9] on button "Exit full screen mode" at bounding box center [1272, 10] width 15 height 15
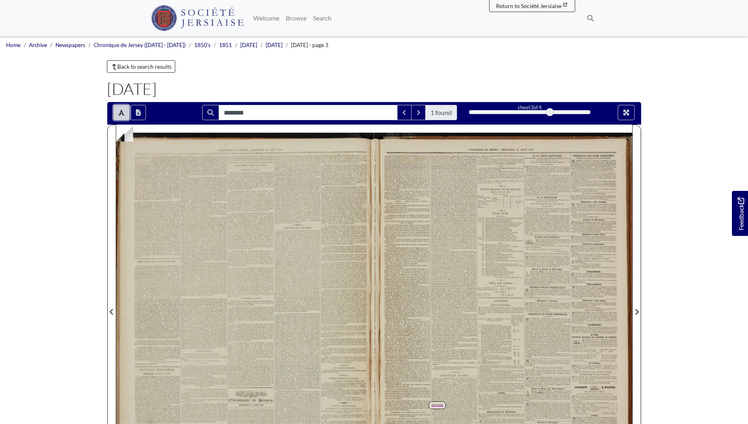
click at [121, 117] on button "Toggle text selection (Alt+T)" at bounding box center [121, 112] width 16 height 15
click at [121, 116] on button "Toggle text selection (Alt+T)" at bounding box center [121, 112] width 16 height 15
click at [116, 109] on button "Toggle text selection (Alt+T)" at bounding box center [121, 112] width 16 height 15
click at [630, 112] on button "Full screen mode" at bounding box center [626, 112] width 17 height 15
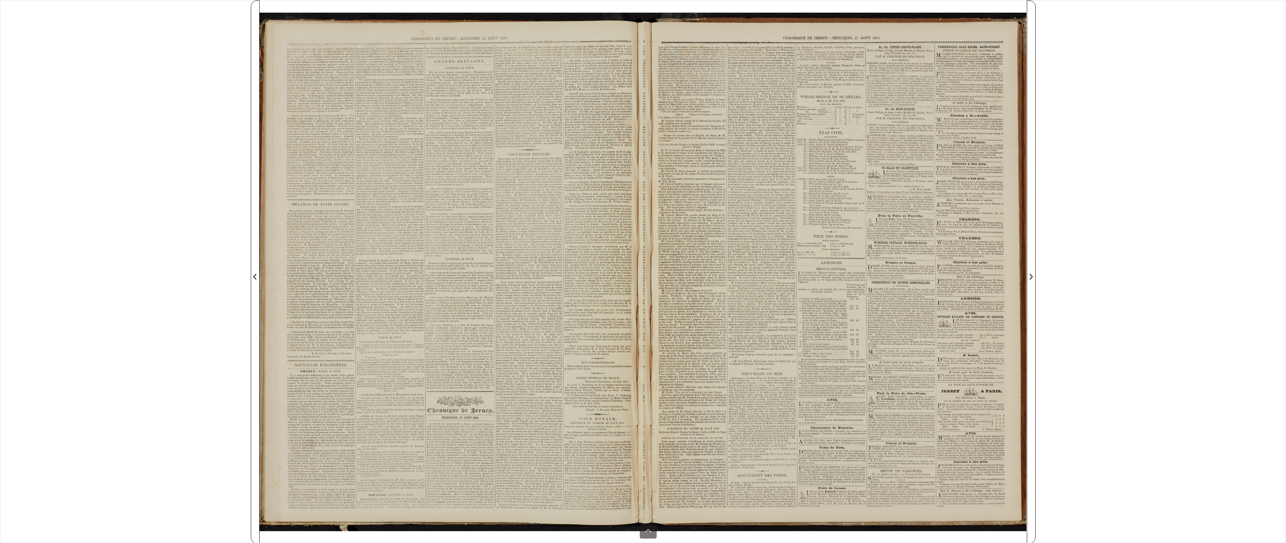
click at [748, 138] on div "******** 1 found sheet 3 of 4 3 * The metadata has moved. You can now access th…" at bounding box center [643, 271] width 1286 height 543
click at [748, 123] on div "******** 1 found sheet 3 of 4 3 * The metadata has moved. You can now access th…" at bounding box center [643, 271] width 1286 height 543
click at [748, 240] on div "******** 1 found sheet 3 of 4 3 * The metadata has moved. You can now access th…" at bounding box center [643, 271] width 1286 height 543
drag, startPoint x: 1113, startPoint y: 363, endPoint x: 1101, endPoint y: 392, distance: 31.1
click at [748, 364] on div "******** 1 found sheet 3 of 4 3 * The metadata has moved. You can now access th…" at bounding box center [643, 271] width 1286 height 543
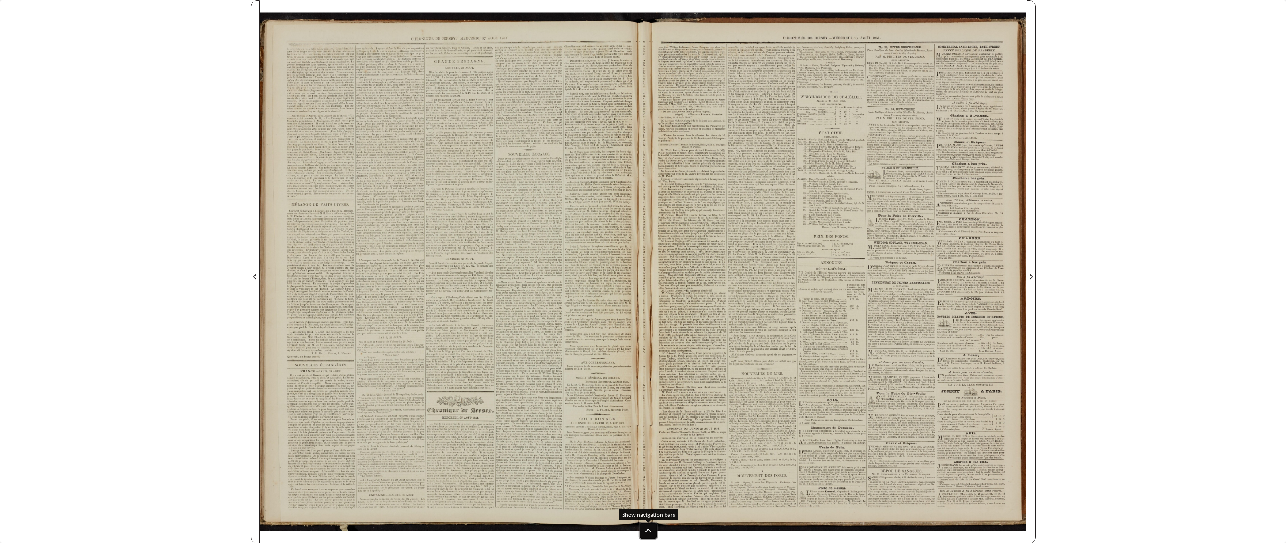
click at [644, 424] on button at bounding box center [648, 530] width 17 height 15
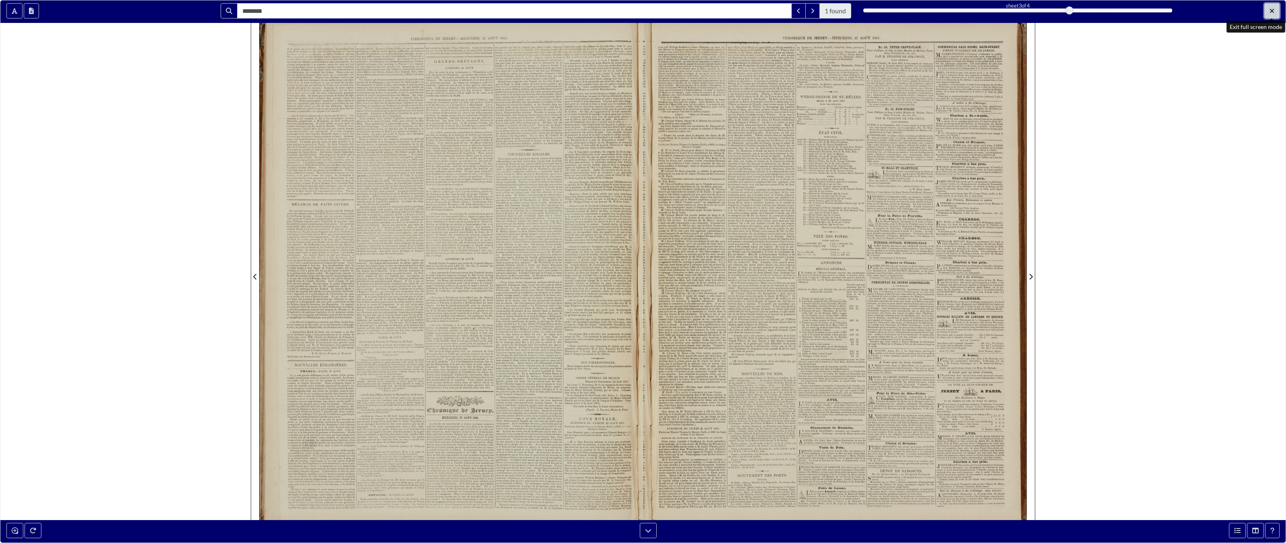
click at [748, 9] on button "Exit full screen mode" at bounding box center [1272, 10] width 15 height 15
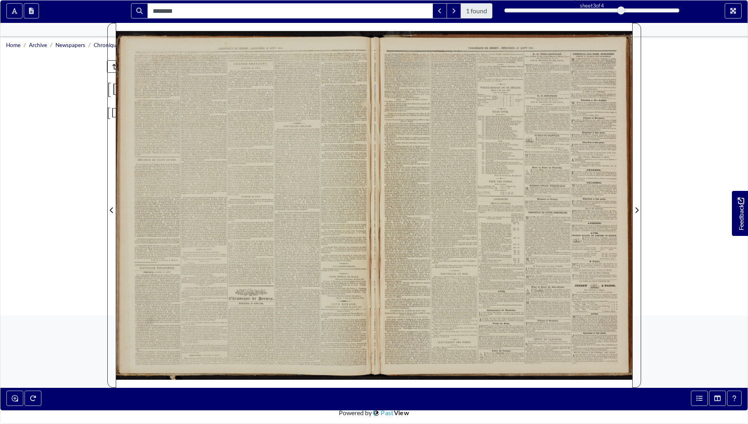
scroll to position [170, 0]
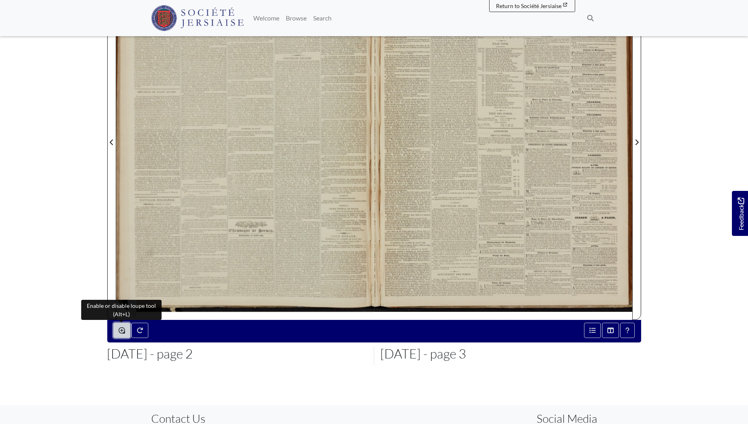
click at [121, 333] on icon "Enable or disable loupe tool (Alt+L)" at bounding box center [122, 330] width 6 height 6
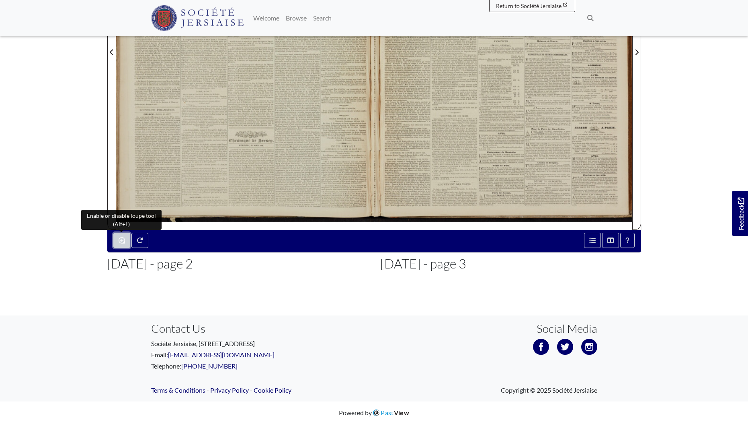
scroll to position [0, 0]
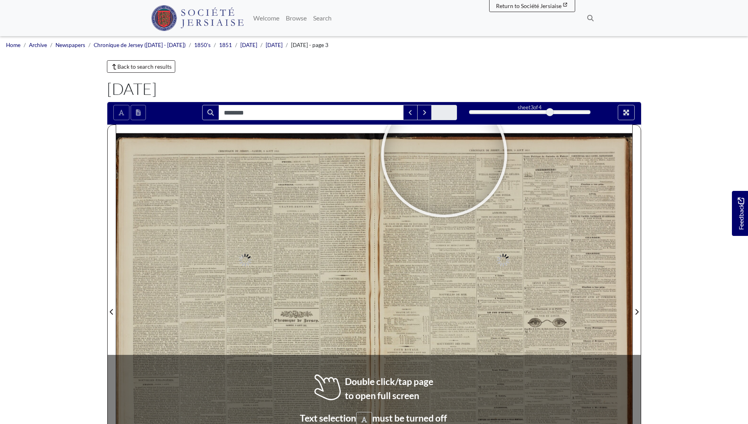
click at [468, 215] on div at bounding box center [444, 154] width 121 height 121
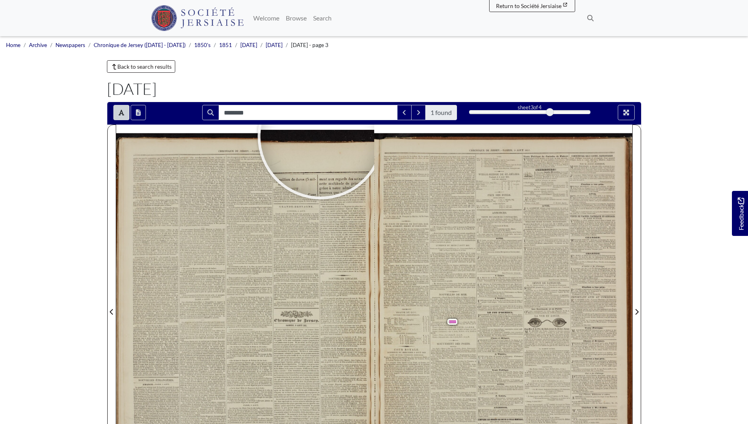
click at [618, 121] on div "******** 1 found sheet 3 of 4 3 * The metadata has moved. You can now access th…" at bounding box center [374, 113] width 534 height 23
click at [625, 114] on icon "Full screen mode" at bounding box center [627, 113] width 6 height 6
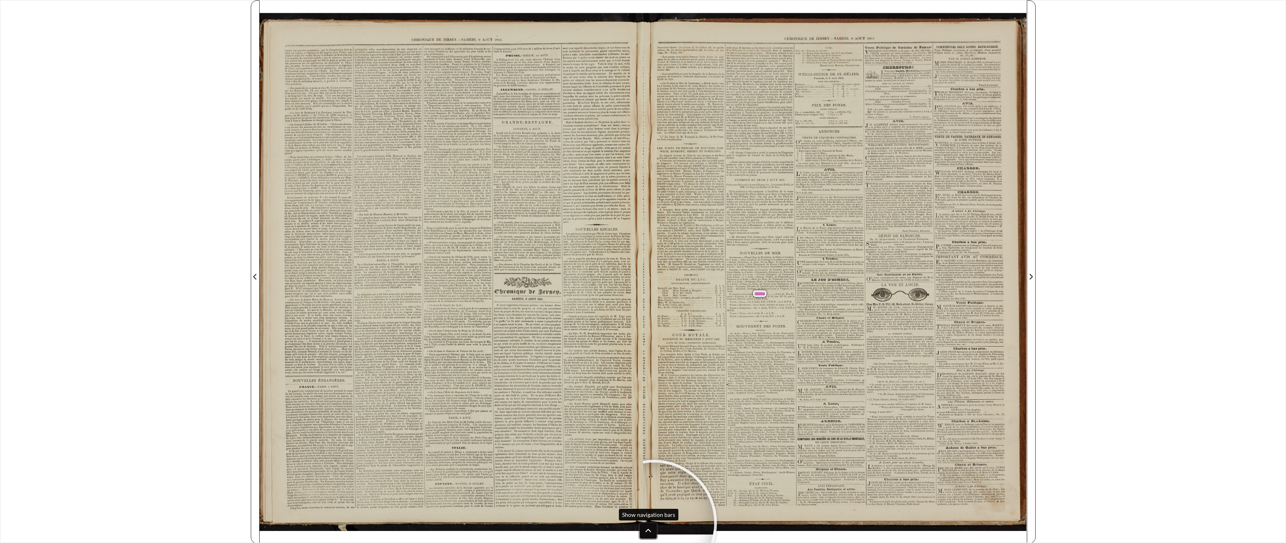
click at [652, 424] on button at bounding box center [648, 530] width 17 height 15
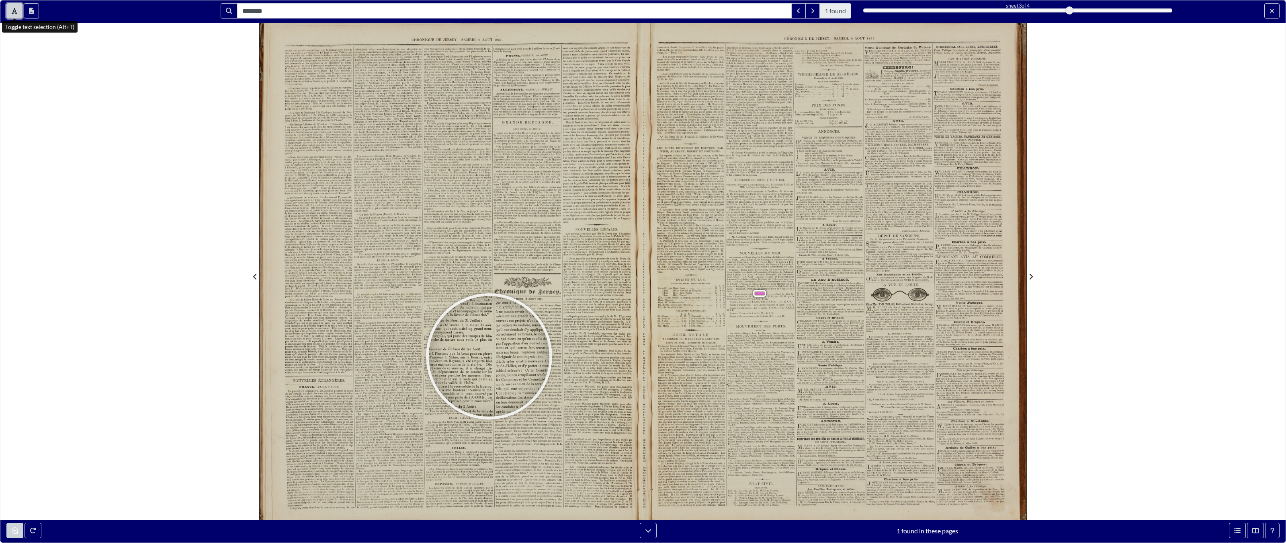
drag, startPoint x: 12, startPoint y: 11, endPoint x: 12, endPoint y: 507, distance: 496.5
click at [12, 11] on icon "Toggle text selection (Alt+T)" at bounding box center [15, 11] width 6 height 6
click at [748, 185] on div "******** 1 found sheet 3 of 4 3 * The metadata has moved. You can now access th…" at bounding box center [643, 271] width 1286 height 543
click at [748, 64] on div "******** 1 found sheet 3 of 4 3 * The metadata has moved. You can now access th…" at bounding box center [643, 271] width 1286 height 543
click at [748, 12] on button "Exit full screen mode" at bounding box center [1272, 10] width 15 height 15
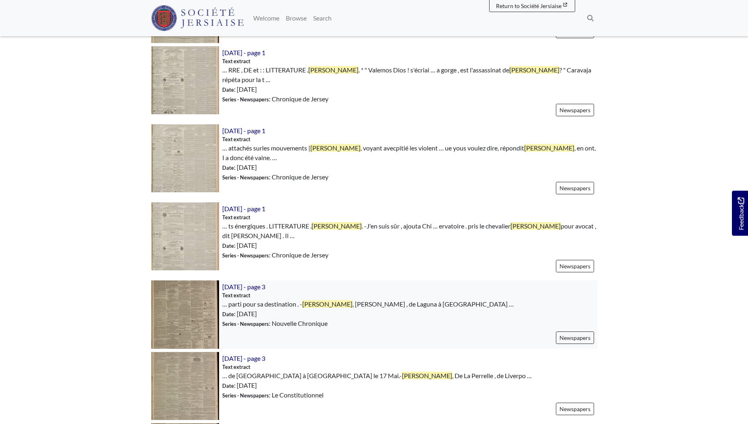
scroll to position [700, 0]
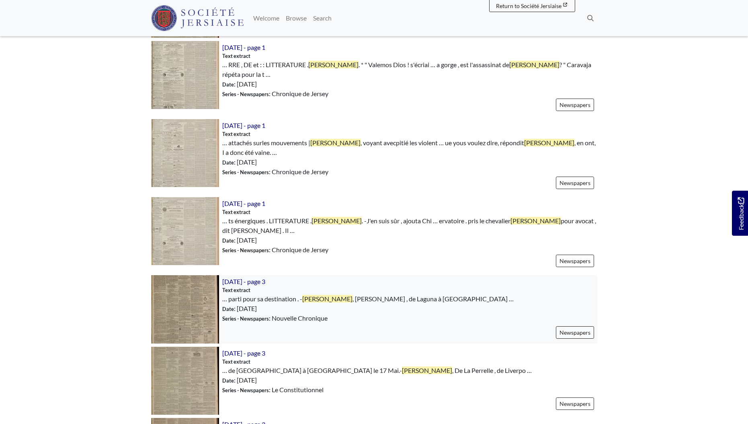
click at [176, 293] on img at bounding box center [185, 309] width 68 height 68
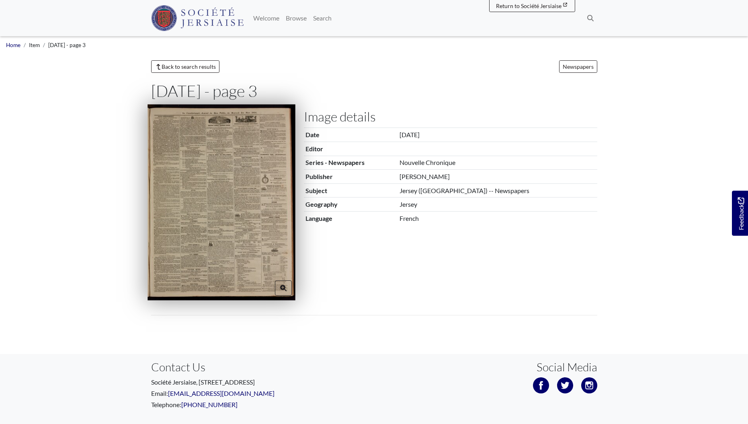
click at [203, 161] on img at bounding box center [222, 202] width 148 height 196
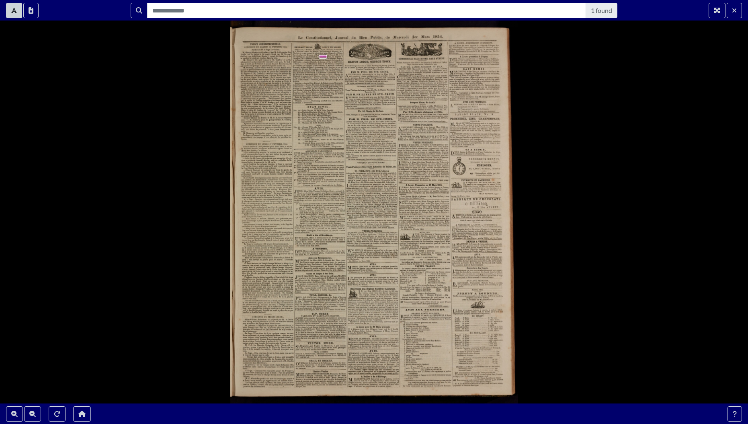
type input "********"
click at [12, 412] on icon "Zoom In" at bounding box center [14, 413] width 6 height 6
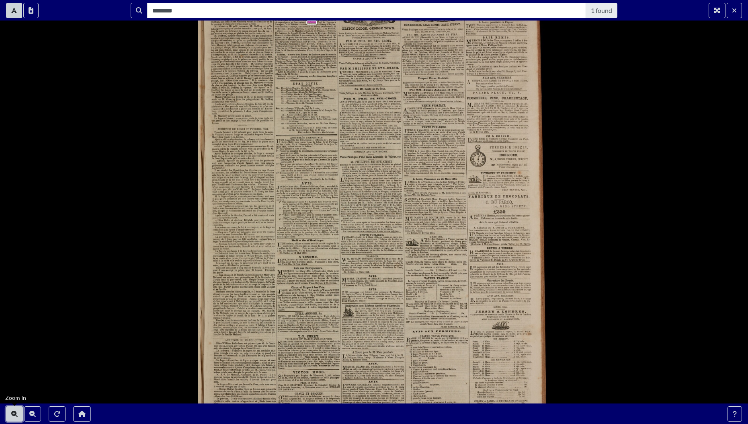
click at [13, 410] on icon "Zoom In" at bounding box center [14, 413] width 6 height 6
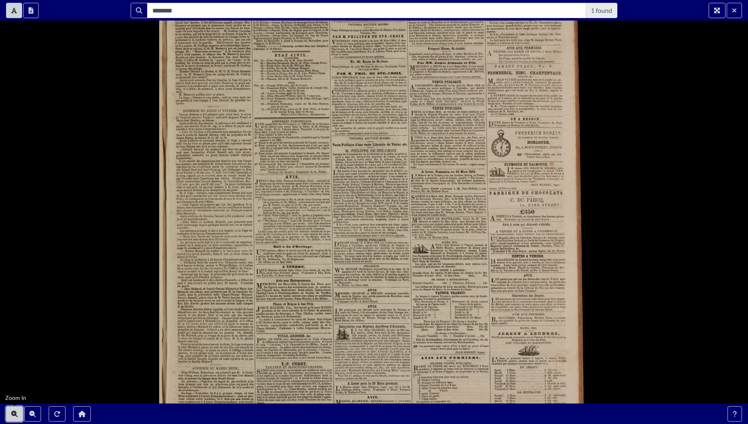
click at [13, 410] on icon "Zoom In" at bounding box center [14, 413] width 6 height 6
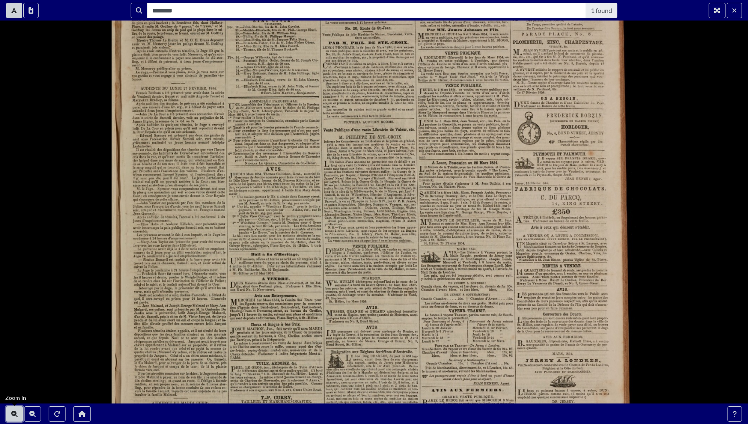
click at [13, 410] on icon "Zoom In" at bounding box center [14, 413] width 6 height 6
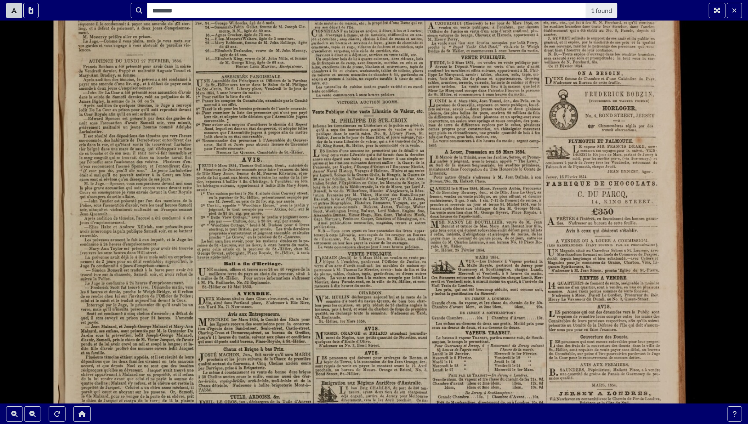
drag, startPoint x: 394, startPoint y: 140, endPoint x: 464, endPoint y: 120, distance: 73.0
click at [411, 242] on div "M. [PERSON_NAME] . - CROIX Informe les Connaisseurs en Littérature et le public…" at bounding box center [370, 203] width 114 height 170
drag, startPoint x: 697, startPoint y: 124, endPoint x: 700, endPoint y: 131, distance: 6.9
click at [698, 125] on div "POLICE CORRECTIONNELLE . AUDIENCE DU SAMEDI 25 FEVRIER 1854 . Pardevant [PERSON…" at bounding box center [374, 212] width 748 height 424
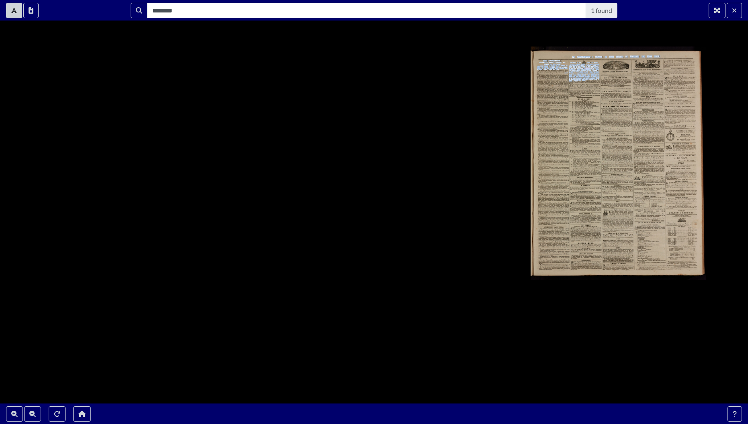
drag, startPoint x: 543, startPoint y: 118, endPoint x: 449, endPoint y: 152, distance: 100.1
click at [437, 157] on div "POLICE CORRECTIONNELLE . AUDIENCE DU SAMEDI 25 FEVRIER 1854 . Pardevant M. le J…" at bounding box center [374, 212] width 748 height 424
drag, startPoint x: 494, startPoint y: 178, endPoint x: 482, endPoint y: 221, distance: 44.8
click at [371, 236] on div "POLICE CORRECTIONNELLE . AUDIENCE DU SAMEDI 25 FEVRIER 1854 . Pardevant M. le J…" at bounding box center [374, 212] width 748 height 424
drag, startPoint x: 557, startPoint y: 315, endPoint x: 489, endPoint y: 344, distance: 73.7
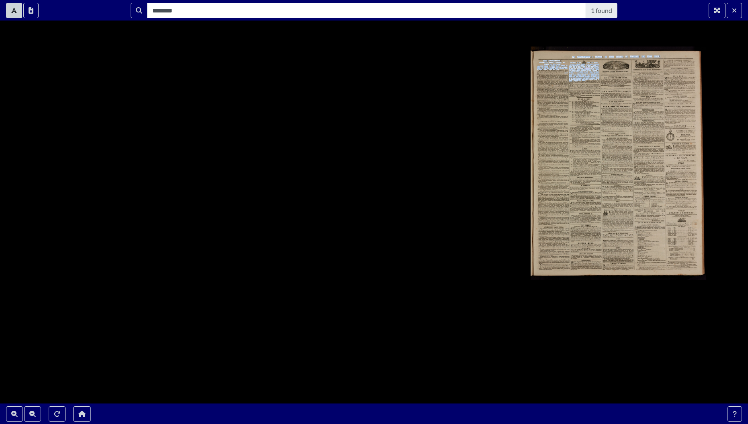
click at [489, 344] on div "POLICE CORRECTIONNELLE . AUDIENCE DU SAMEDI 25 FEVRIER 1854 . Pardevant M. le J…" at bounding box center [374, 212] width 748 height 424
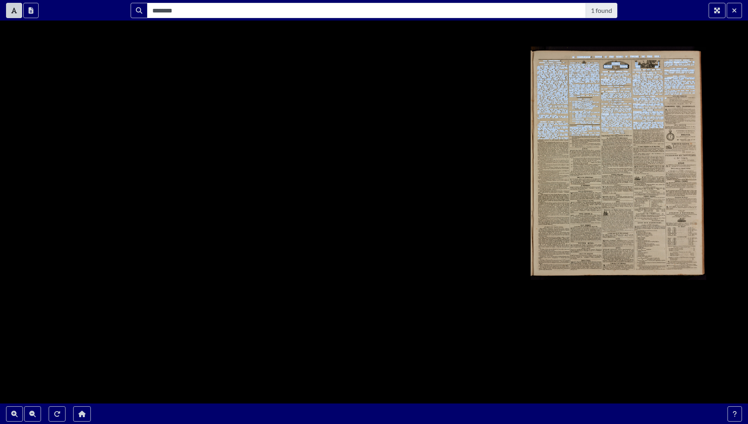
drag, startPoint x: 649, startPoint y: 129, endPoint x: 530, endPoint y: 144, distance: 120.0
click at [514, 154] on div "POLICE CORRECTIONNELLE . AUDIENCE DU SAMEDI 25 FEVRIER 1854 . Pardevant M. le J…" at bounding box center [374, 212] width 748 height 424
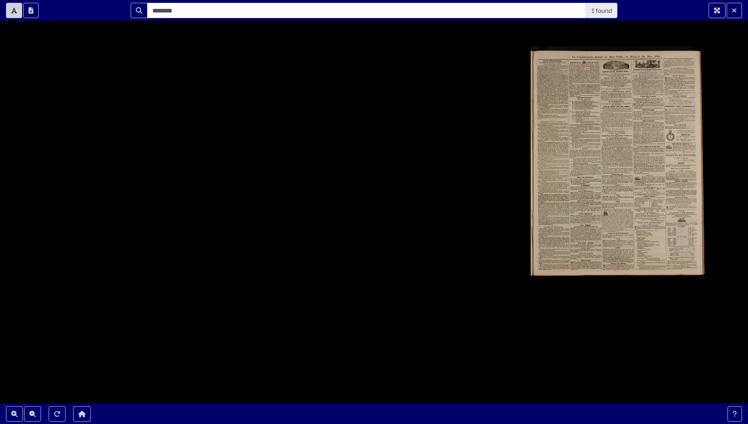
drag, startPoint x: 573, startPoint y: 77, endPoint x: 556, endPoint y: 85, distance: 19.1
click at [573, 77] on span "Melbourne" at bounding box center [573, 76] width 9 height 1
drag, startPoint x: 665, startPoint y: 32, endPoint x: 551, endPoint y: 43, distance: 113.9
click at [551, 43] on div "POLICE CORRECTIONNELLE . AUDIENCE DU SAMEDI 25 FEVRIER 1854 . Pardevant M. le J…" at bounding box center [374, 212] width 748 height 424
drag, startPoint x: 494, startPoint y: 135, endPoint x: 571, endPoint y: 68, distance: 102.0
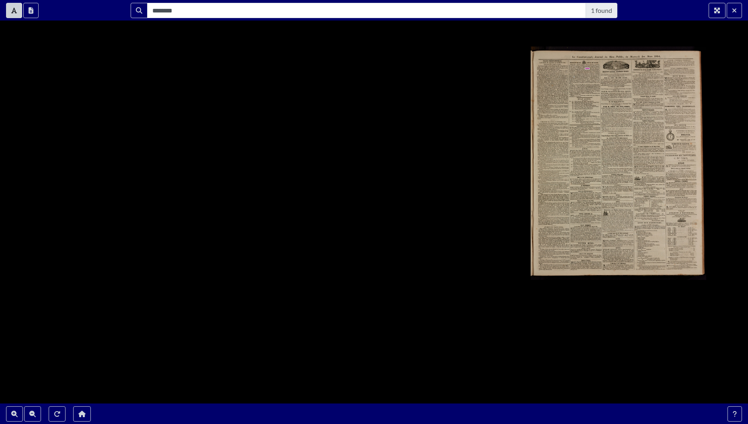
click at [427, 162] on div "POLICE CORRECTIONNELLE . AUDIENCE DU SAMEDI 25 FEVRIER 1854 . Pardevant M. le J…" at bounding box center [374, 212] width 748 height 424
click at [585, 70] on span "Drummond" at bounding box center [584, 70] width 7 height 1
drag, startPoint x: 601, startPoint y: 76, endPoint x: 575, endPoint y: 92, distance: 30.2
click at [575, 92] on div "POLICE CORRECTIONNELLE . AUDIENCE DU SAMEDI 25 FEVRIER 1854 . Pardevant M. le J…" at bounding box center [619, 163] width 176 height 233
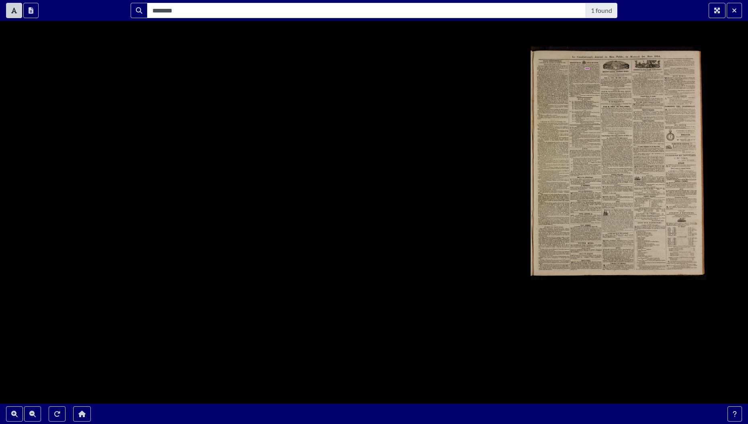
drag, startPoint x: 669, startPoint y: 170, endPoint x: 635, endPoint y: 205, distance: 48.6
click at [634, 205] on div "POLICE CORRECTIONNELLE . AUDIENCE DU SAMEDI 25 FEVRIER 1854 . Pardevant M. le J…" at bounding box center [619, 163] width 176 height 233
drag, startPoint x: 700, startPoint y: 164, endPoint x: 707, endPoint y: 142, distance: 23.3
click at [698, 164] on div "POLICE CORRECTIONNELLE . AUDIENCE DU SAMEDI 25 FEVRIER 1854 . Pardevant M. le J…" at bounding box center [619, 163] width 176 height 233
drag, startPoint x: 734, startPoint y: 117, endPoint x: 705, endPoint y: 147, distance: 40.9
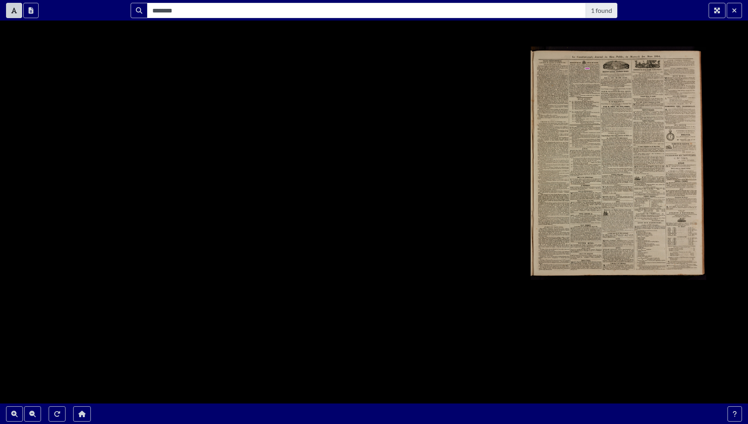
click at [705, 147] on div "POLICE CORRECTIONNELLE . AUDIENCE DU SAMEDI 25 FEVRIER 1854 . Pardevant M. le J…" at bounding box center [374, 212] width 748 height 424
click at [736, 10] on icon "Exit Fullscreen" at bounding box center [734, 10] width 5 height 6
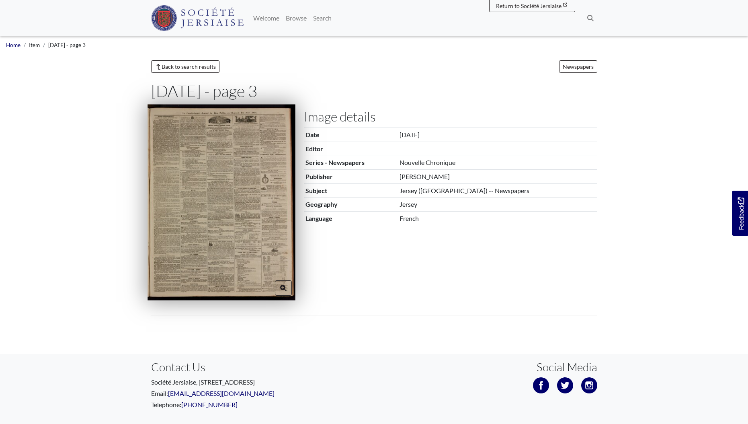
click at [229, 247] on img at bounding box center [222, 202] width 148 height 196
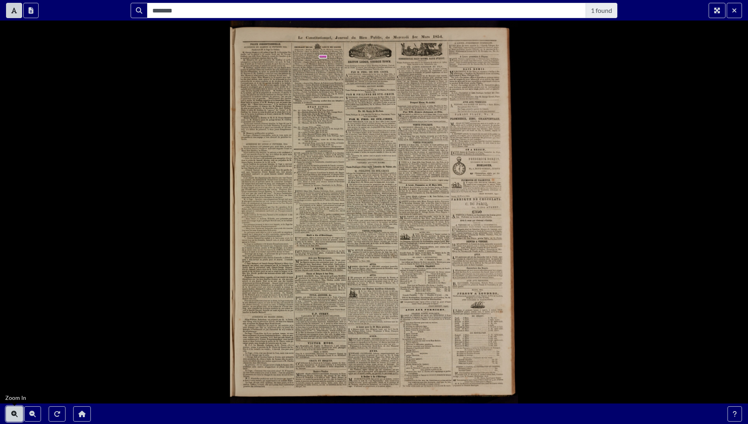
click at [10, 412] on button "Zoom In" at bounding box center [14, 413] width 17 height 15
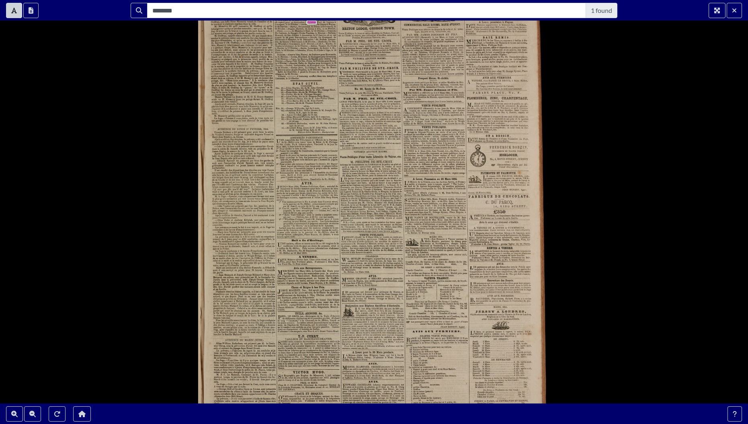
drag, startPoint x: 142, startPoint y: 209, endPoint x: 166, endPoint y: 233, distance: 33.8
click at [156, 254] on div "POLICE CORRECTIONNELLE . AUDIENCE DU SAMEDI 25 FEVRIER 1854 . Pardevant M. le J…" at bounding box center [374, 212] width 748 height 424
drag, startPoint x: 188, startPoint y: 217, endPoint x: 467, endPoint y: 155, distance: 285.4
click at [170, 248] on div "POLICE CORRECTIONNELLE . AUDIENCE DU SAMEDI 25 FEVRIER 1854 . Pardevant M. le J…" at bounding box center [374, 212] width 748 height 424
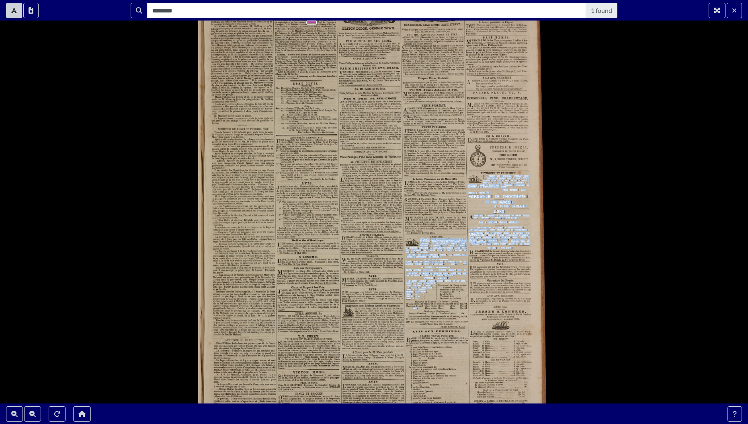
drag, startPoint x: 501, startPoint y: 175, endPoint x: 513, endPoint y: 276, distance: 101.6
click at [513, 276] on div "POLICE CORRECTIONNELLE . AUDIENCE DU SAMEDI 25 FEVRIER 1854 . Pardevant M. le J…" at bounding box center [374, 212] width 352 height 468
click at [579, 237] on div "POLICE CORRECTIONNELLE . AUDIENCE DU SAMEDI 25 FEVRIER 1854 . Pardevant M. le J…" at bounding box center [374, 212] width 748 height 424
click at [604, 140] on div "POLICE CORRECTIONNELLE . AUDIENCE DU SAMEDI 25 FEVRIER 1854 . Pardevant M. le J…" at bounding box center [374, 212] width 748 height 424
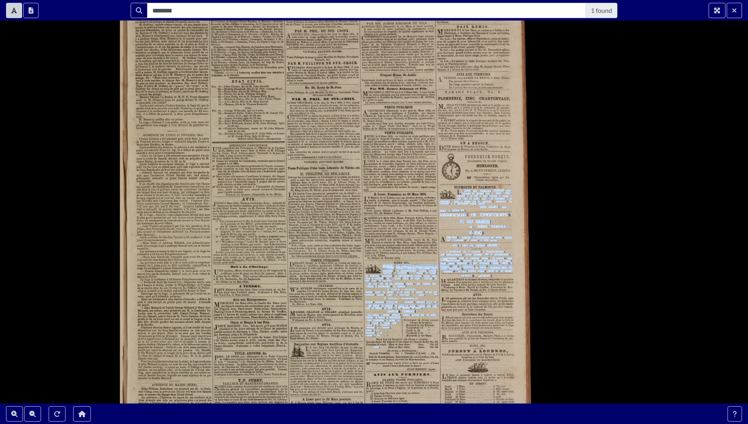
drag, startPoint x: 613, startPoint y: 94, endPoint x: 589, endPoint y: 152, distance: 63.6
click at [614, 131] on div "POLICE CORRECTIONNELLE . AUDIENCE DU SAMEDI 25 FEVRIER 1854 . Pardevant M. le J…" at bounding box center [374, 212] width 748 height 424
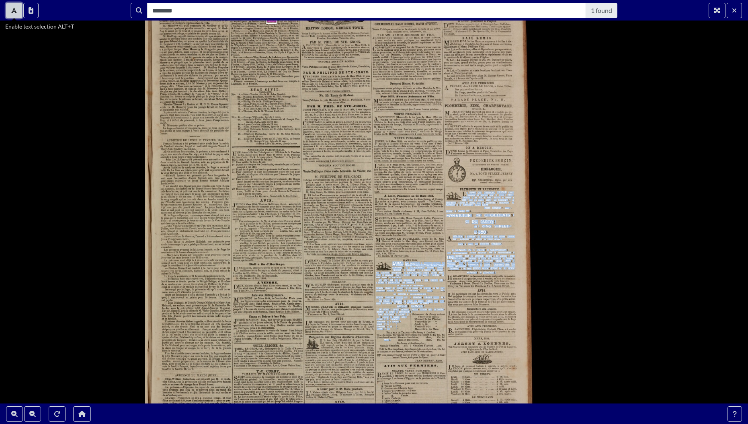
click at [13, 6] on button "Enable text selection ALT+T" at bounding box center [14, 10] width 16 height 15
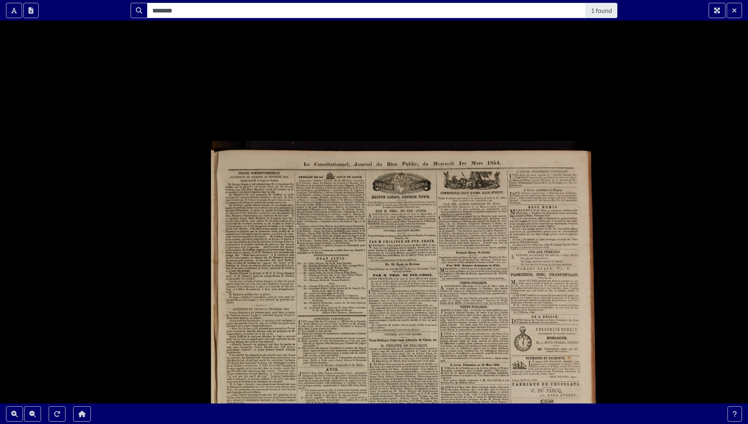
drag, startPoint x: 242, startPoint y: 61, endPoint x: 310, endPoint y: 227, distance: 179.7
click at [310, 227] on div at bounding box center [374, 212] width 748 height 424
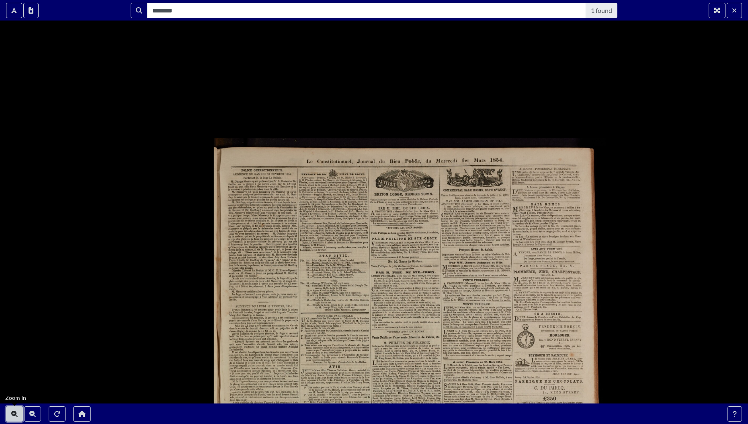
click at [12, 411] on icon "Zoom In" at bounding box center [14, 413] width 6 height 6
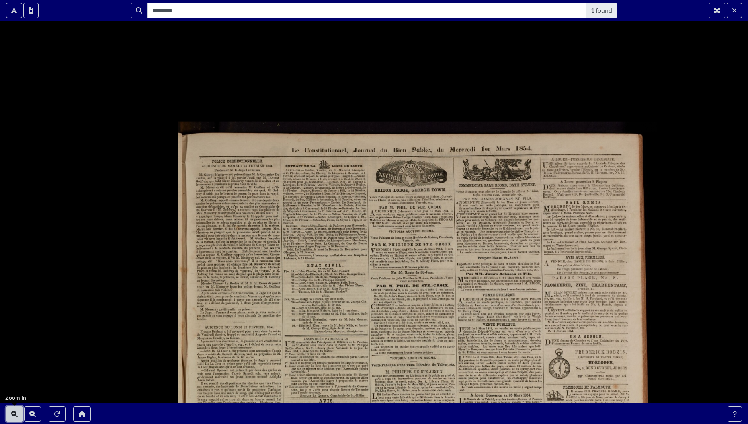
click at [12, 411] on icon "Zoom In" at bounding box center [14, 413] width 6 height 6
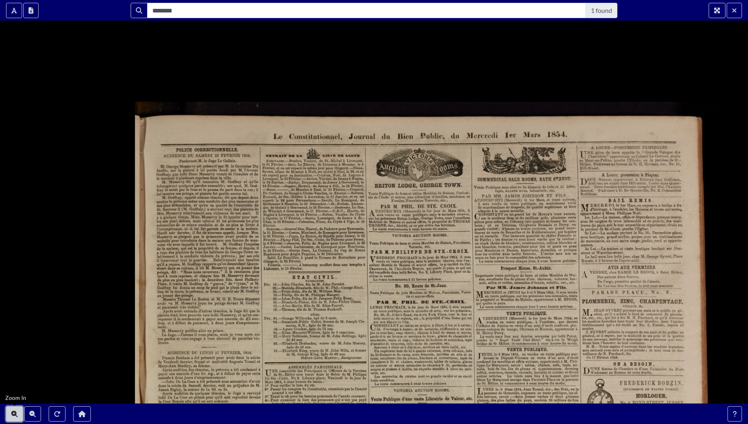
click at [12, 411] on icon "Zoom In" at bounding box center [14, 413] width 6 height 6
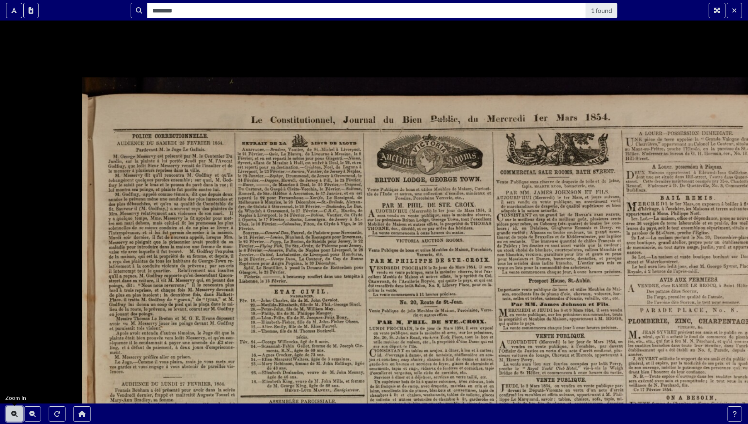
click at [12, 411] on icon "Zoom In" at bounding box center [14, 413] width 6 height 6
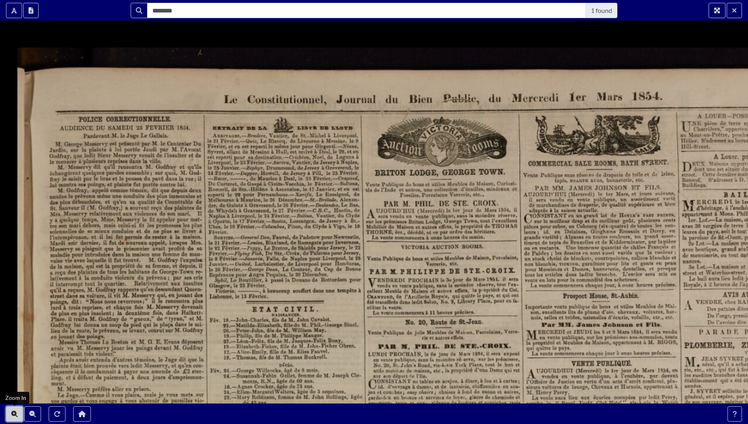
click at [12, 411] on icon "Zoom In" at bounding box center [14, 413] width 6 height 6
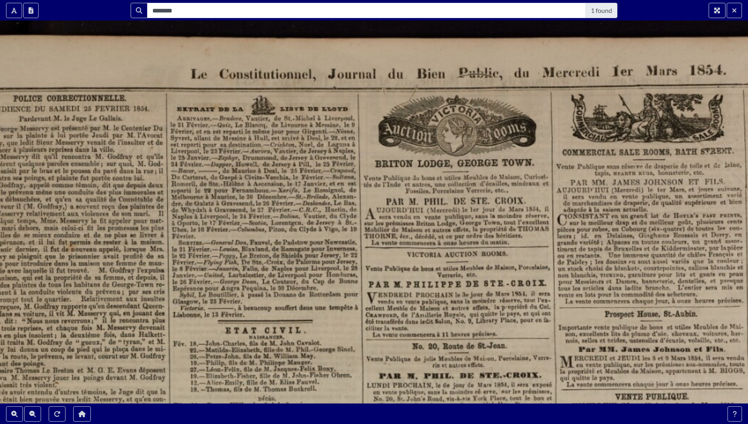
drag, startPoint x: 318, startPoint y: 173, endPoint x: 316, endPoint y: 169, distance: 4.5
click at [318, 172] on div at bounding box center [374, 212] width 748 height 424
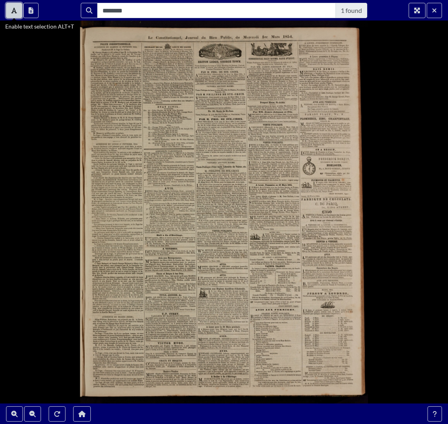
click at [15, 10] on icon "Enable text selection ALT+T" at bounding box center [14, 11] width 6 height 6
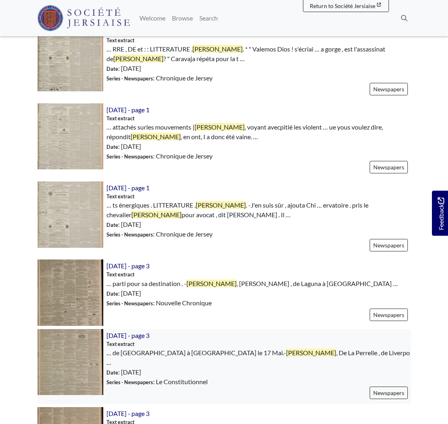
scroll to position [756, 0]
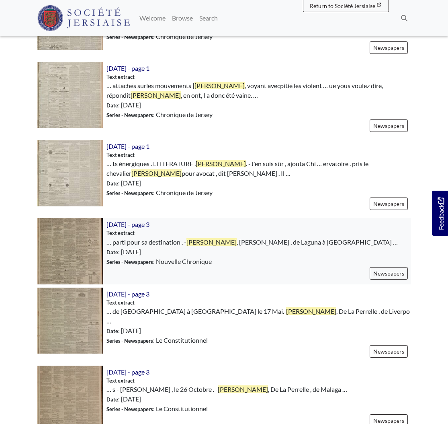
click at [76, 241] on img at bounding box center [70, 251] width 66 height 66
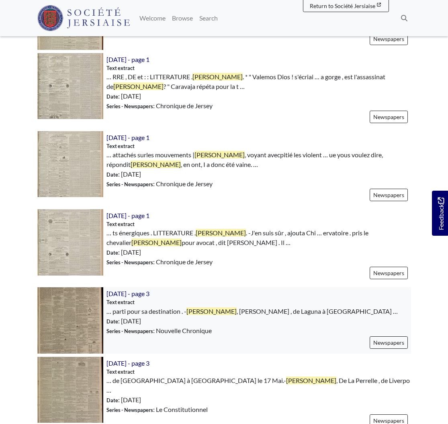
scroll to position [692, 0]
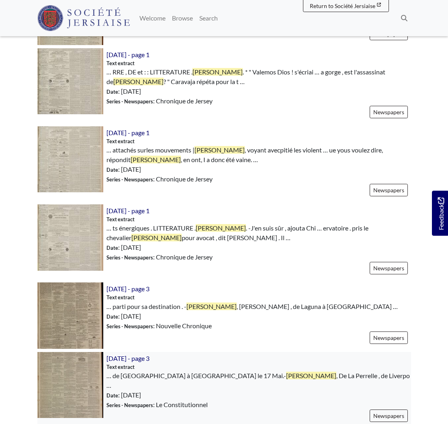
click at [65, 367] on img at bounding box center [70, 385] width 66 height 66
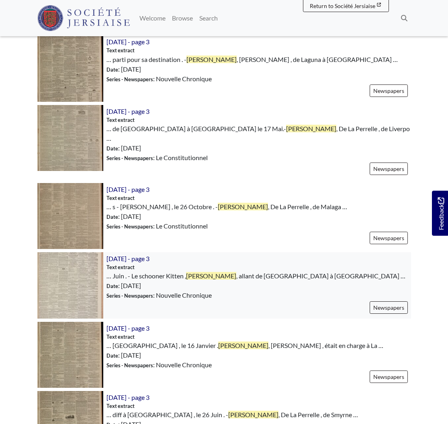
scroll to position [980, 0]
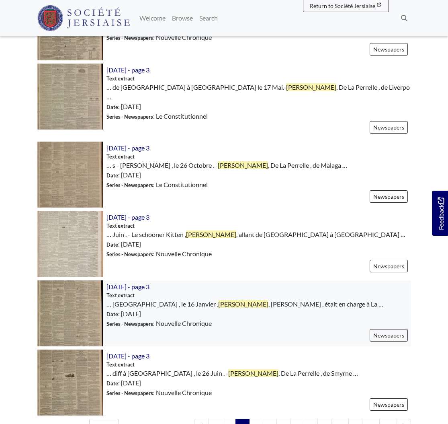
click at [69, 289] on img at bounding box center [70, 313] width 66 height 66
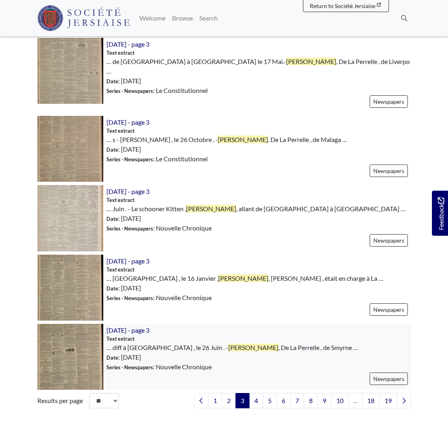
scroll to position [1011, 0]
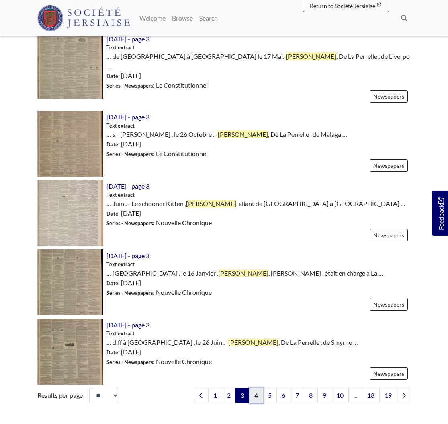
click at [255, 388] on link "4" at bounding box center [256, 395] width 14 height 15
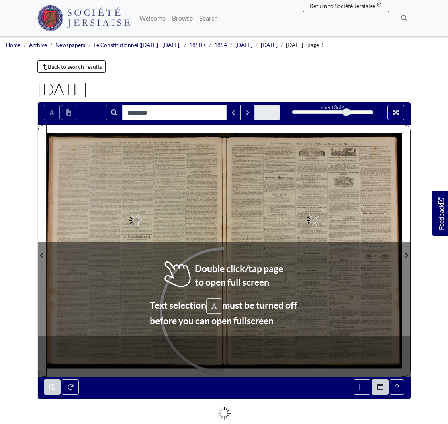
click at [223, 310] on div at bounding box center [222, 310] width 121 height 121
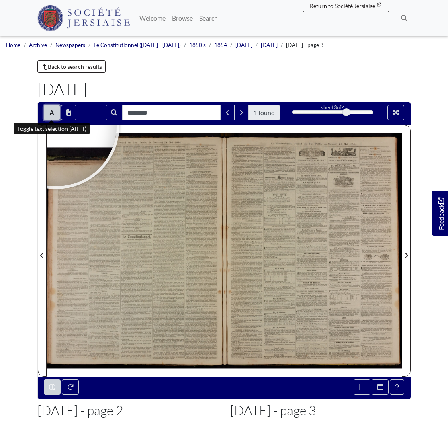
click at [51, 113] on icon "Toggle text selection (Alt+T)" at bounding box center [52, 113] width 6 height 6
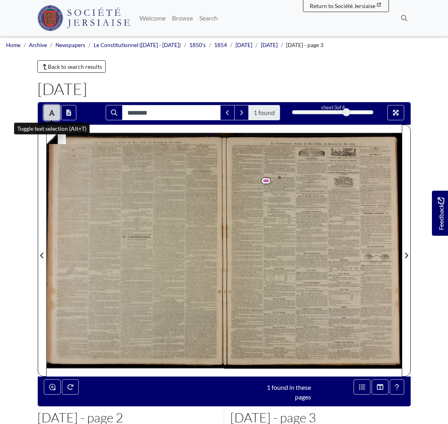
click at [59, 115] on button "Toggle text selection (Alt+T)" at bounding box center [52, 112] width 16 height 15
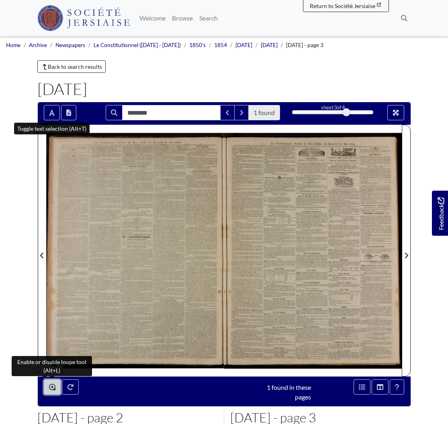
click at [51, 388] on icon "Enable or disable loupe tool (Alt+L)" at bounding box center [52, 387] width 6 height 6
click at [54, 387] on icon "Enable or disable loupe tool (Alt+L)" at bounding box center [52, 387] width 6 height 6
click at [53, 391] on button "Enable or disable loupe tool (Alt+L)" at bounding box center [52, 386] width 17 height 15
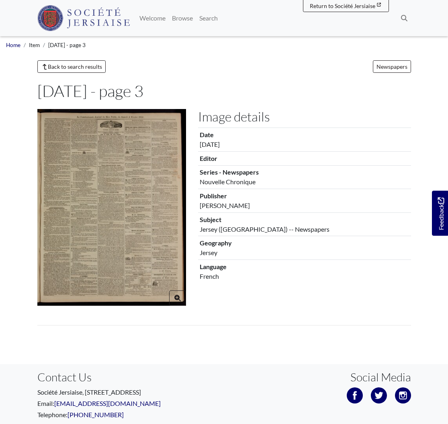
click at [100, 131] on img at bounding box center [111, 207] width 149 height 197
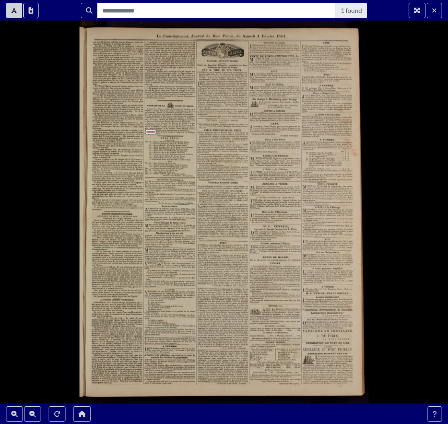
type input "********"
click at [17, 413] on icon "Zoom In" at bounding box center [14, 413] width 6 height 6
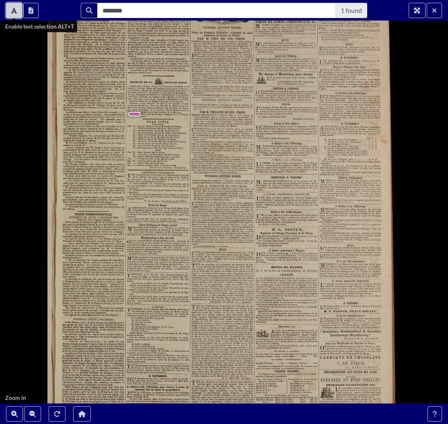
click at [8, 9] on button "Enable text selection ALT+T" at bounding box center [14, 10] width 16 height 15
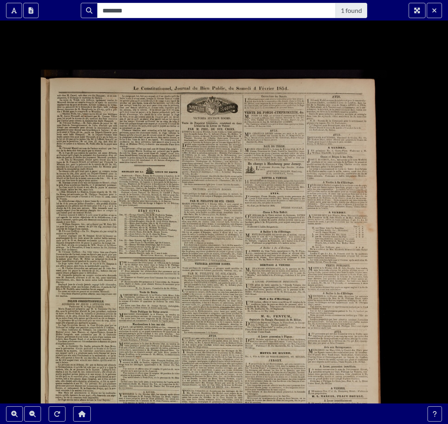
drag, startPoint x: 404, startPoint y: 78, endPoint x: 393, endPoint y: 148, distance: 70.1
click at [393, 147] on div at bounding box center [224, 212] width 448 height 424
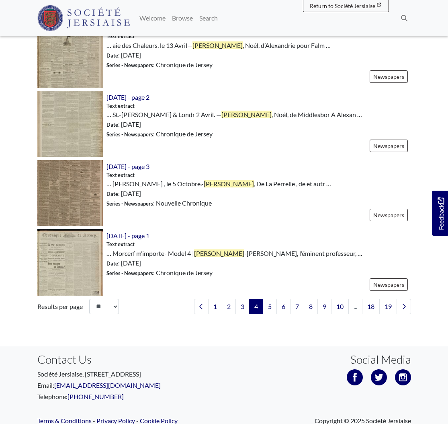
scroll to position [1069, 0]
